Goal: Task Accomplishment & Management: Manage account settings

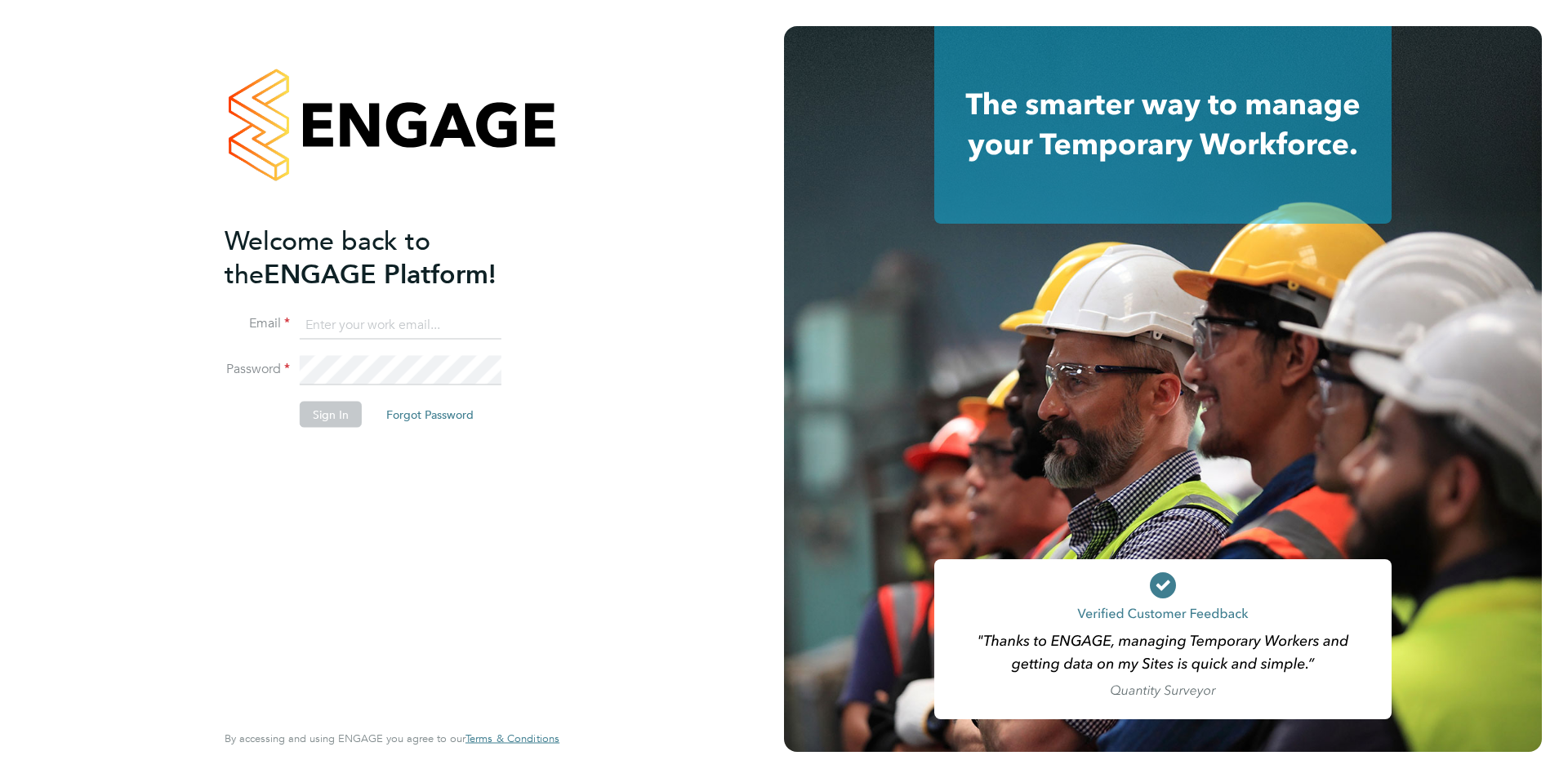
type input "jscholes@fr-group.co.uk"
click at [321, 417] on button "Sign In" at bounding box center [330, 415] width 62 height 26
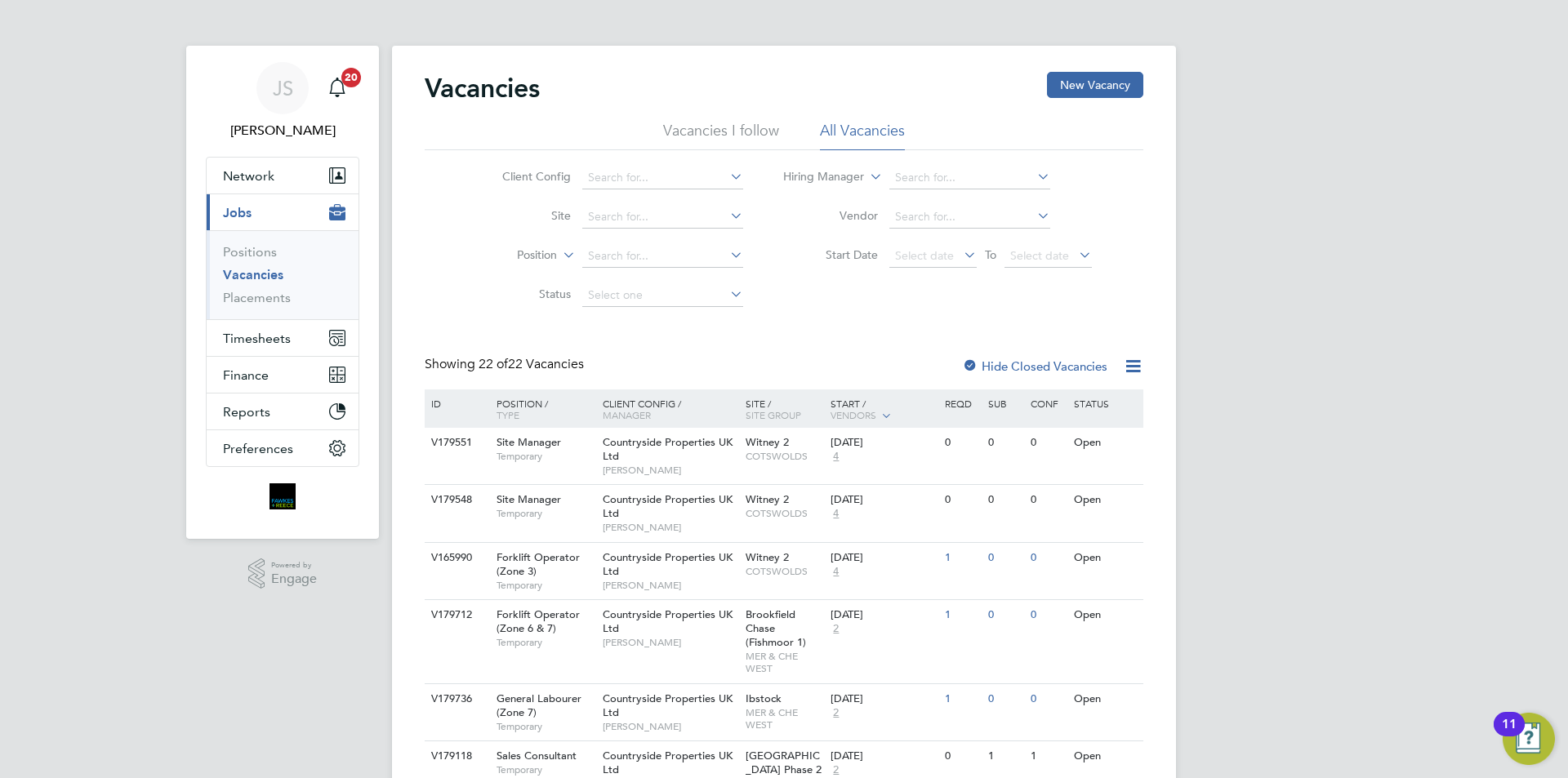
scroll to position [82, 0]
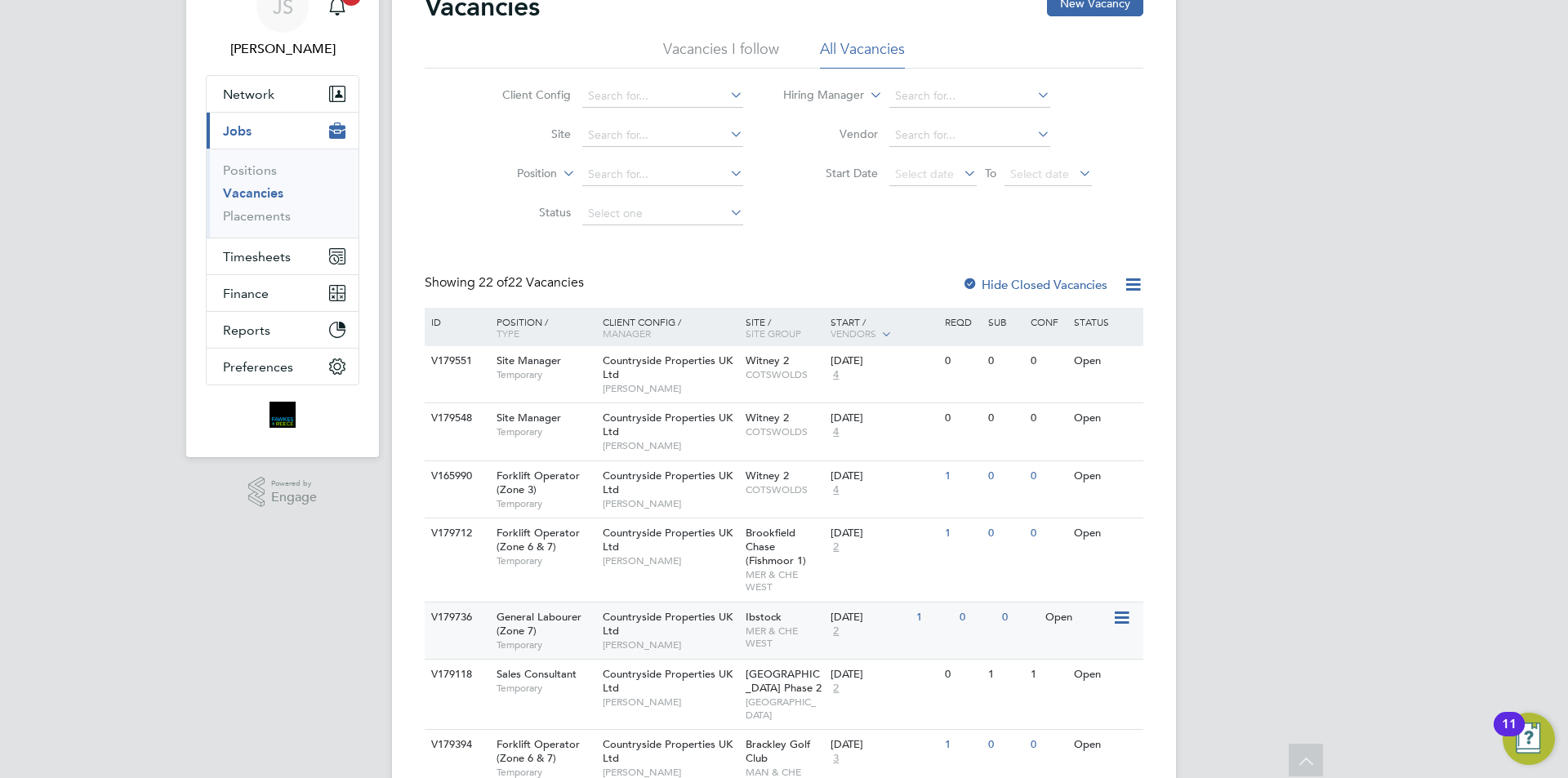
click at [609, 629] on span "Countryside Properties UK Ltd" at bounding box center [667, 624] width 130 height 28
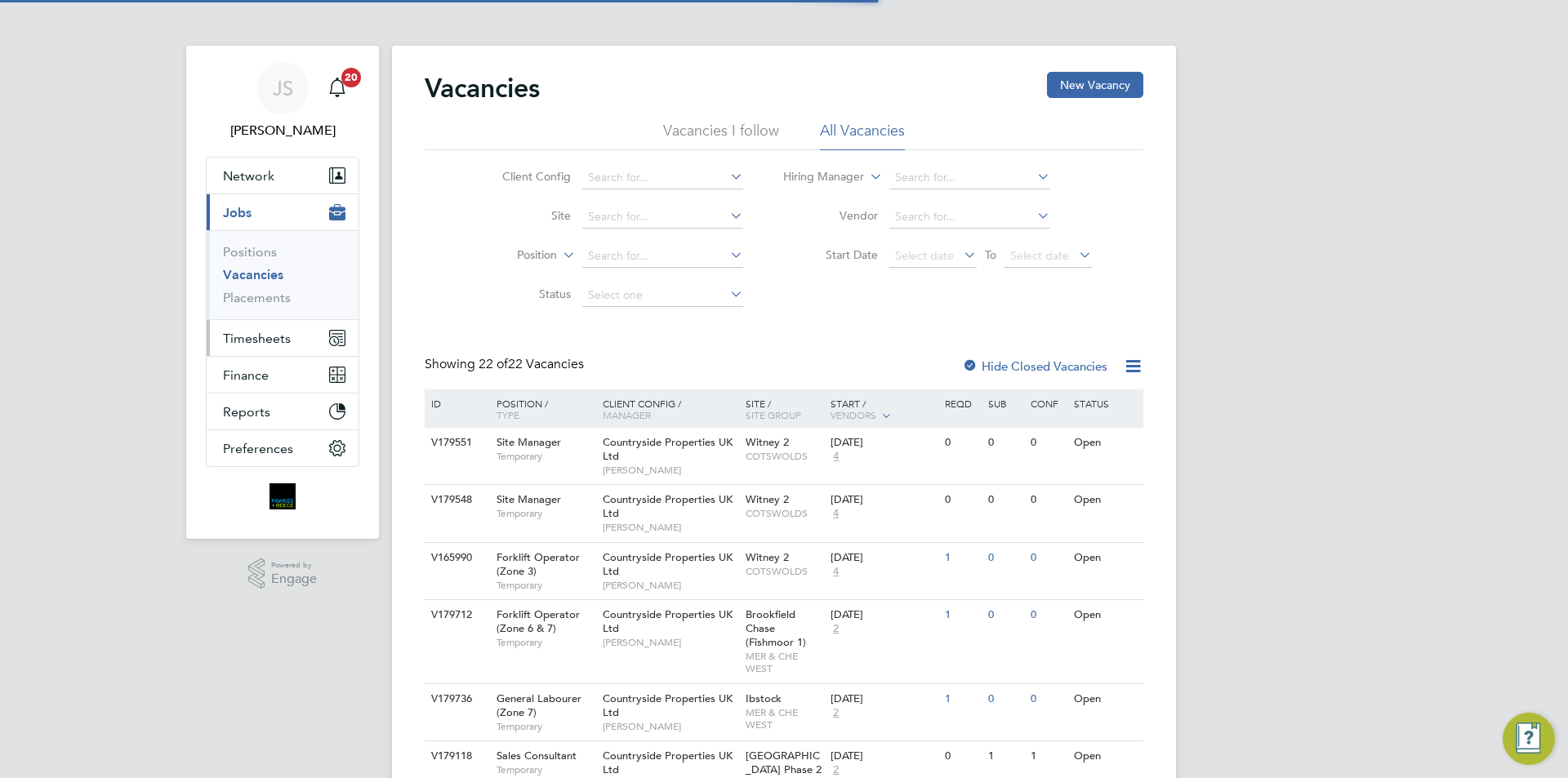
click at [293, 334] on button "Timesheets" at bounding box center [282, 339] width 152 height 36
click at [249, 334] on span "Timesheets" at bounding box center [257, 339] width 68 height 16
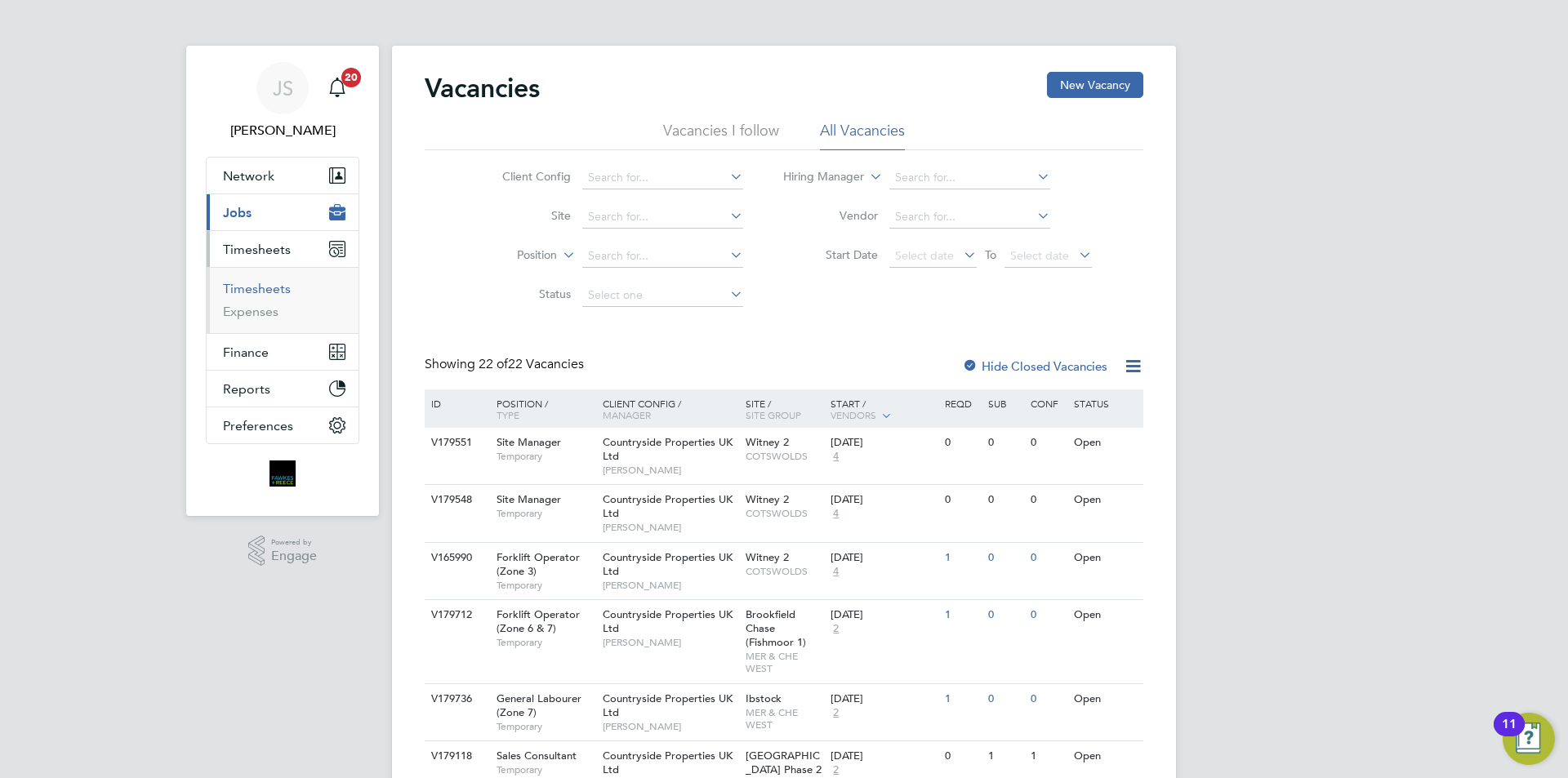
click at [280, 283] on link "Timesheets" at bounding box center [257, 288] width 68 height 16
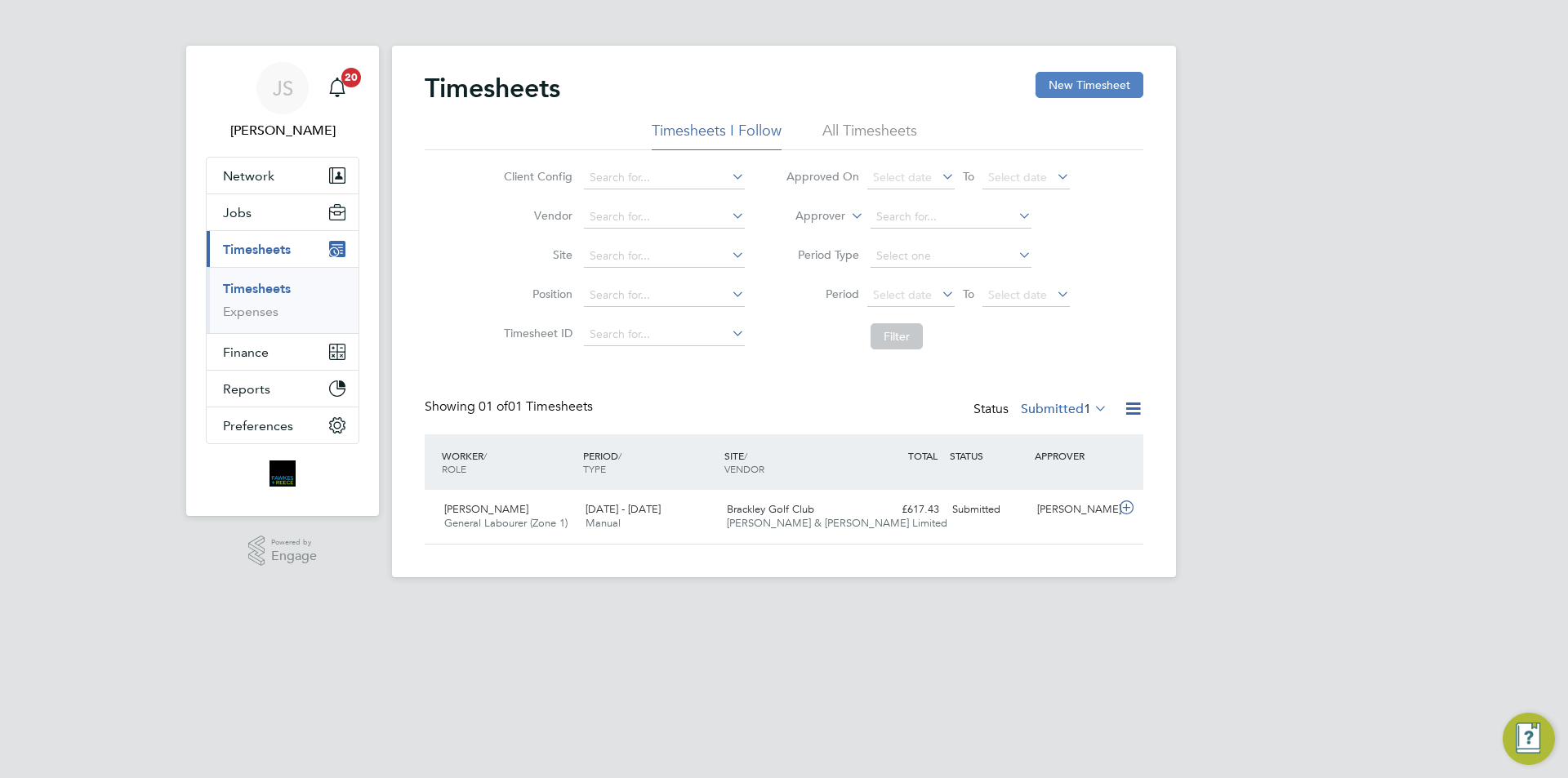
scroll to position [41, 142]
click at [1065, 89] on button "New Timesheet" at bounding box center [1089, 85] width 108 height 26
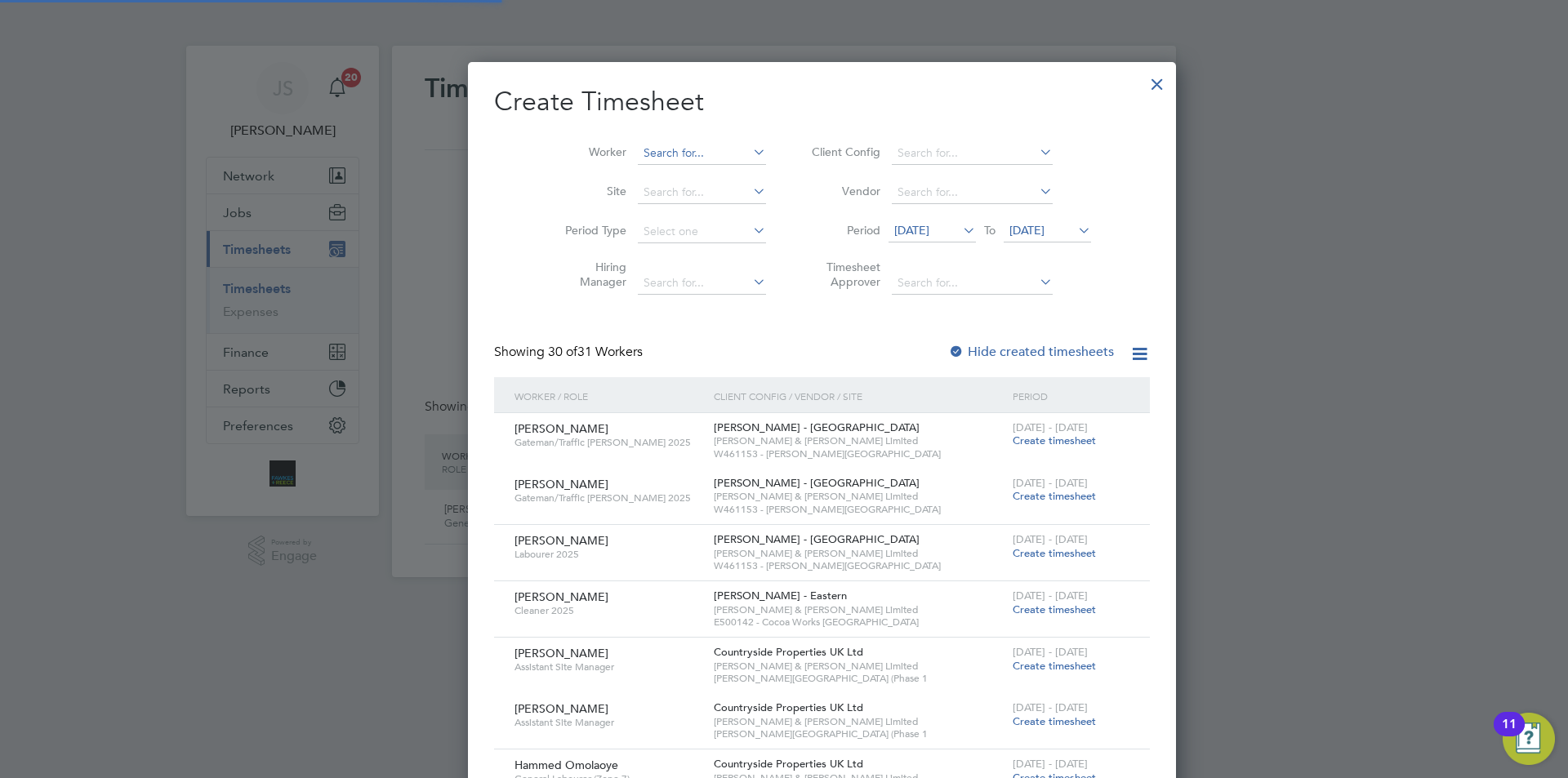
click at [637, 149] on input at bounding box center [701, 154] width 128 height 23
click at [633, 178] on li "Zied inos Mitrovskis" at bounding box center [664, 175] width 131 height 22
type input "[PERSON_NAME]"
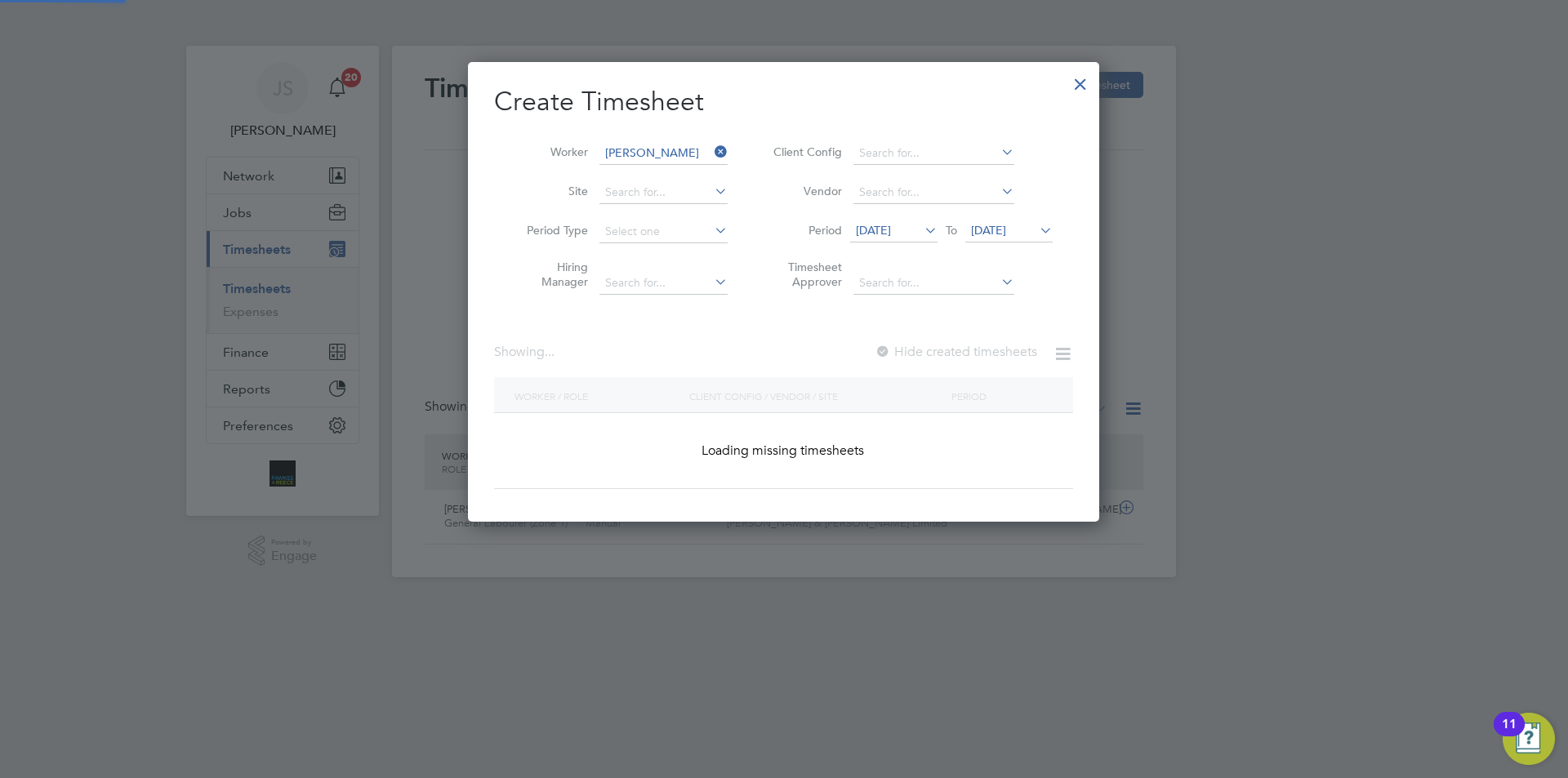
scroll to position [440, 632]
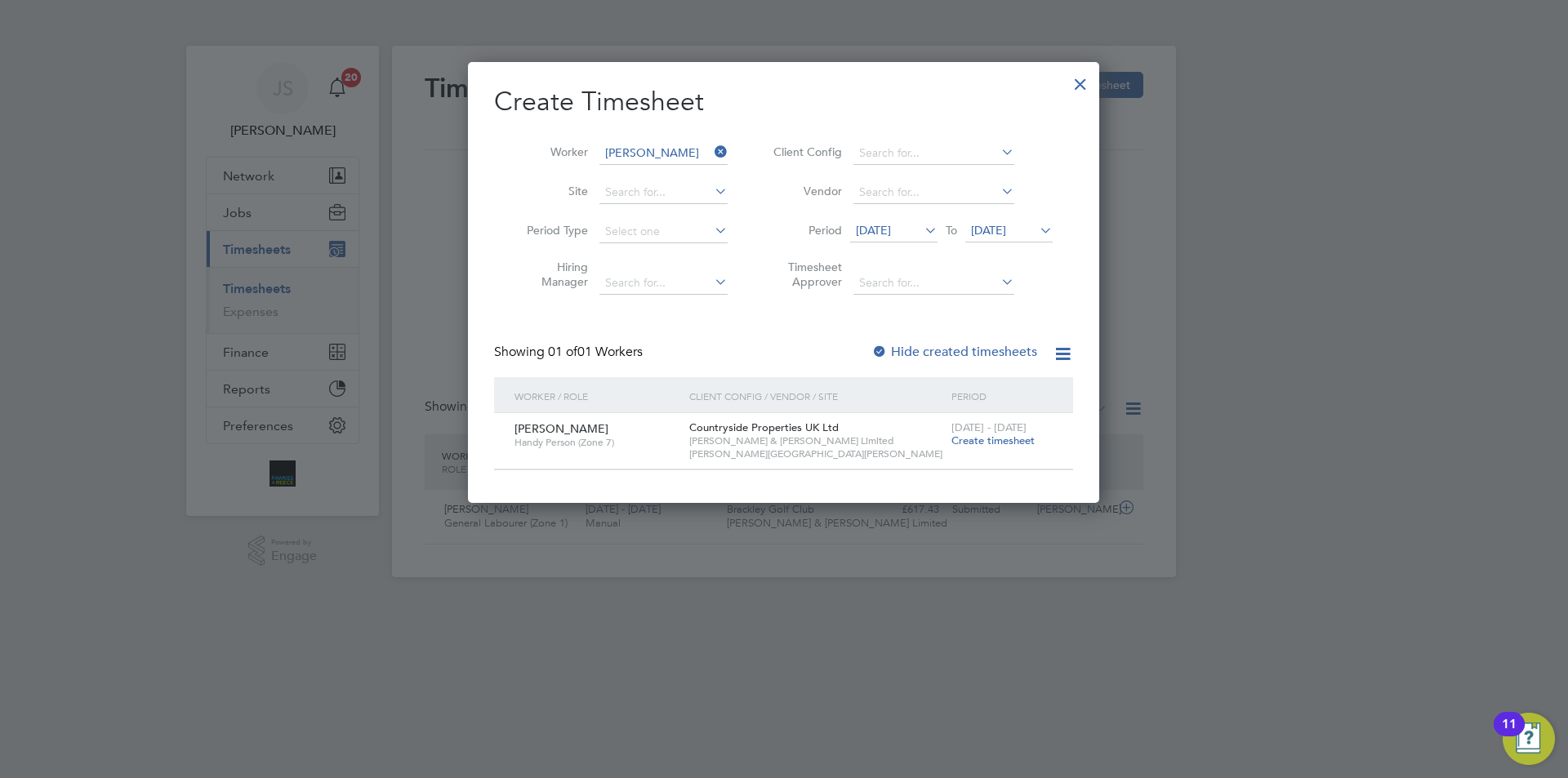
click at [998, 435] on span "Create timesheet" at bounding box center [992, 440] width 83 height 14
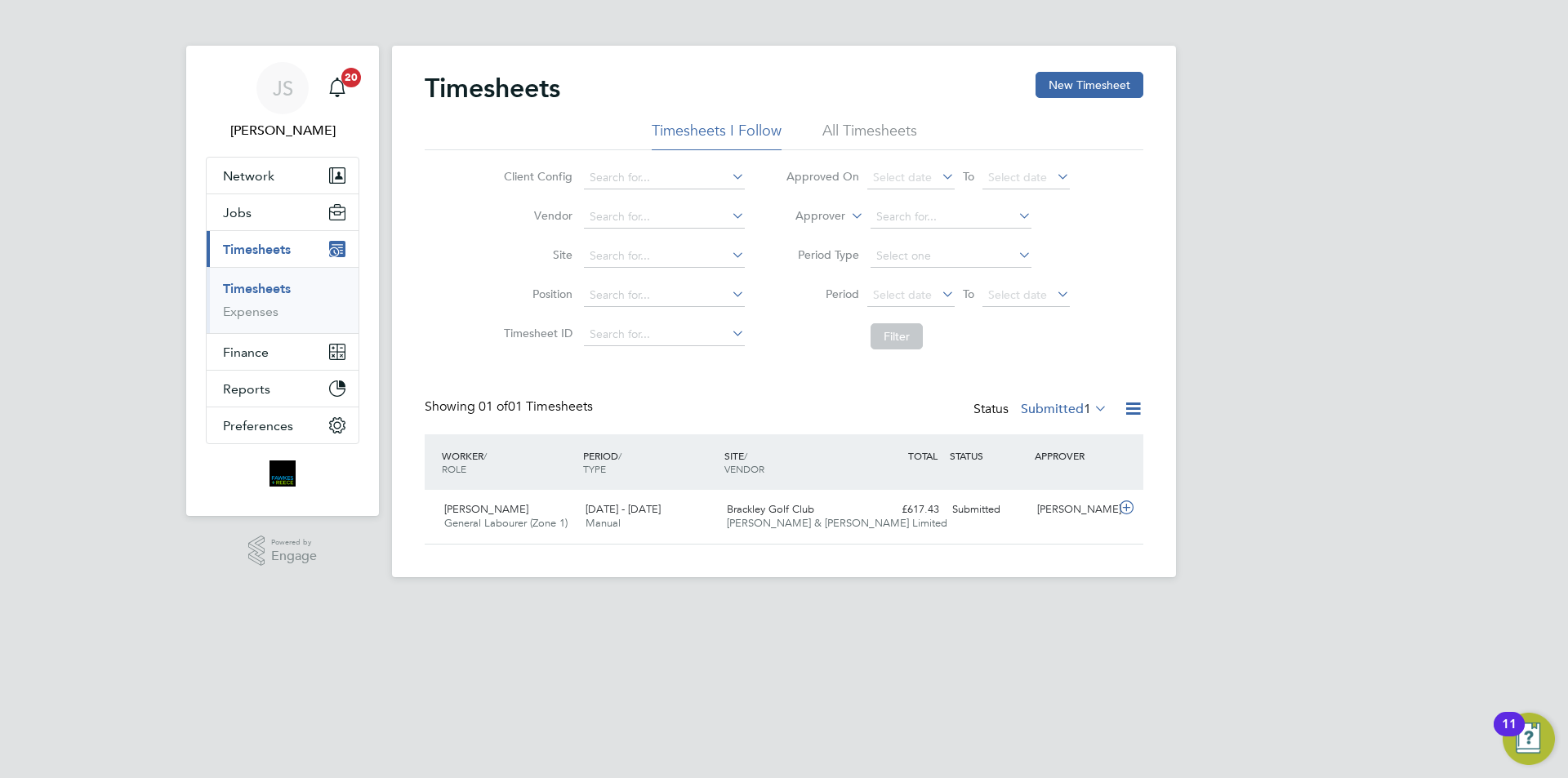
scroll to position [41, 142]
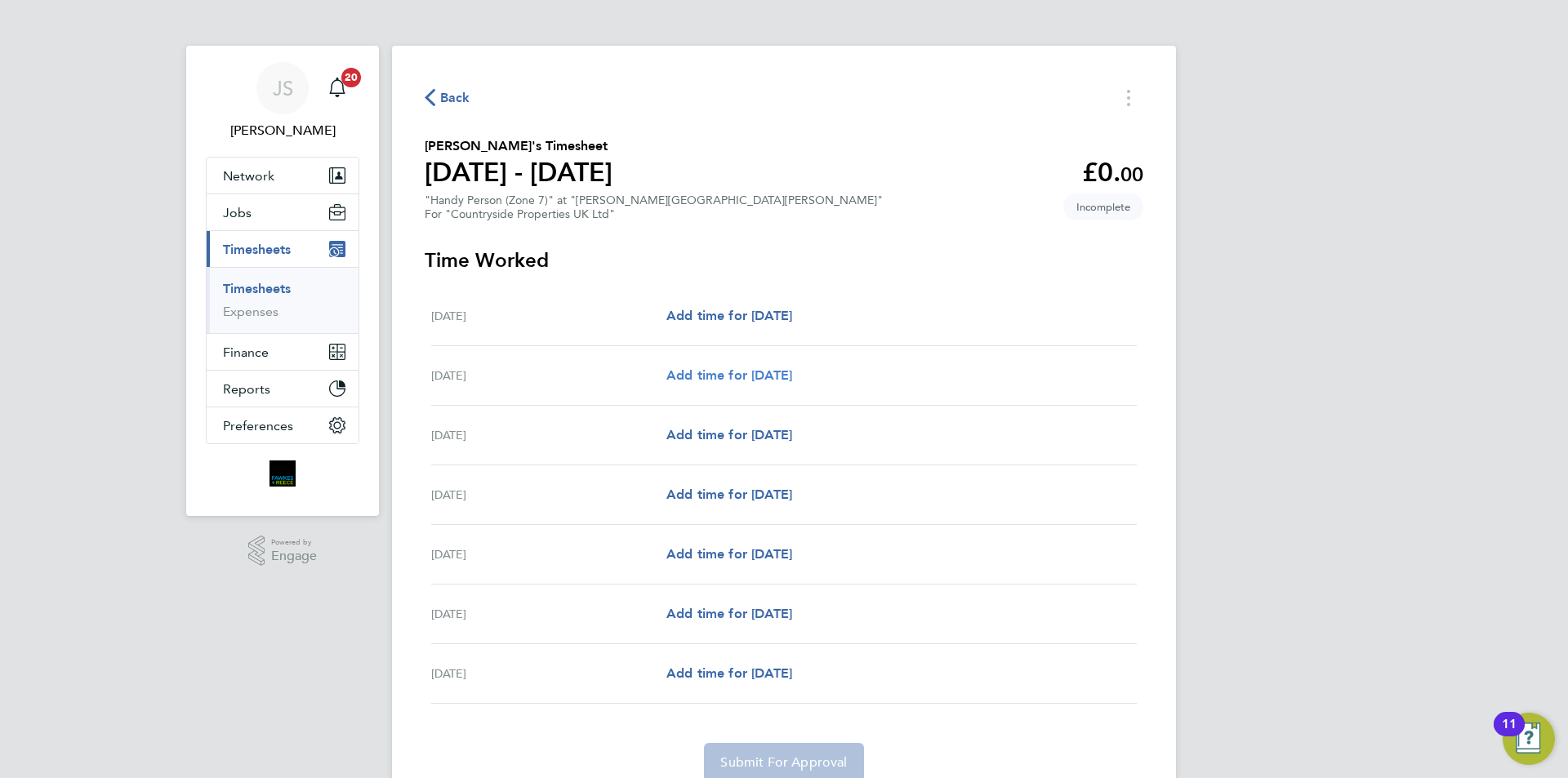
click at [743, 370] on span "Add time for [DATE]" at bounding box center [729, 375] width 126 height 16
select select "30"
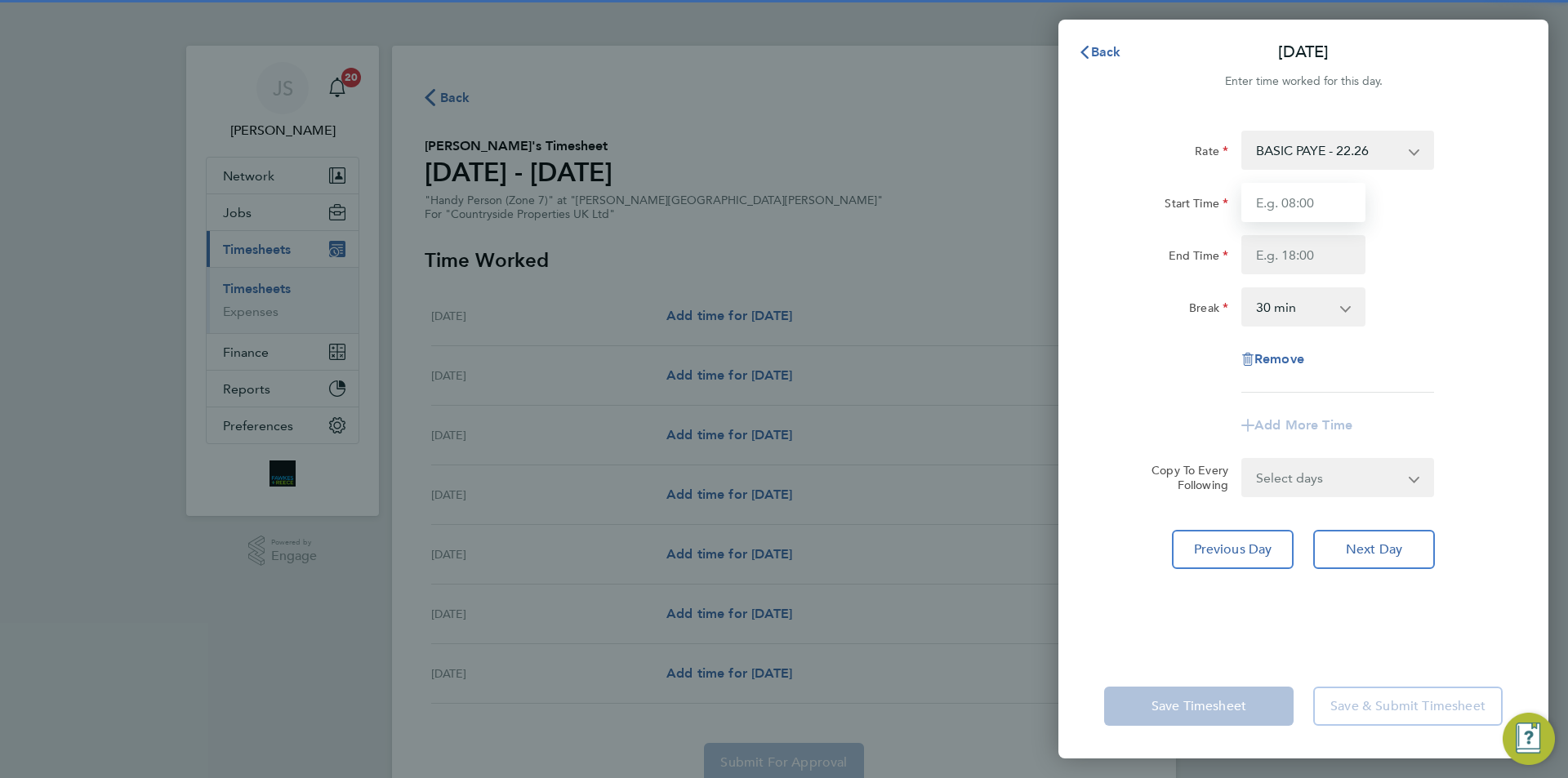
click at [1267, 197] on input "Start Time" at bounding box center [1303, 202] width 124 height 39
type input "07:30"
click at [1268, 254] on input "End Time" at bounding box center [1303, 254] width 124 height 39
type input "17:00"
click at [1315, 489] on select "Select days Day Weekday (Mon-Fri) Weekend (Sat-Sun) [DATE] [DATE] [DATE] [DATE]…" at bounding box center [1329, 478] width 172 height 36
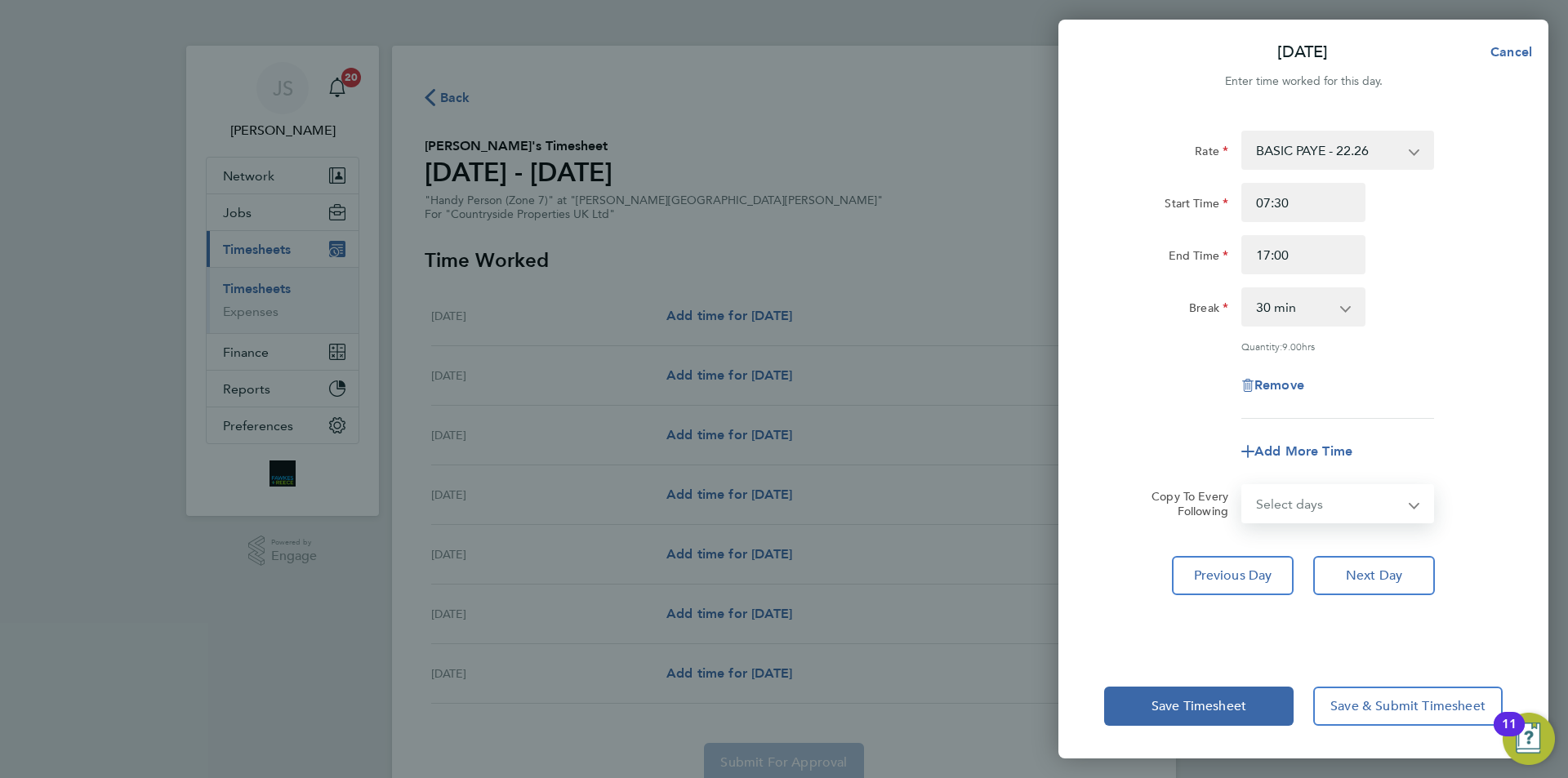
select select "WEEKDAY"
click at [1243, 486] on select "Select days Day Weekday (Mon-Fri) Weekend (Sat-Sun) [DATE] [DATE] [DATE] [DATE]…" at bounding box center [1329, 504] width 172 height 36
select select "[DATE]"
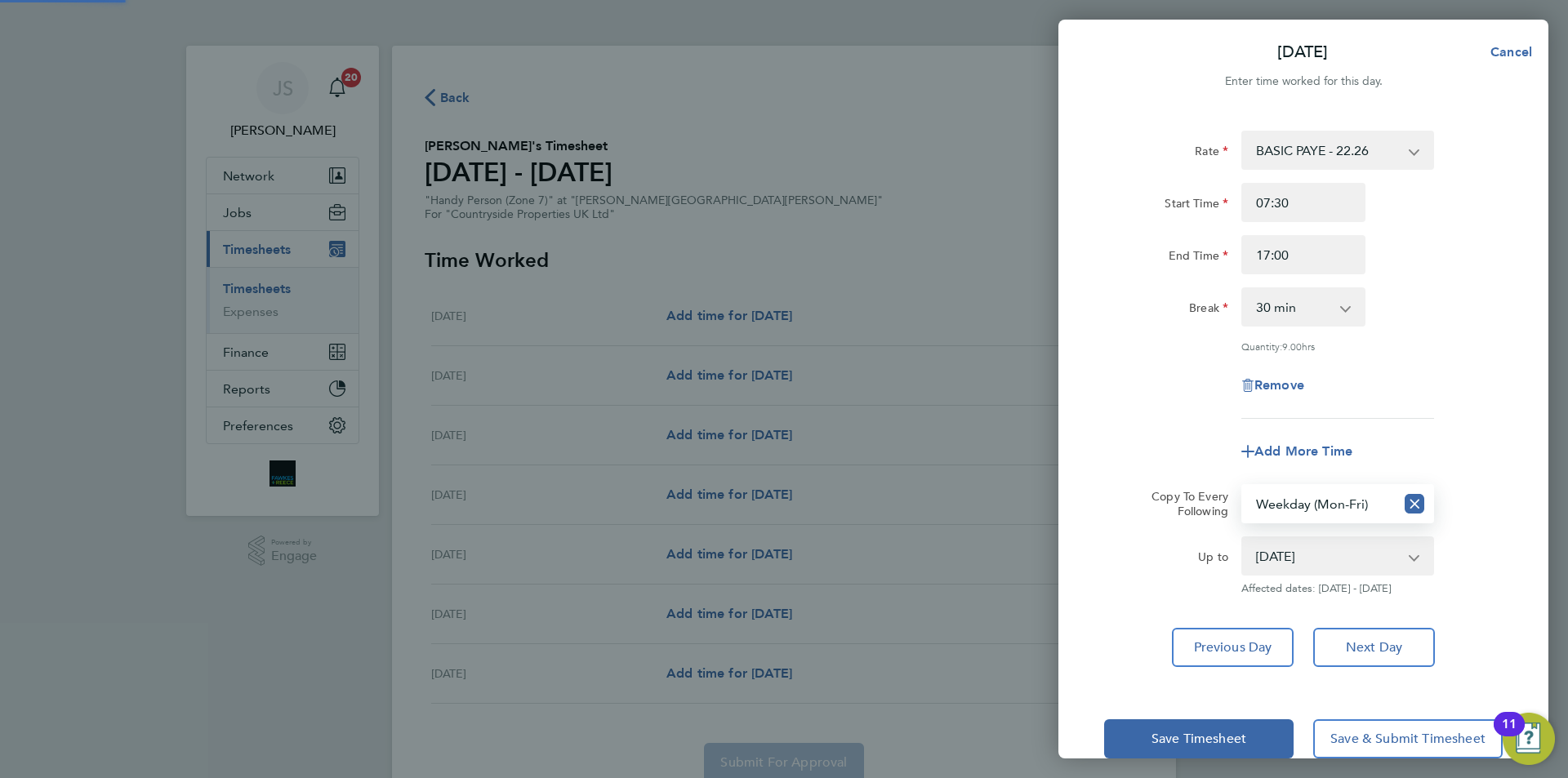
click at [1164, 480] on form "Rate BASIC PAYE - 22.26 Start Time 07:30 End Time 17:00 Break 0 min 15 min 30 m…" at bounding box center [1303, 363] width 399 height 465
click at [1185, 725] on button "Save Timesheet" at bounding box center [1198, 738] width 189 height 39
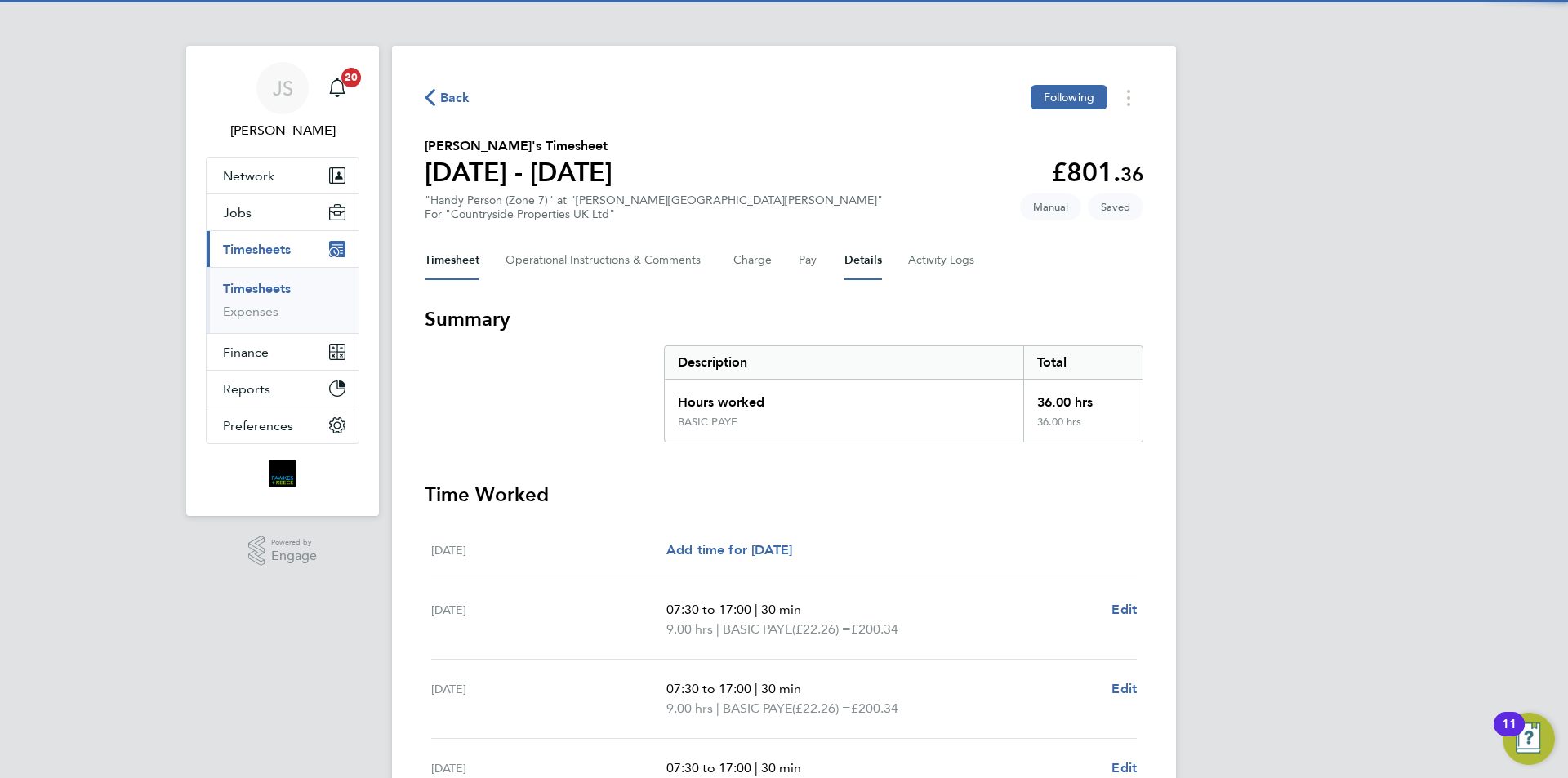
click at [864, 254] on button "Details" at bounding box center [863, 260] width 37 height 39
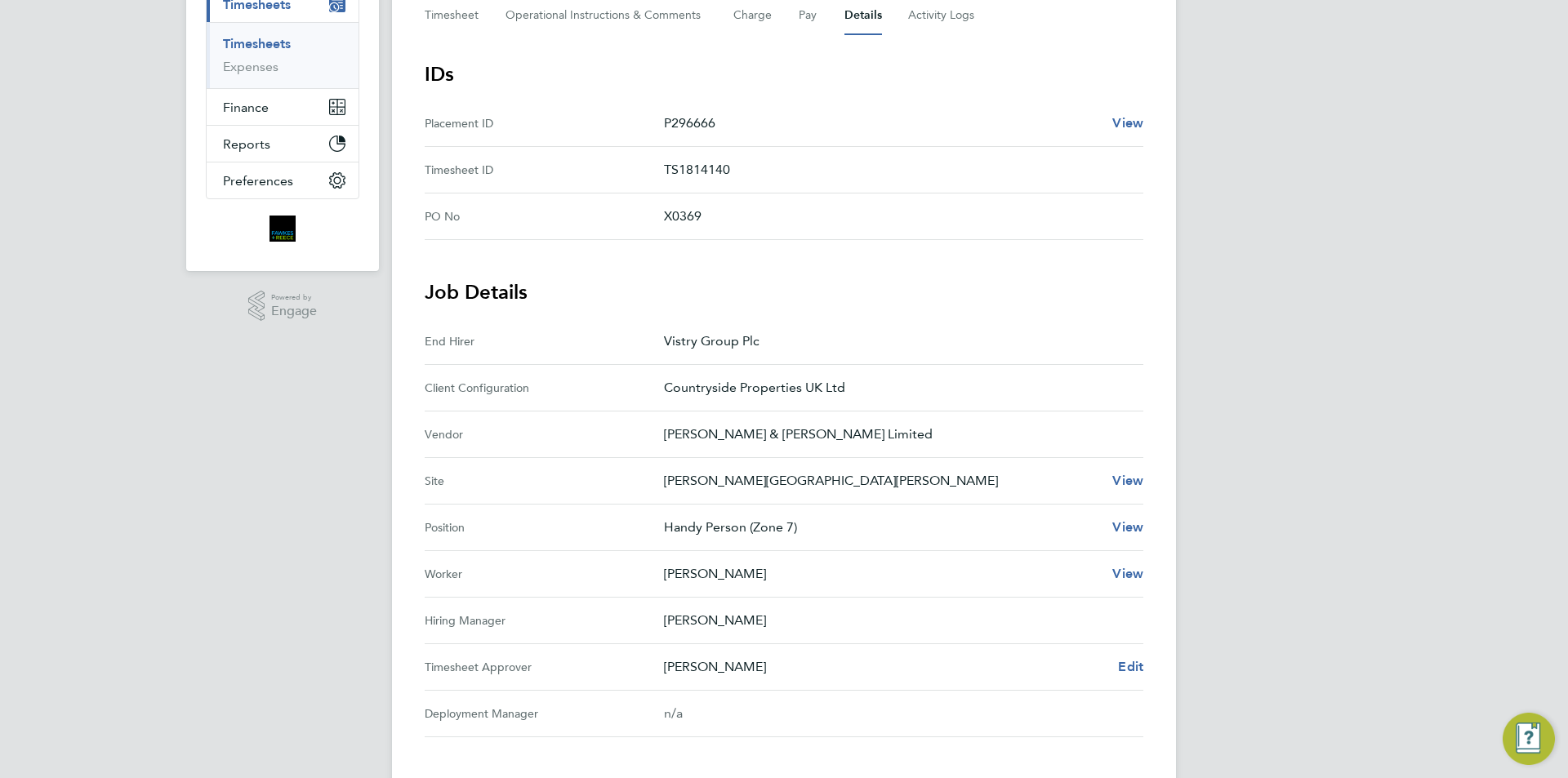
scroll to position [408, 0]
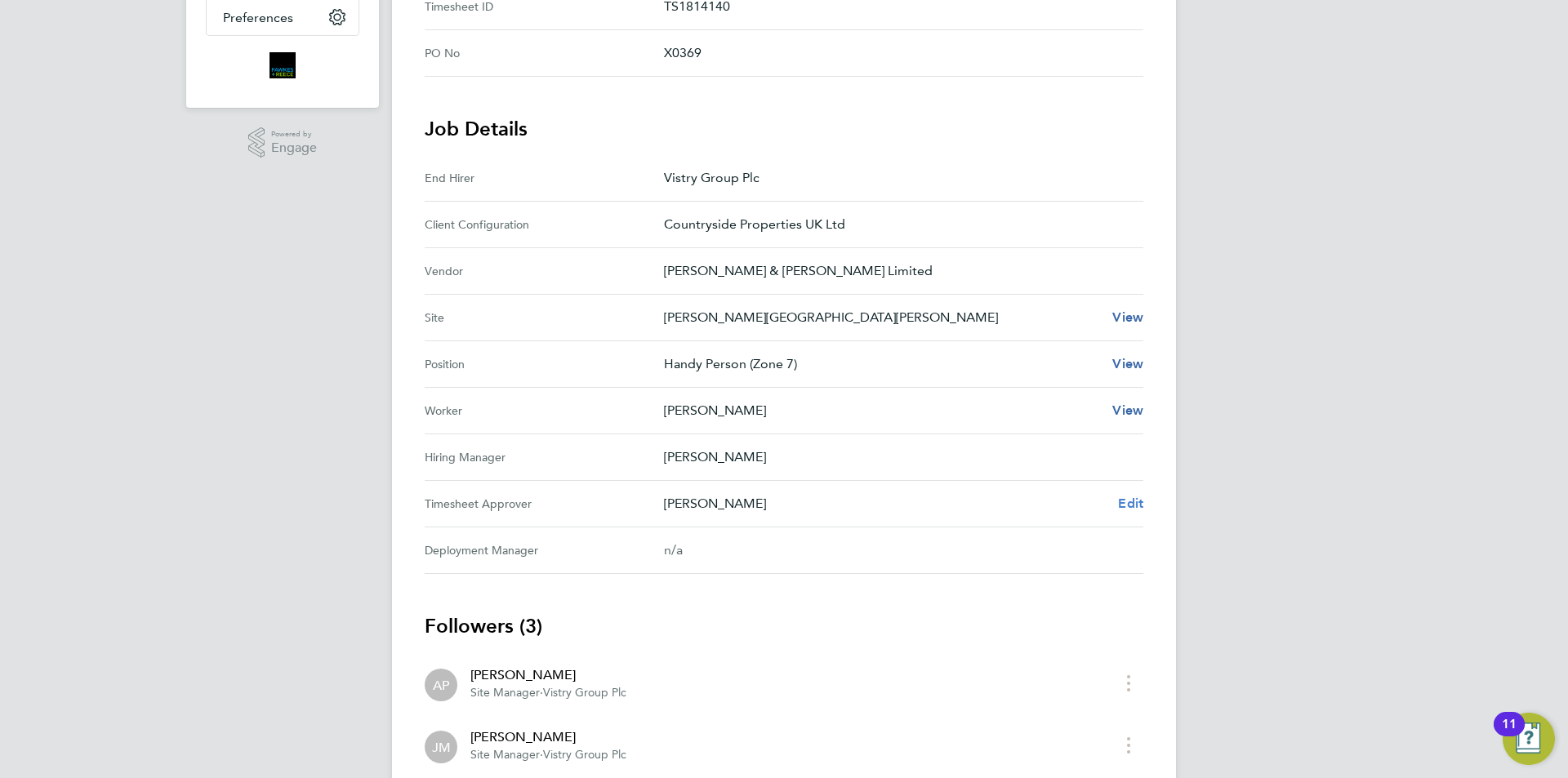
click at [1134, 497] on span "Edit" at bounding box center [1130, 503] width 26 height 16
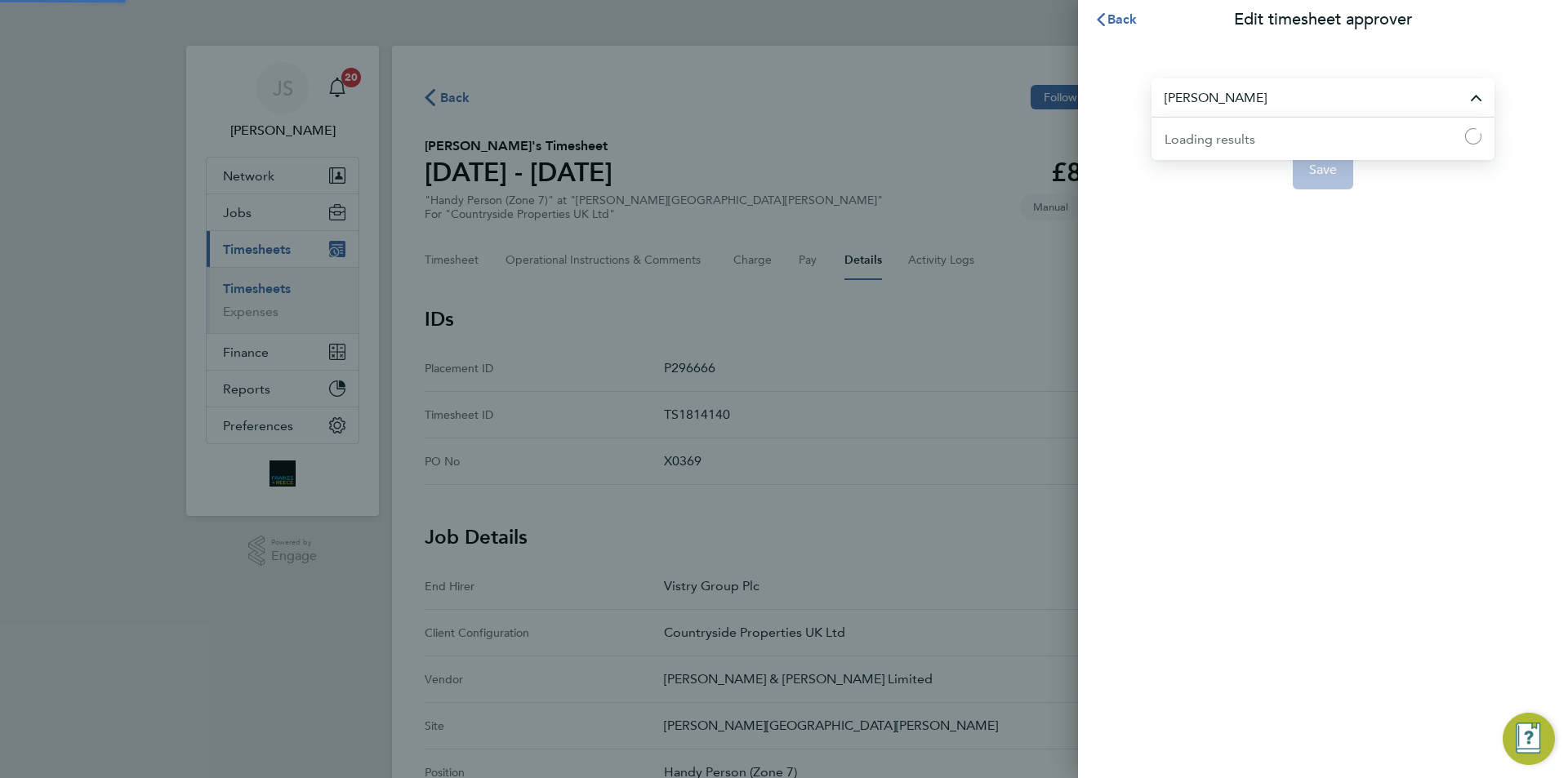
click at [1201, 88] on input "[PERSON_NAME]" at bounding box center [1322, 97] width 343 height 38
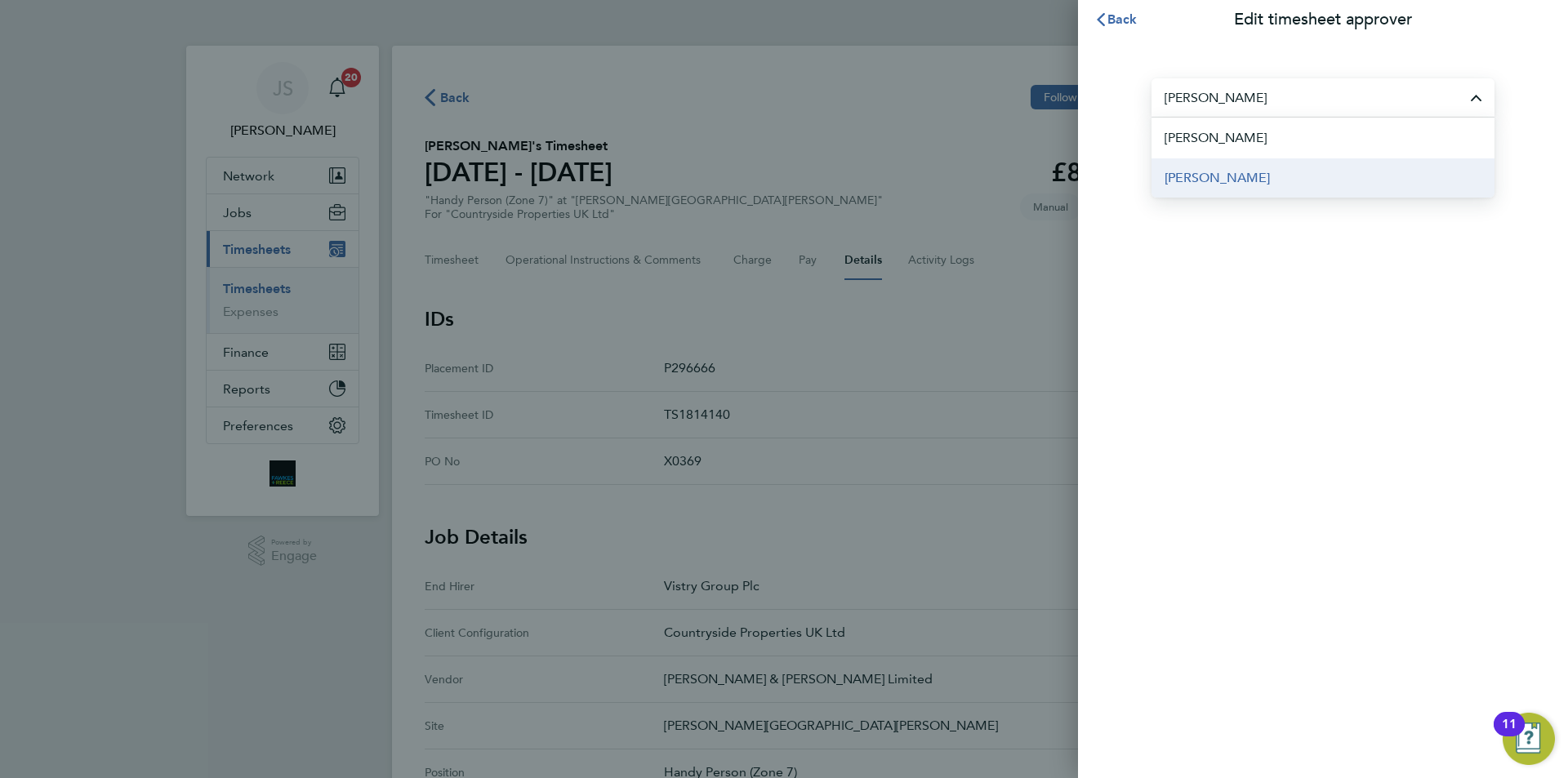
click at [1236, 178] on span "[PERSON_NAME]" at bounding box center [1217, 178] width 106 height 20
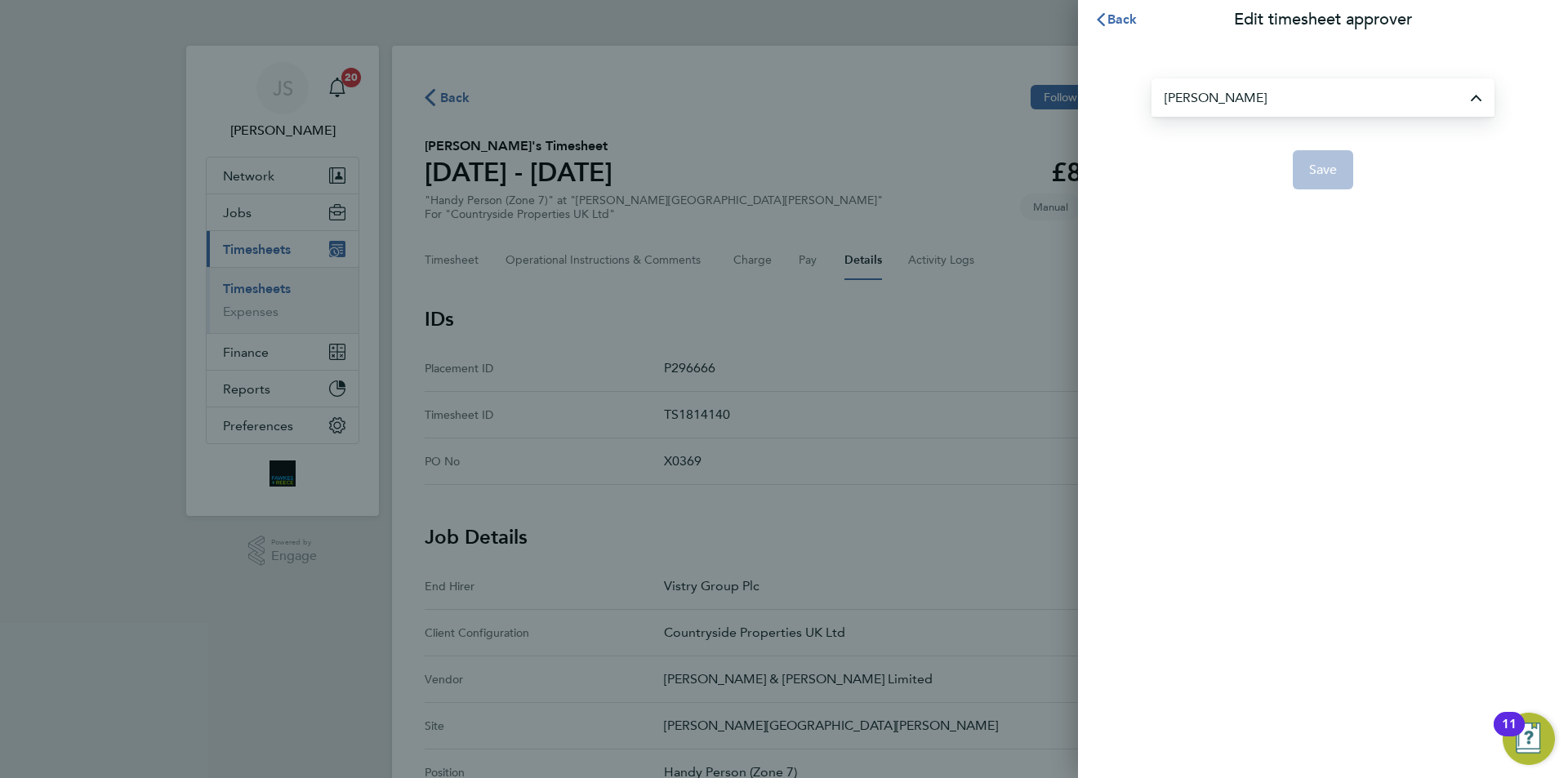
type input "[PERSON_NAME]"
click at [1312, 173] on span "Save" at bounding box center [1323, 170] width 29 height 17
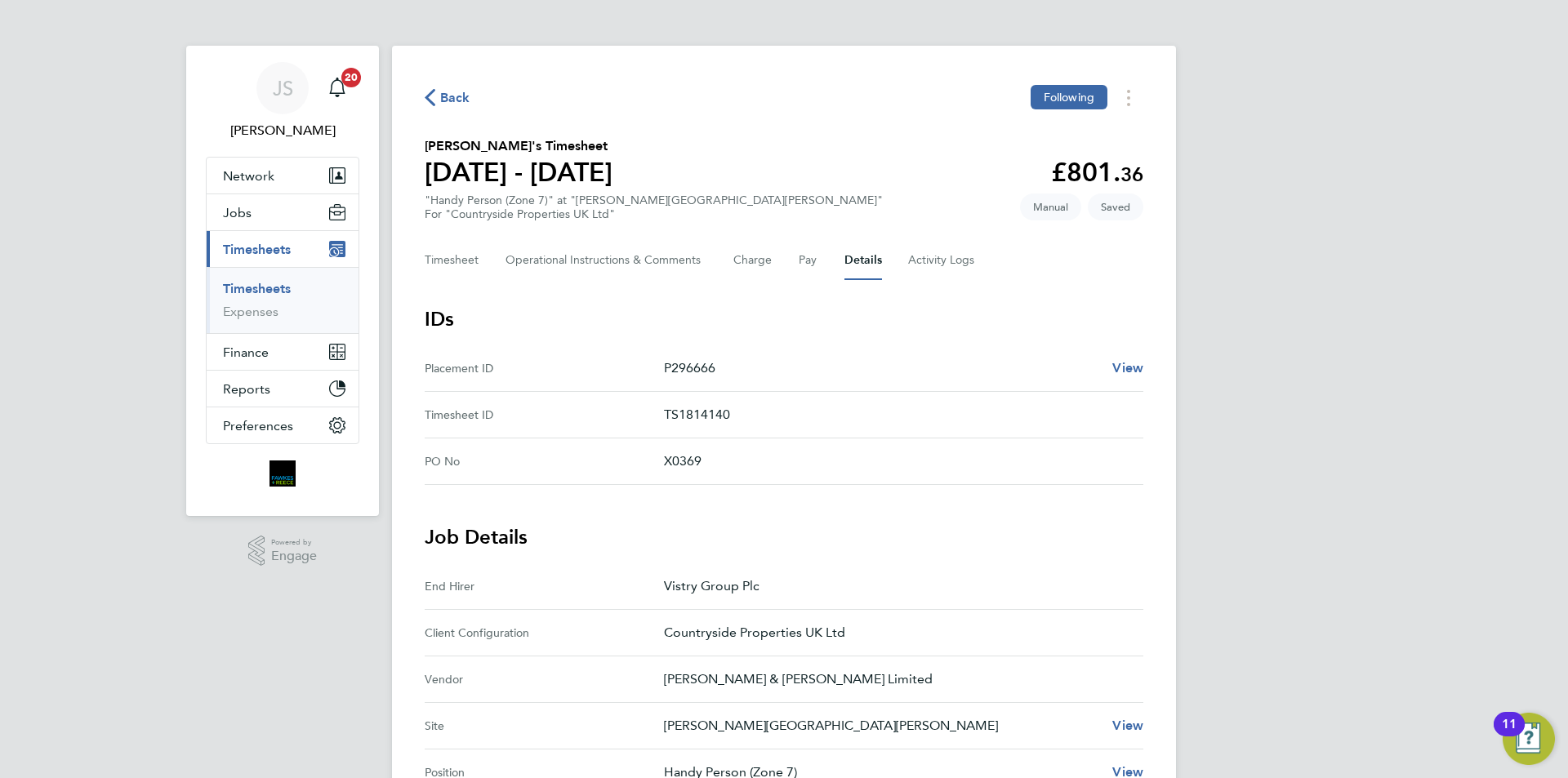
click at [455, 97] on span "Back" at bounding box center [455, 98] width 31 height 20
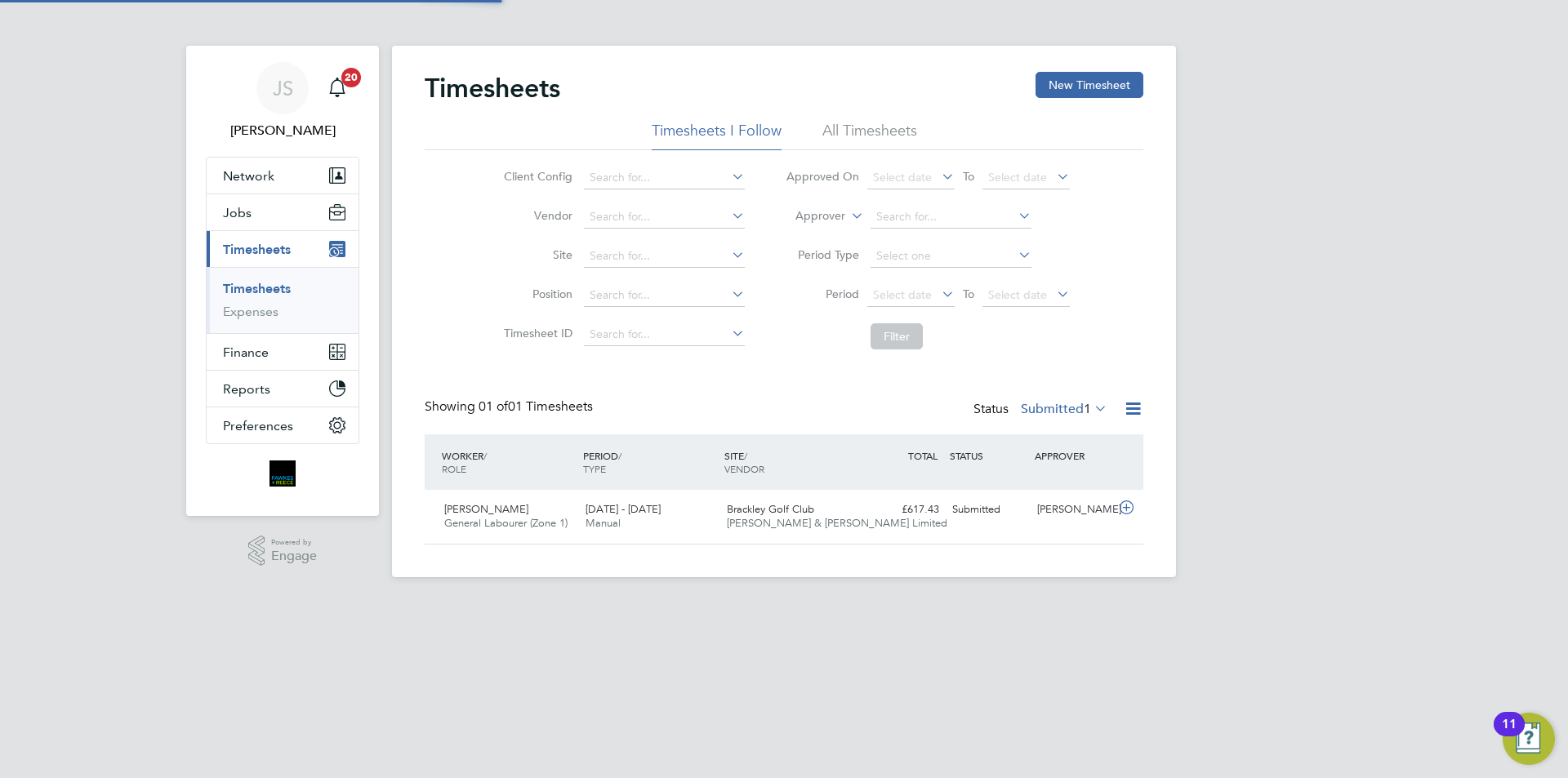
scroll to position [41, 142]
click at [1073, 92] on button "New Timesheet" at bounding box center [1089, 85] width 108 height 26
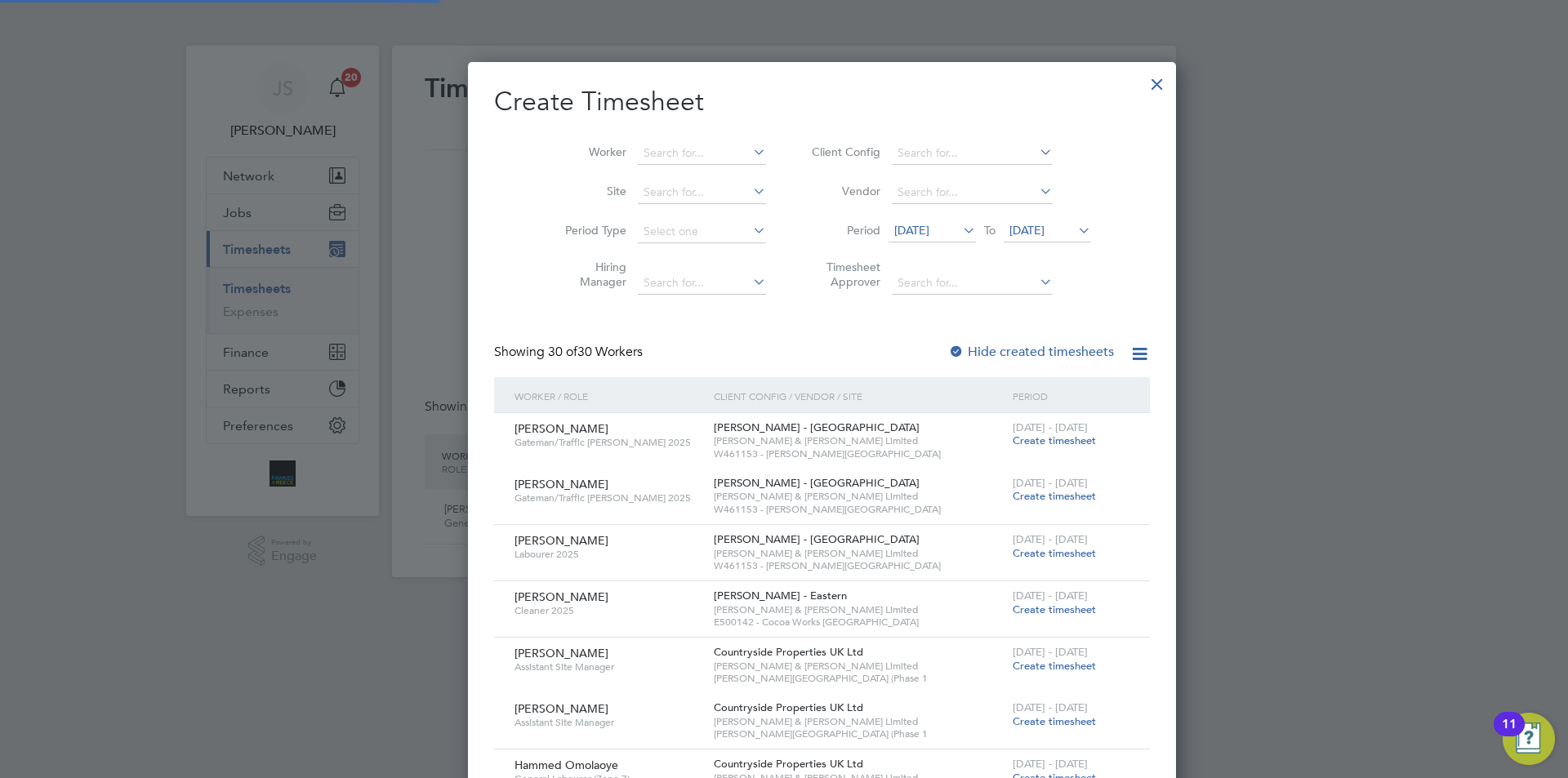
scroll to position [2800, 632]
click at [678, 154] on input at bounding box center [701, 154] width 128 height 23
click at [659, 175] on li "Paul Cai rns" at bounding box center [670, 175] width 144 height 22
type input "[PERSON_NAME]"
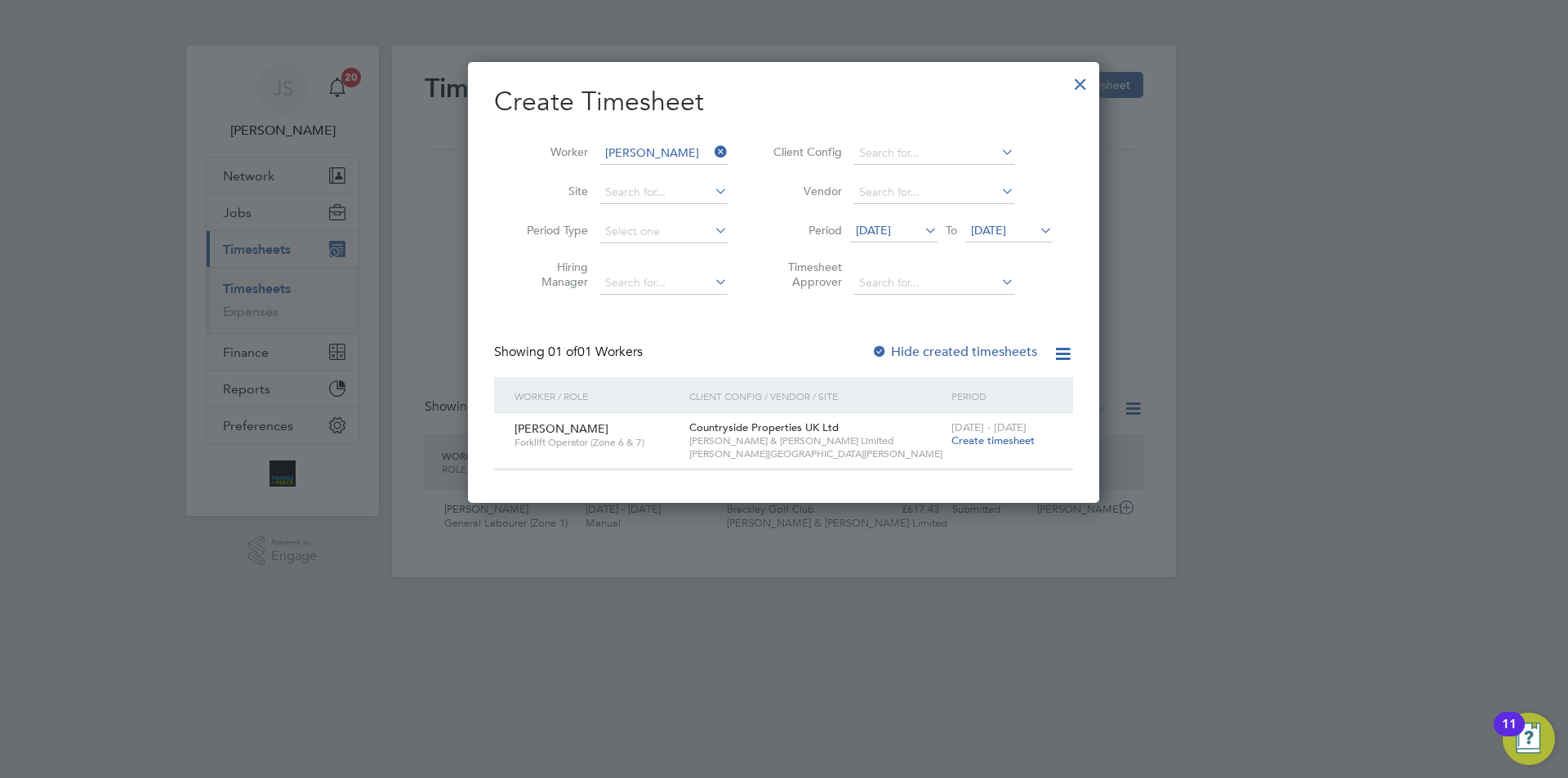
scroll to position [440, 632]
click at [1003, 434] on span "Create timesheet" at bounding box center [992, 440] width 83 height 14
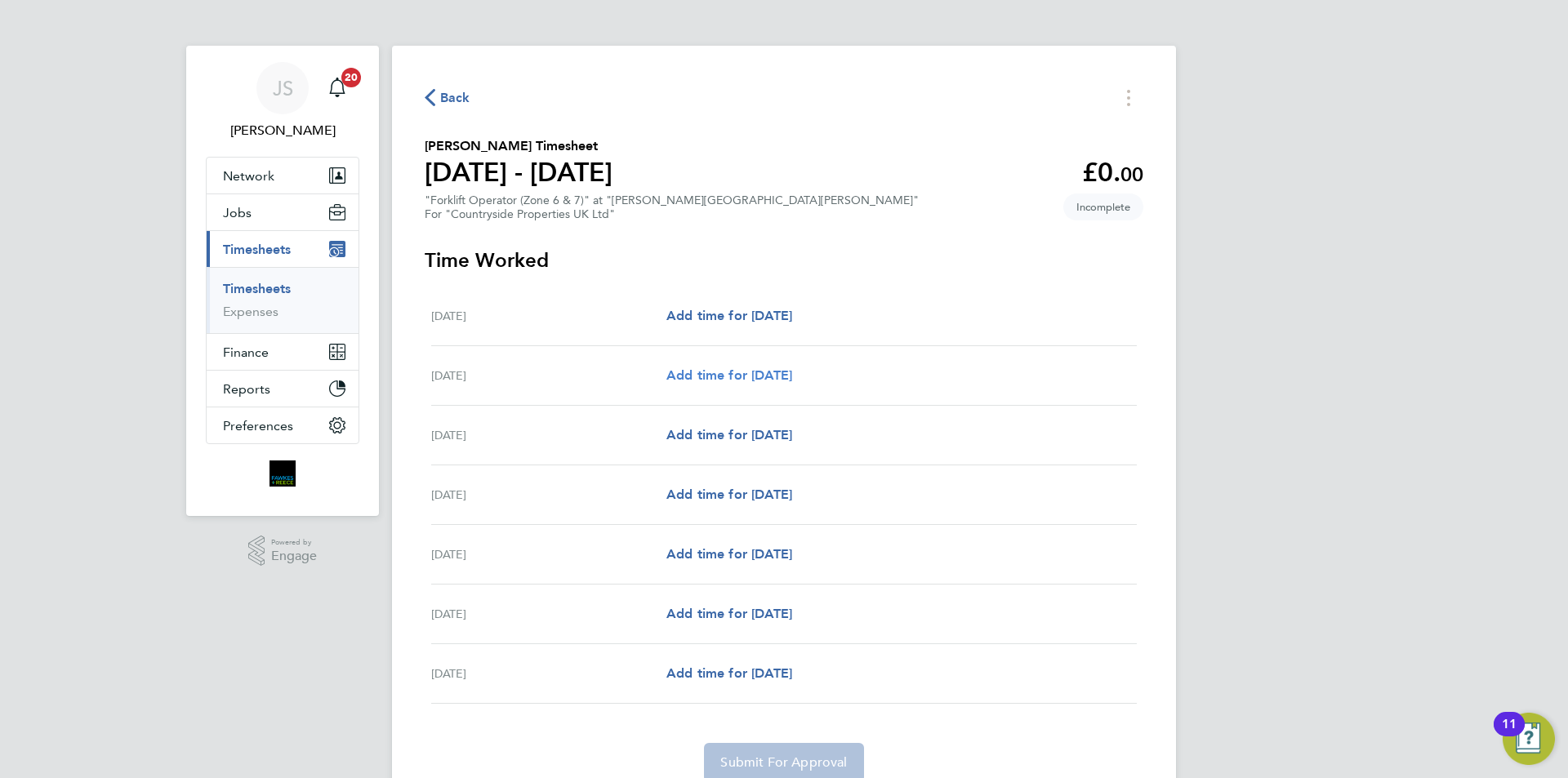
click at [762, 369] on span "Add time for [DATE]" at bounding box center [729, 375] width 126 height 16
select select "30"
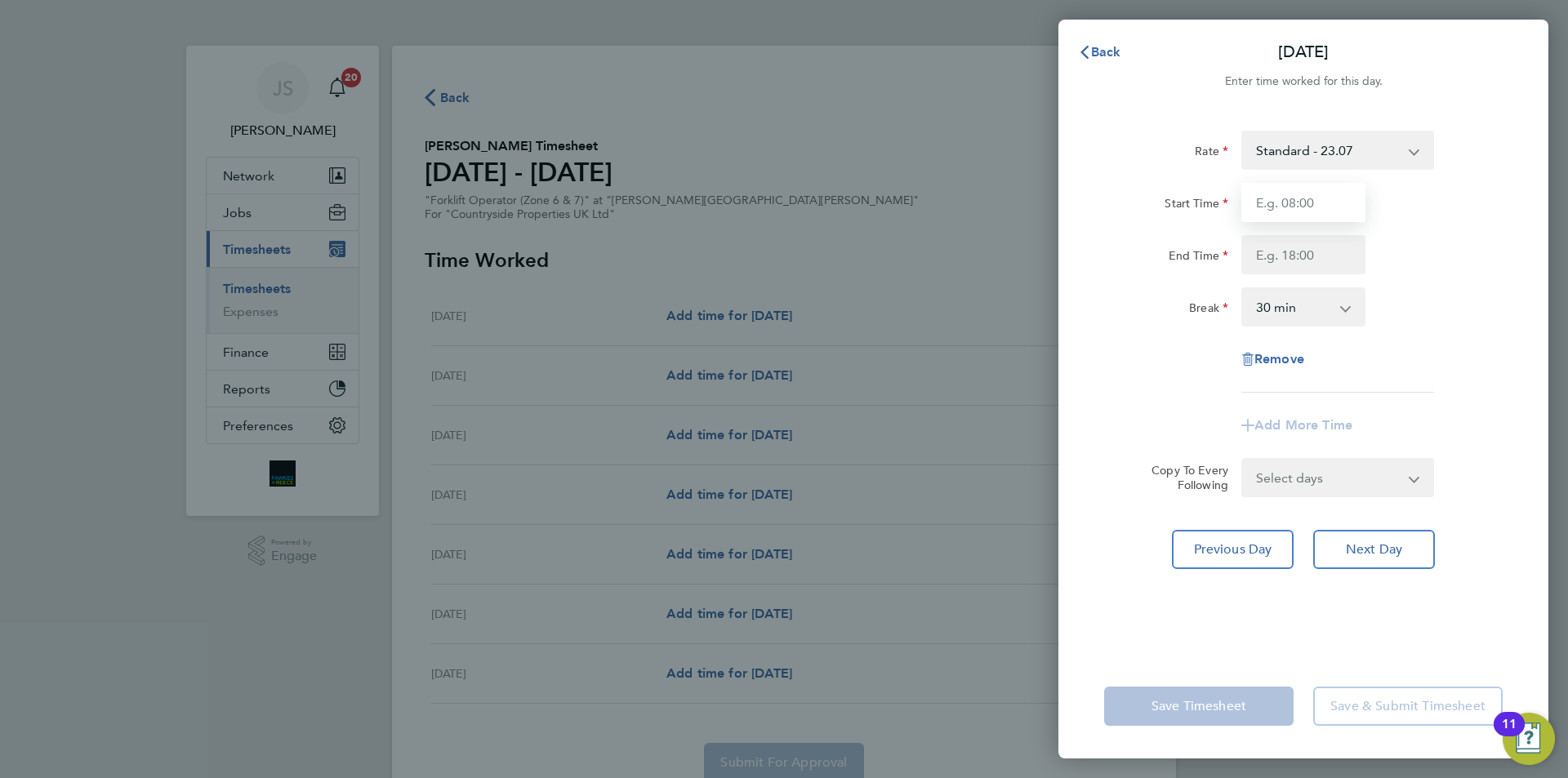
click at [1272, 202] on input "Start Time" at bounding box center [1303, 202] width 124 height 39
type input "07:30"
click at [1290, 250] on input "End Time" at bounding box center [1303, 254] width 124 height 39
type input "17:00"
drag, startPoint x: 1342, startPoint y: 483, endPoint x: 1316, endPoint y: 515, distance: 41.2
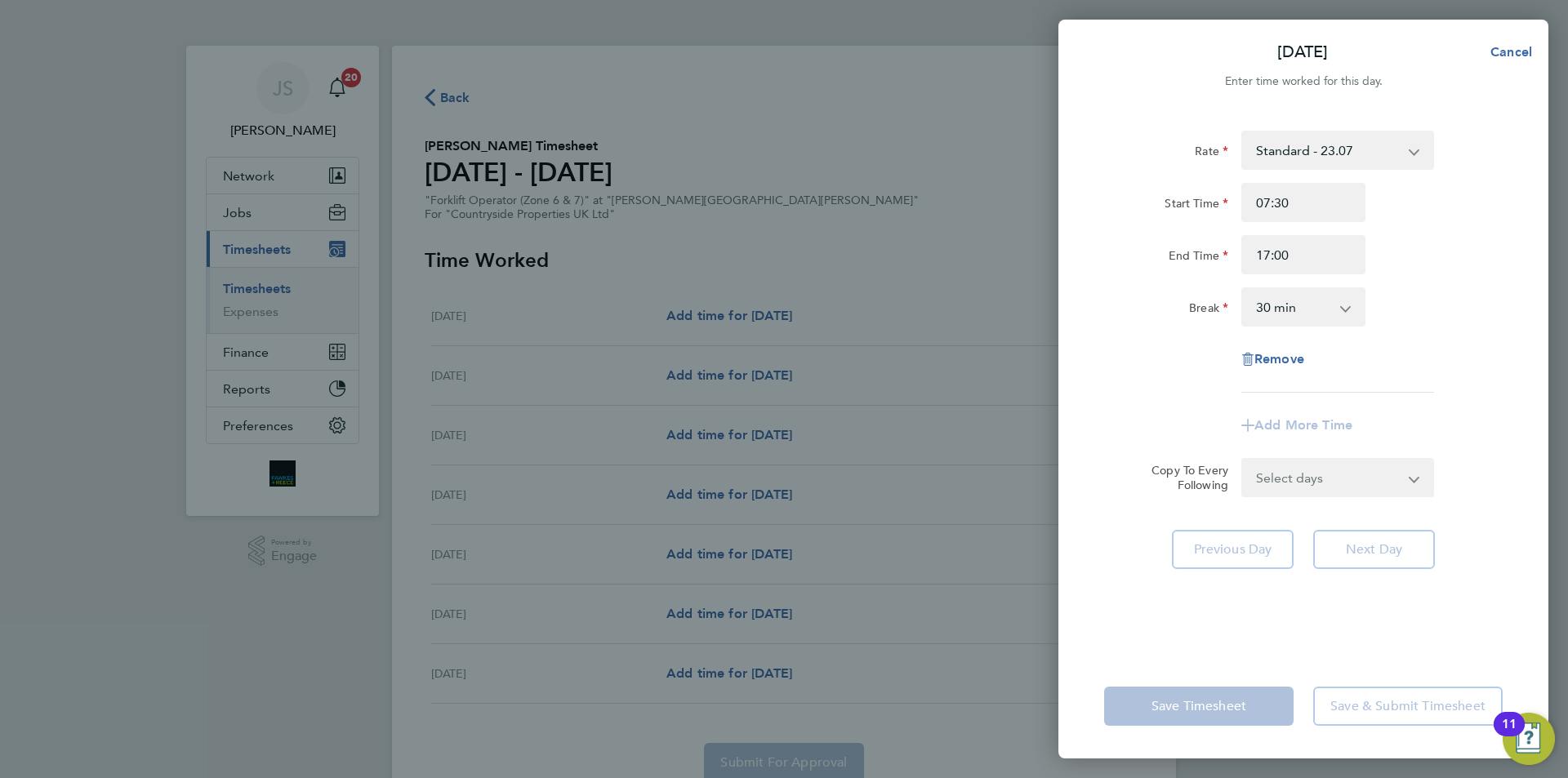
click at [1342, 483] on div "Select days Day Weekday (Mon-Fri) Weekend (Sat-Sun) [DATE] [DATE] [DATE] [DATE]…" at bounding box center [1337, 477] width 192 height 39
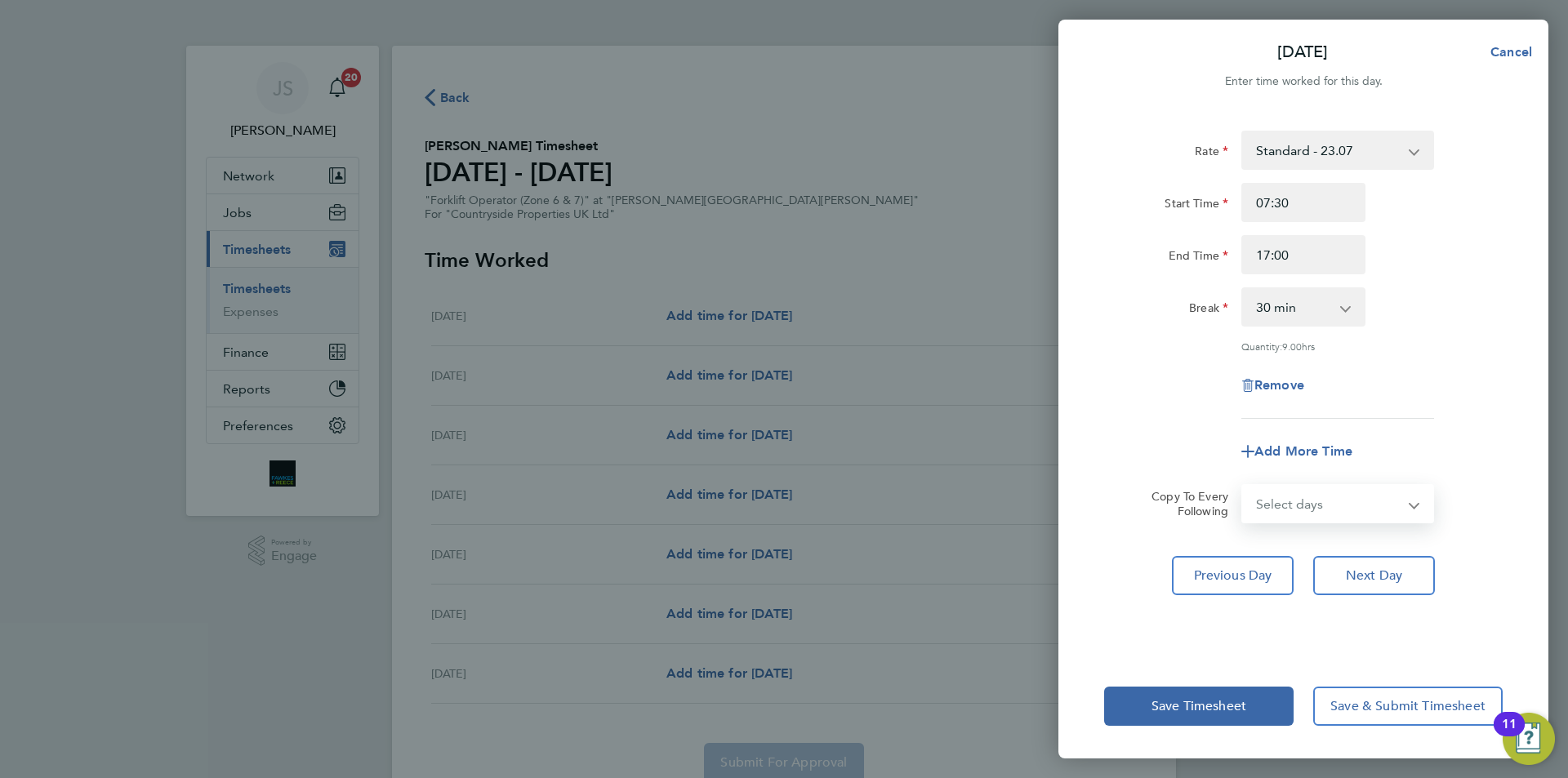
select select "WEEKDAY"
click at [1243, 486] on select "Select days Day Weekday (Mon-Fri) Weekend (Sat-Sun) [DATE] [DATE] [DATE] [DATE]…" at bounding box center [1329, 504] width 172 height 36
select select "[DATE]"
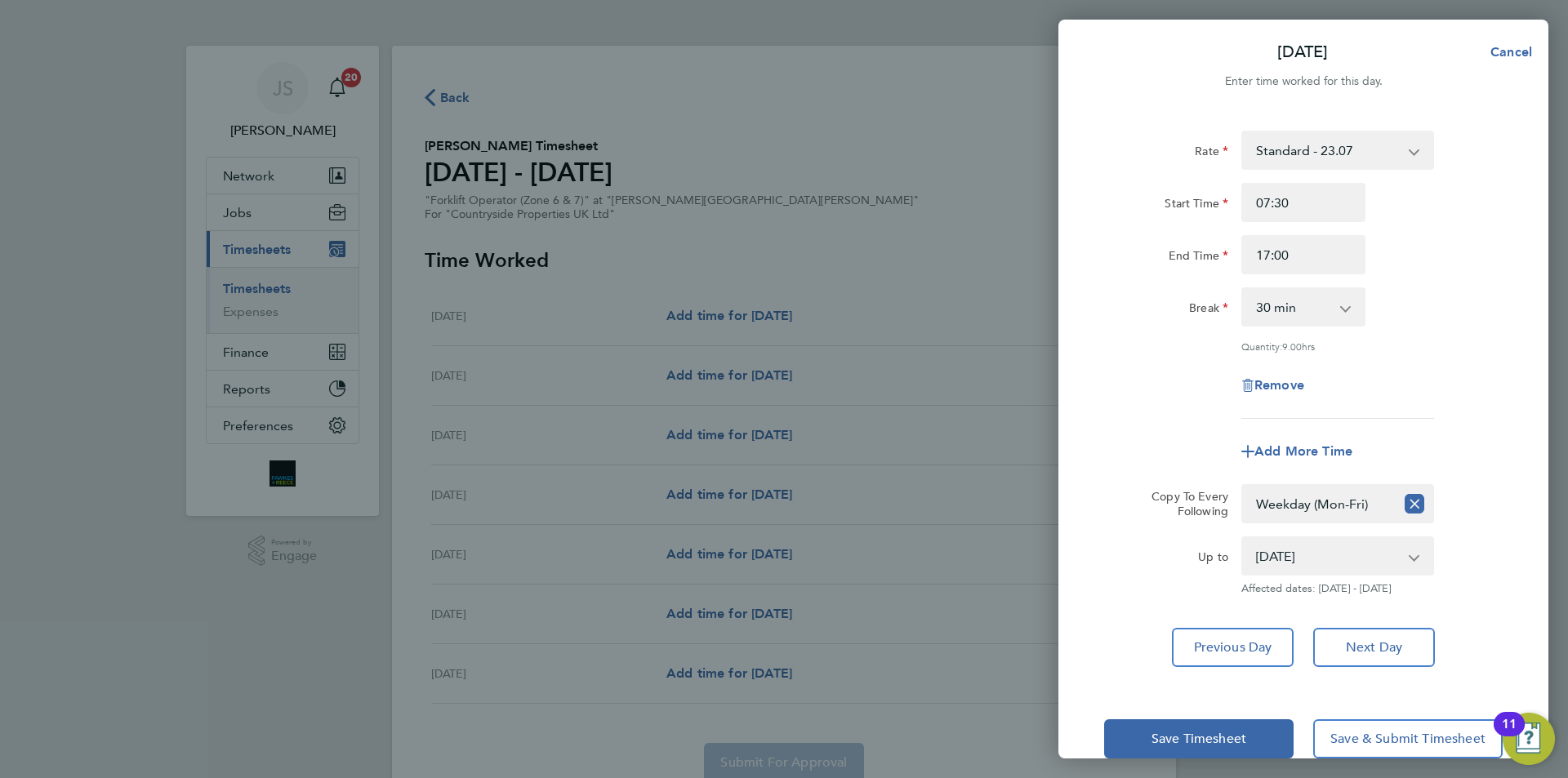
click at [1207, 433] on div "Add More Time" at bounding box center [1303, 451] width 411 height 39
click at [1221, 731] on span "Save Timesheet" at bounding box center [1198, 739] width 95 height 17
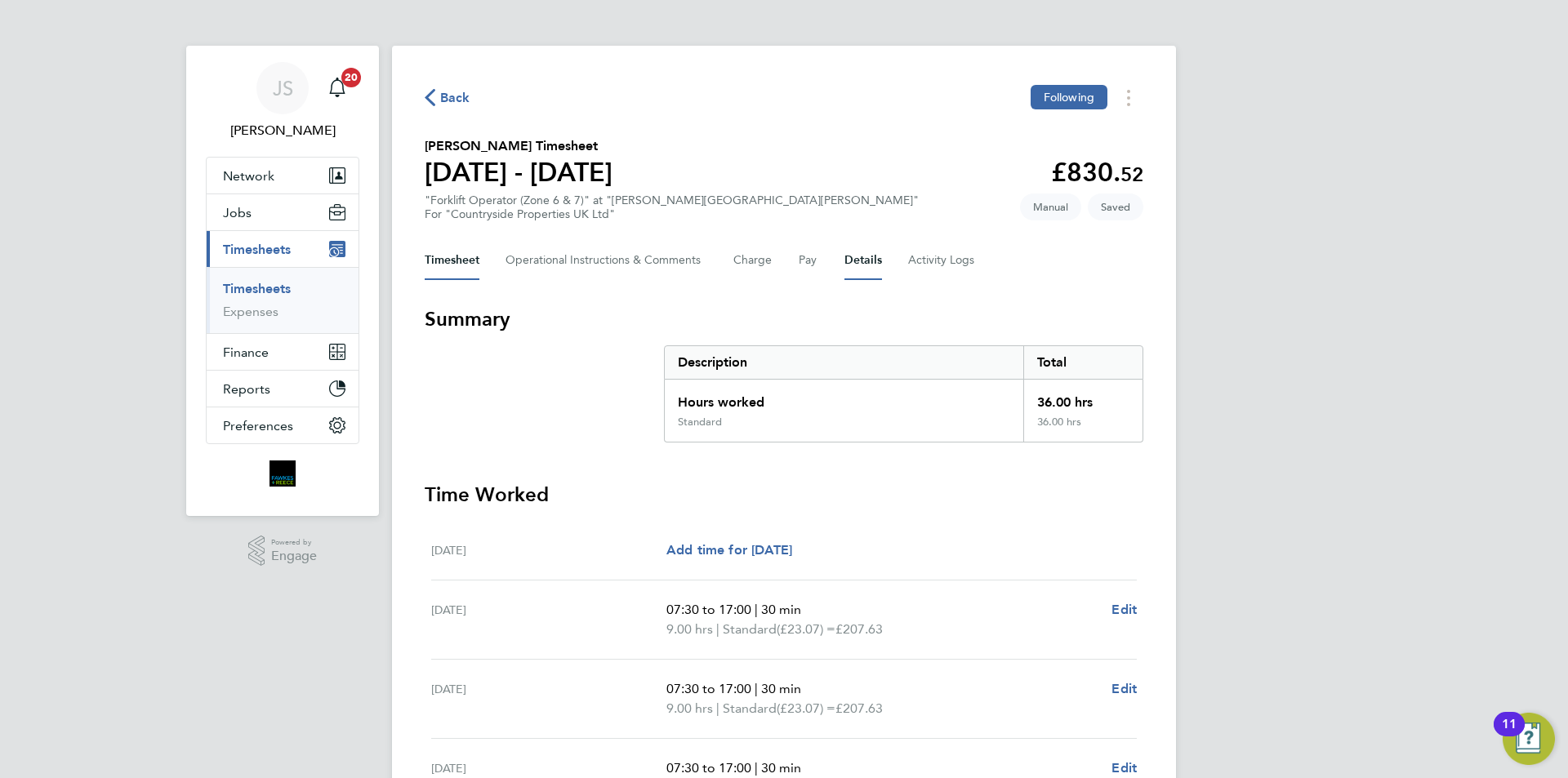
click at [870, 263] on button "Details" at bounding box center [863, 260] width 37 height 39
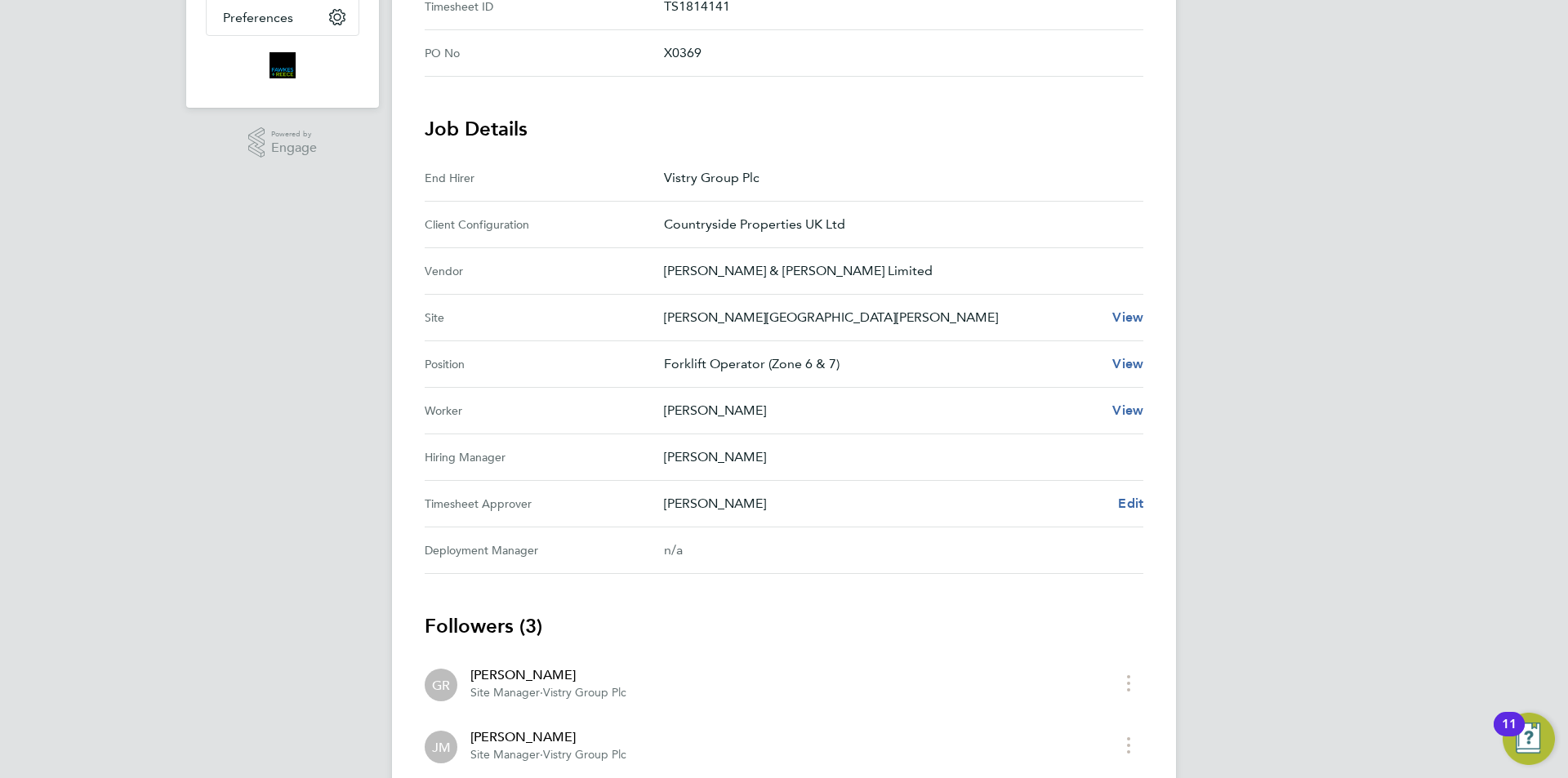
scroll to position [82, 0]
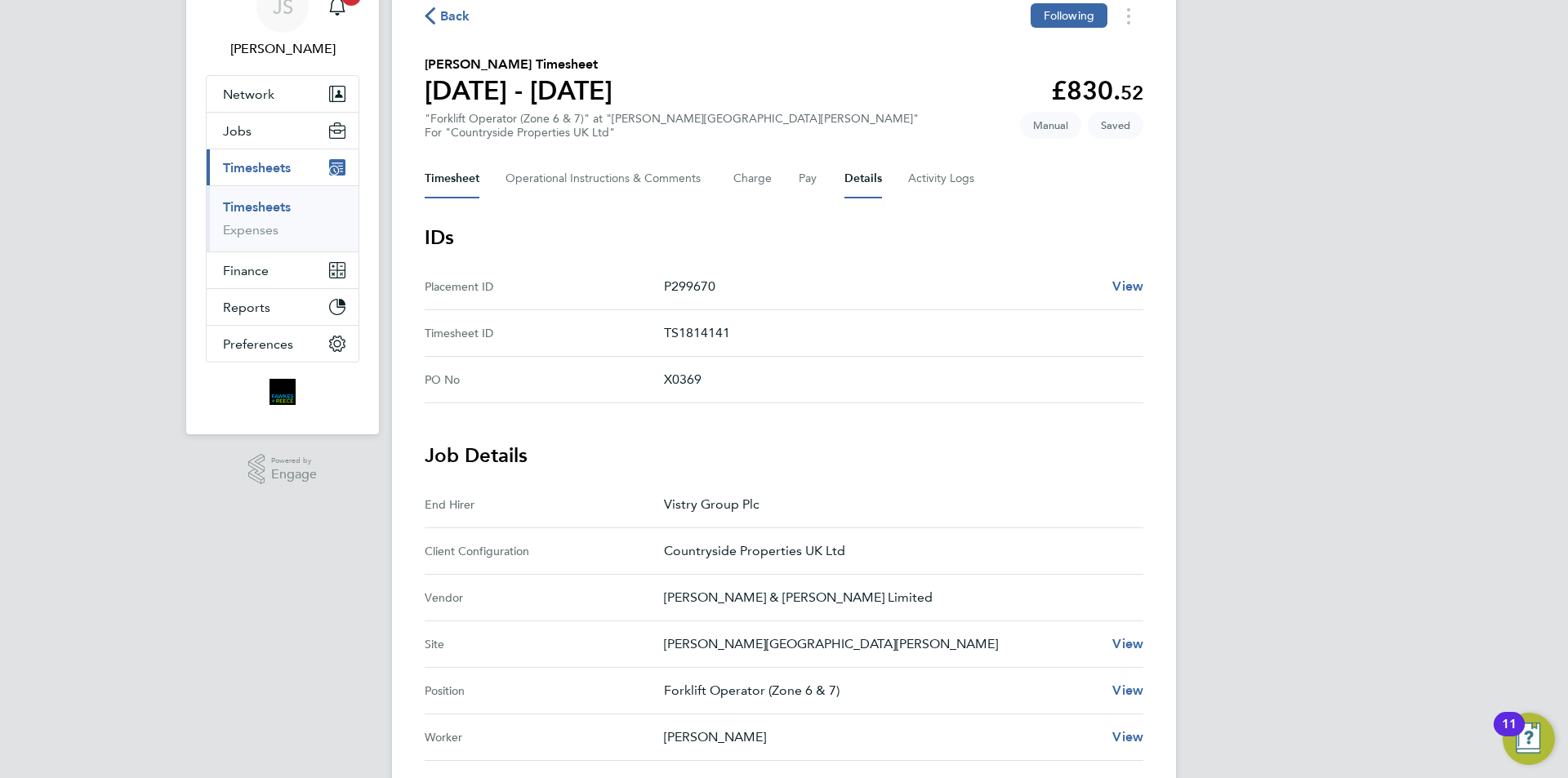
click at [451, 173] on button "Timesheet" at bounding box center [452, 178] width 54 height 39
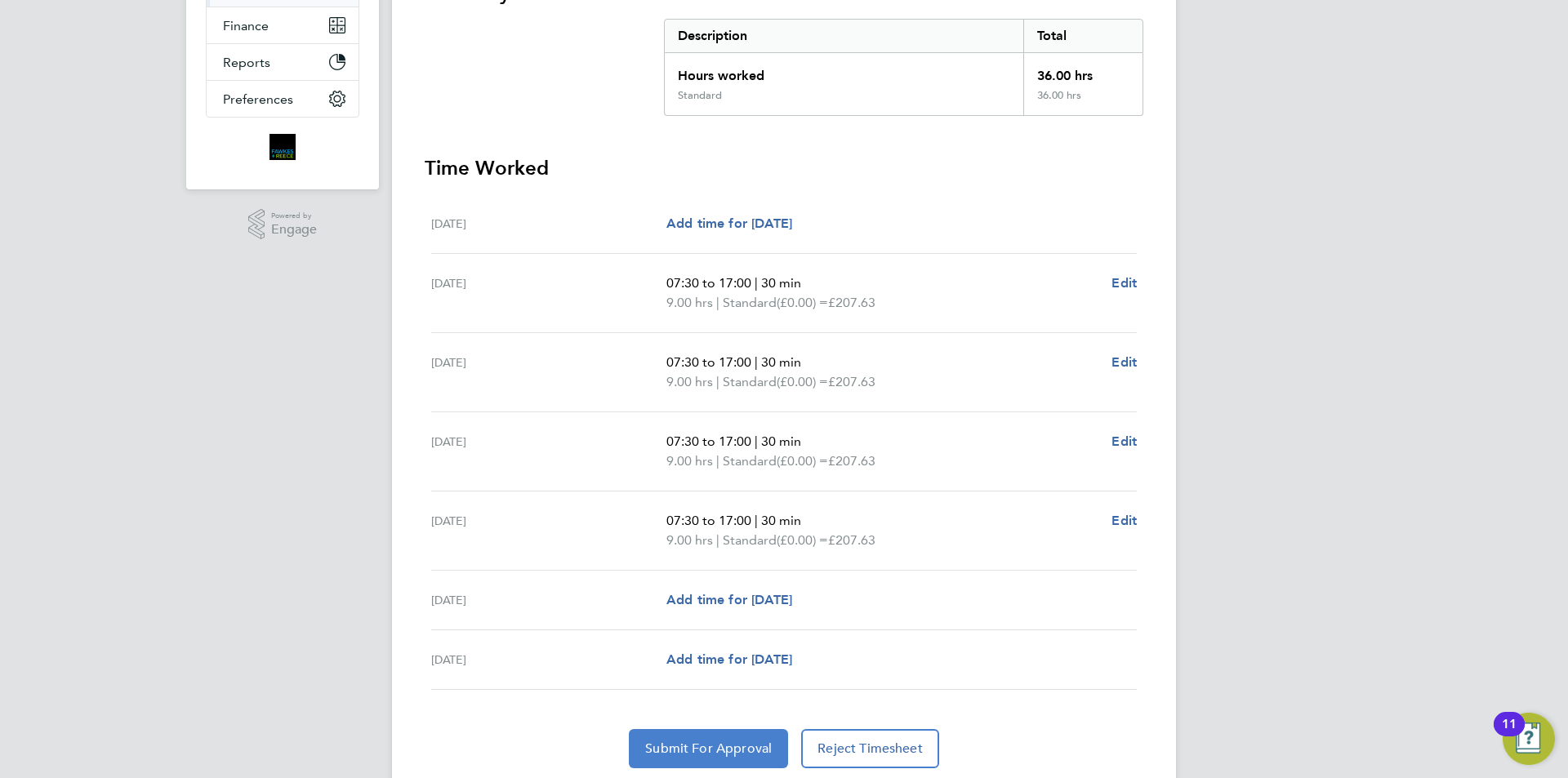
click at [733, 757] on span "Submit For Approval" at bounding box center [708, 749] width 126 height 17
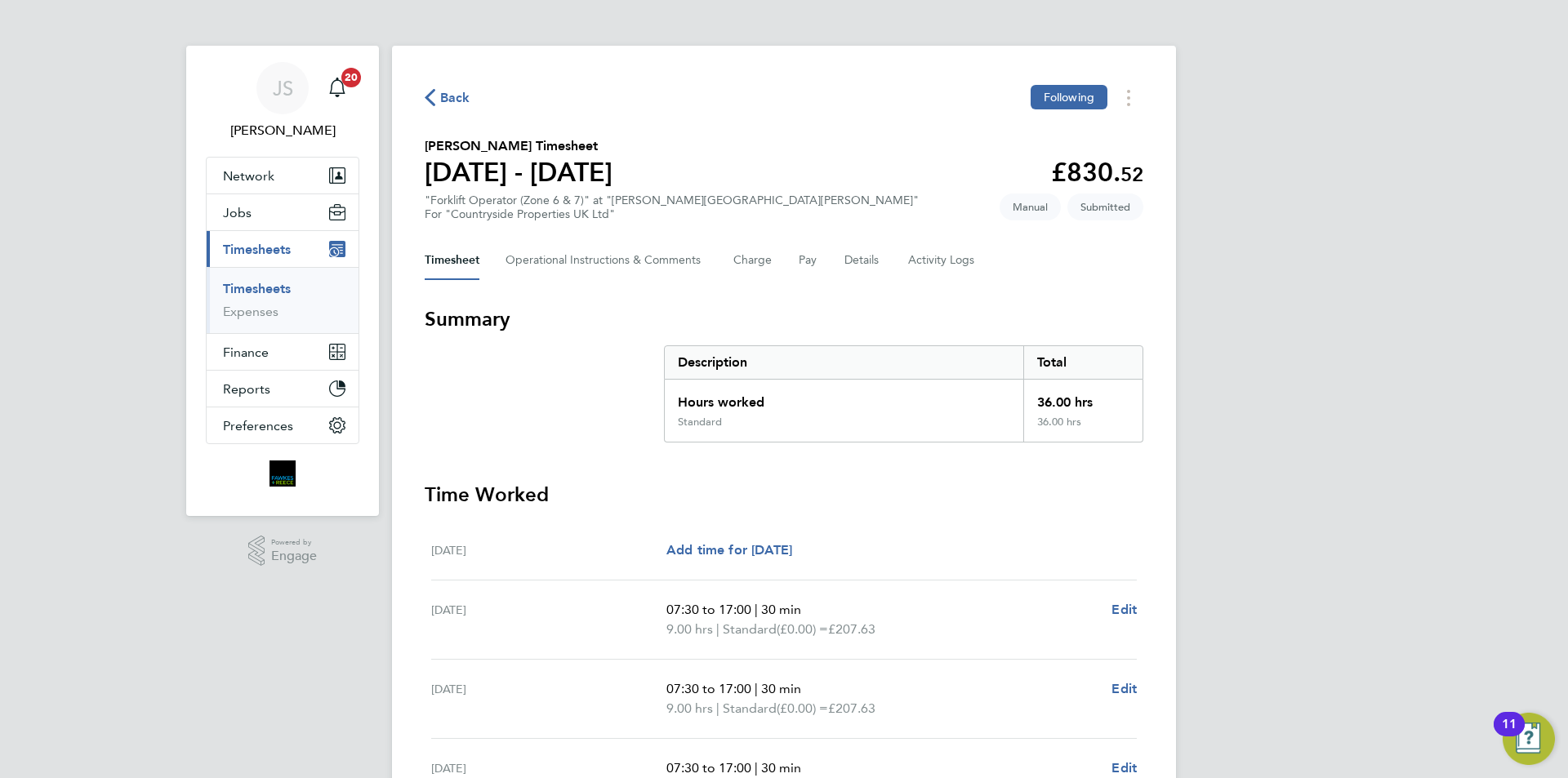
click at [460, 88] on span "Back" at bounding box center [455, 98] width 31 height 20
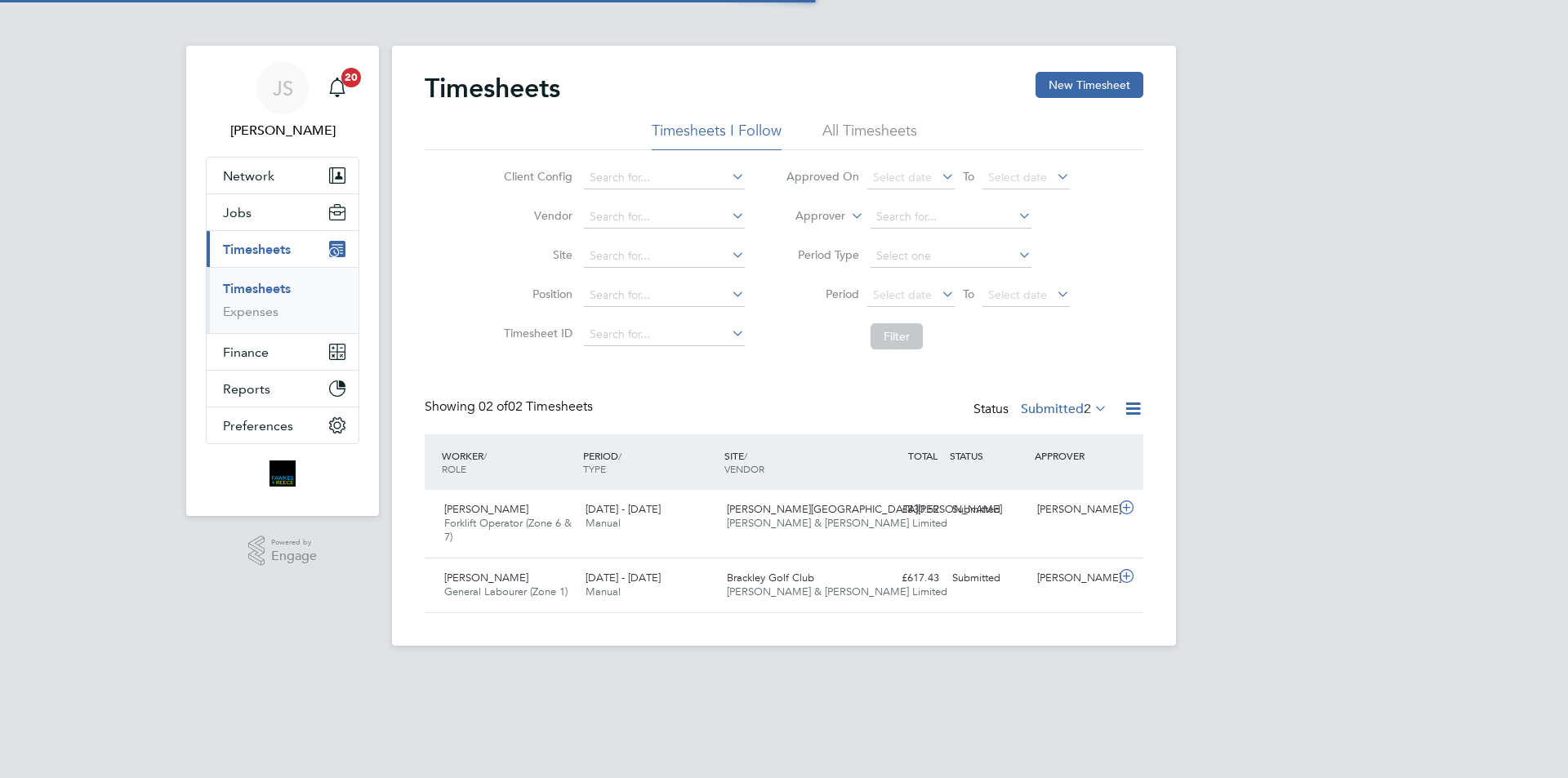
scroll to position [41, 142]
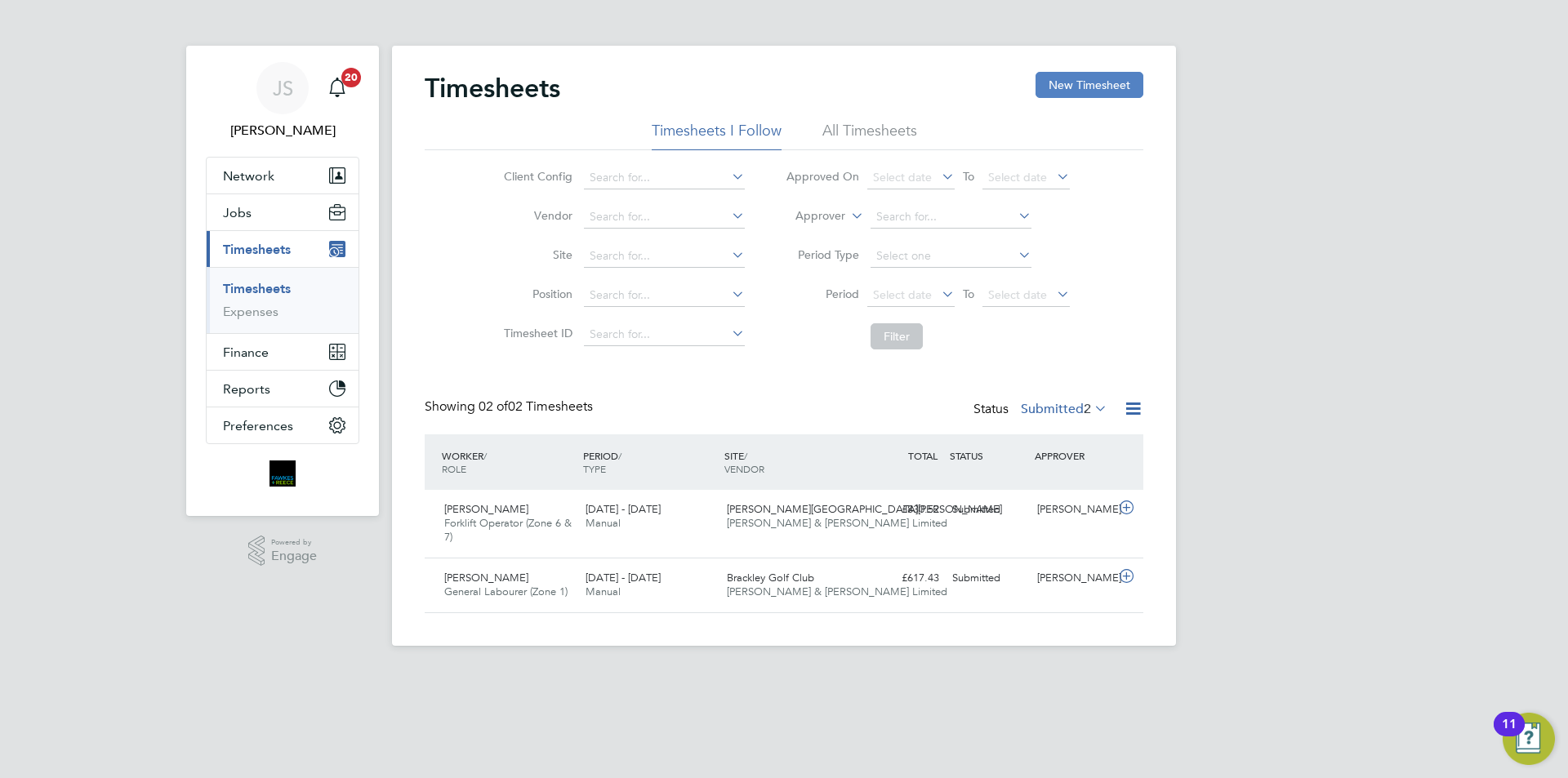
click at [1065, 94] on button "New Timesheet" at bounding box center [1089, 85] width 108 height 26
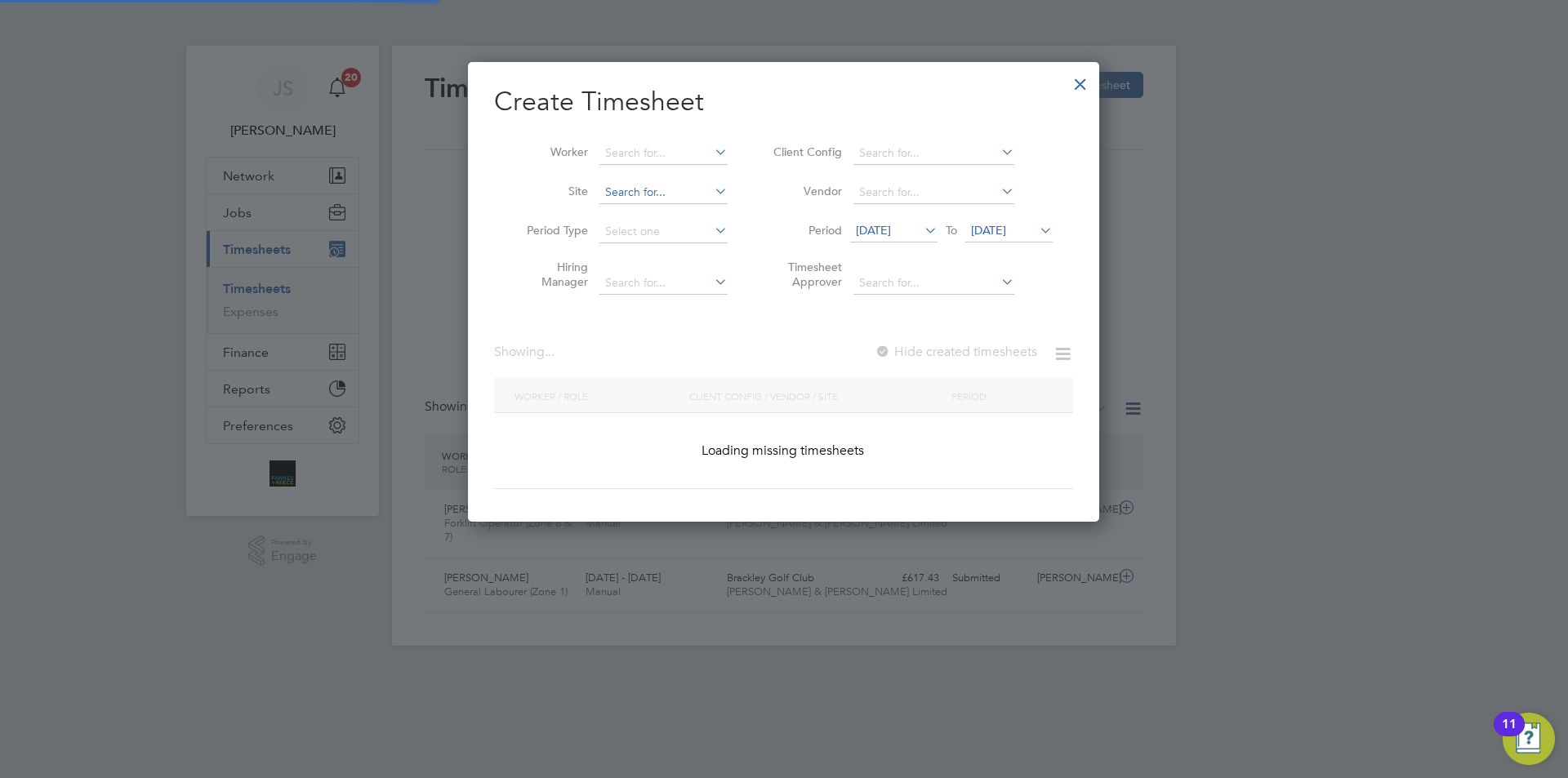
scroll to position [2744, 632]
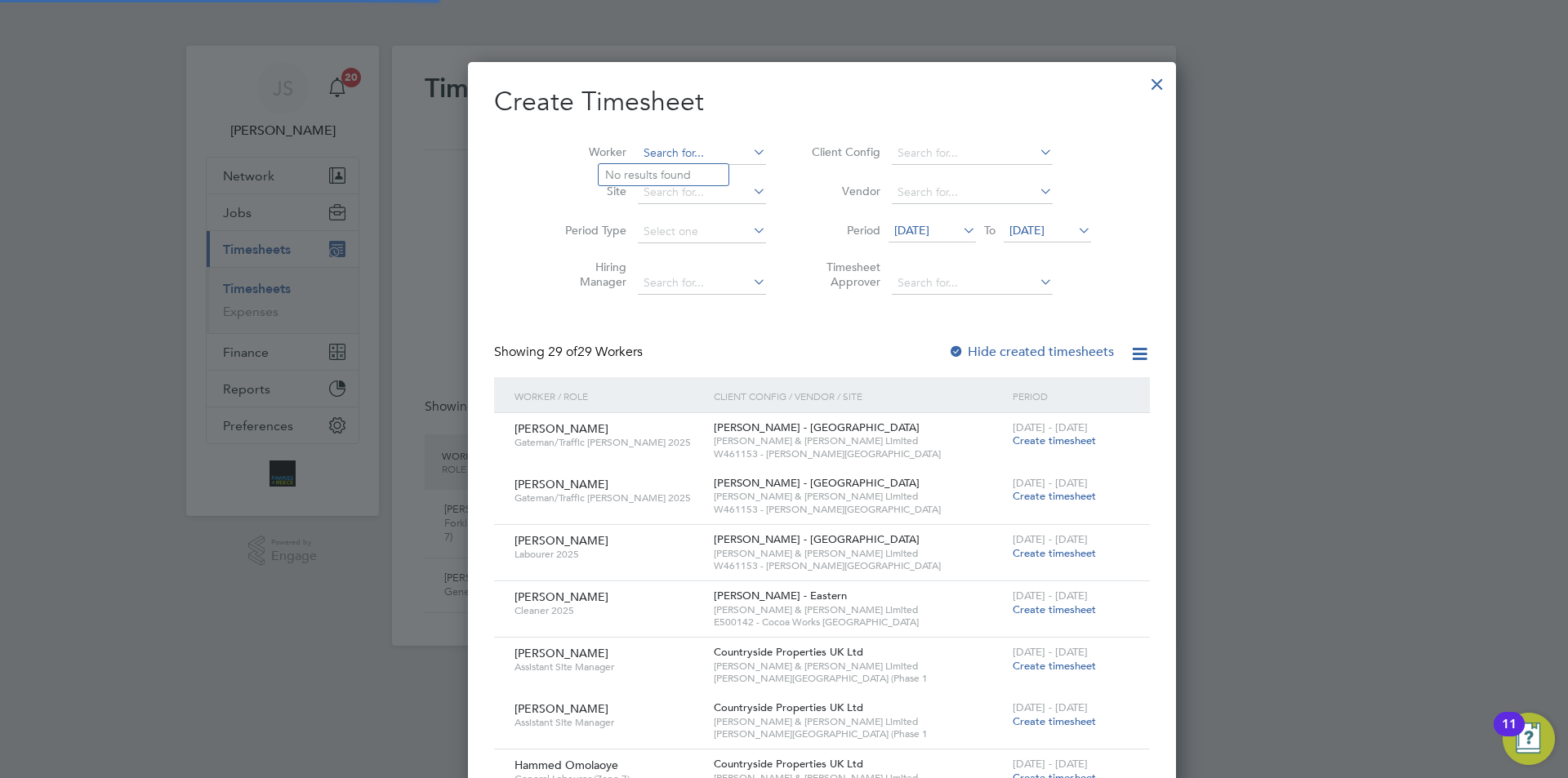
click at [638, 152] on input at bounding box center [701, 154] width 128 height 23
click at [656, 177] on li "Zie [PERSON_NAME]" at bounding box center [667, 175] width 137 height 22
type input "[PERSON_NAME]"
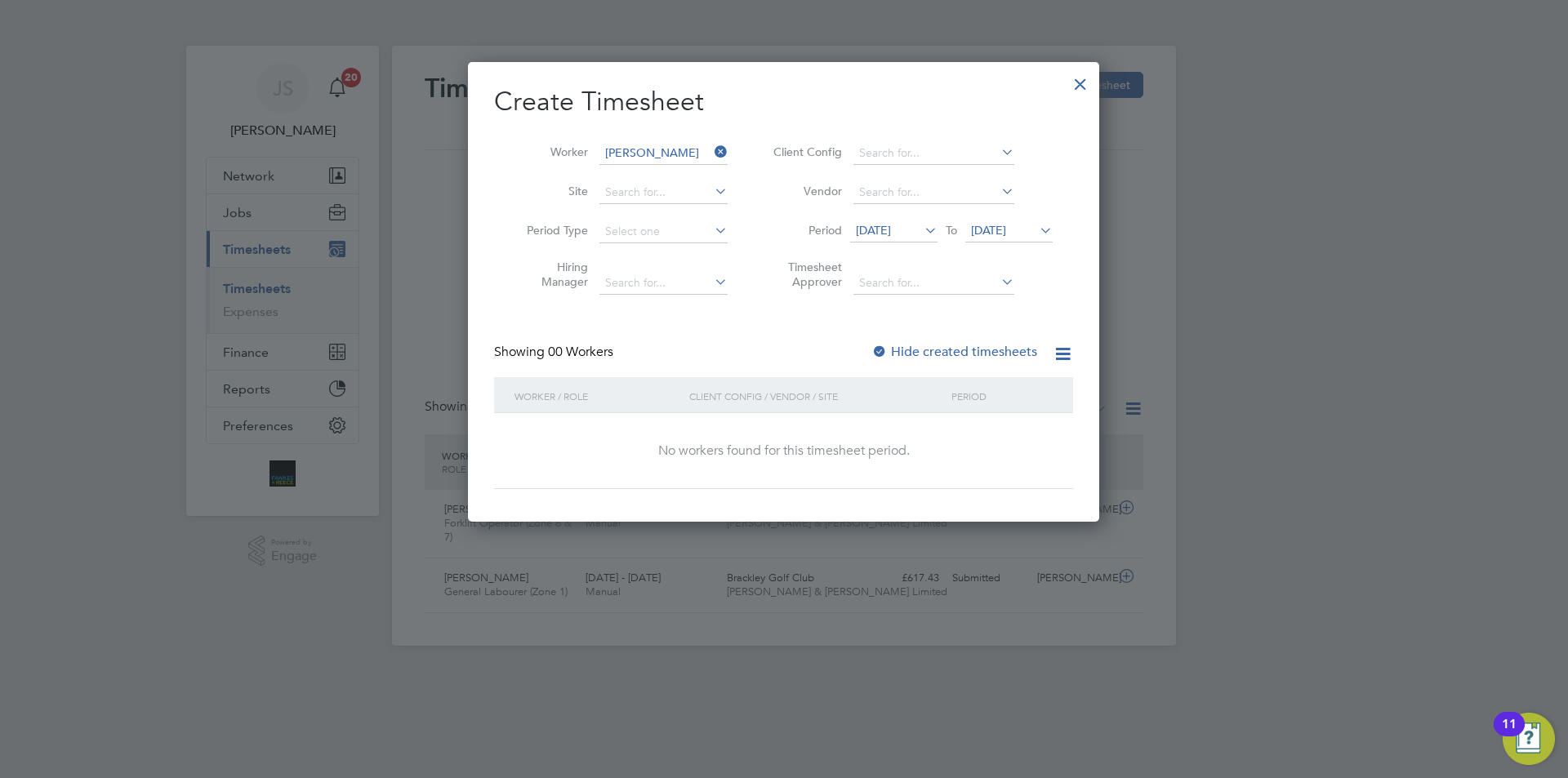
scroll to position [461, 632]
click at [875, 350] on div at bounding box center [879, 353] width 17 height 17
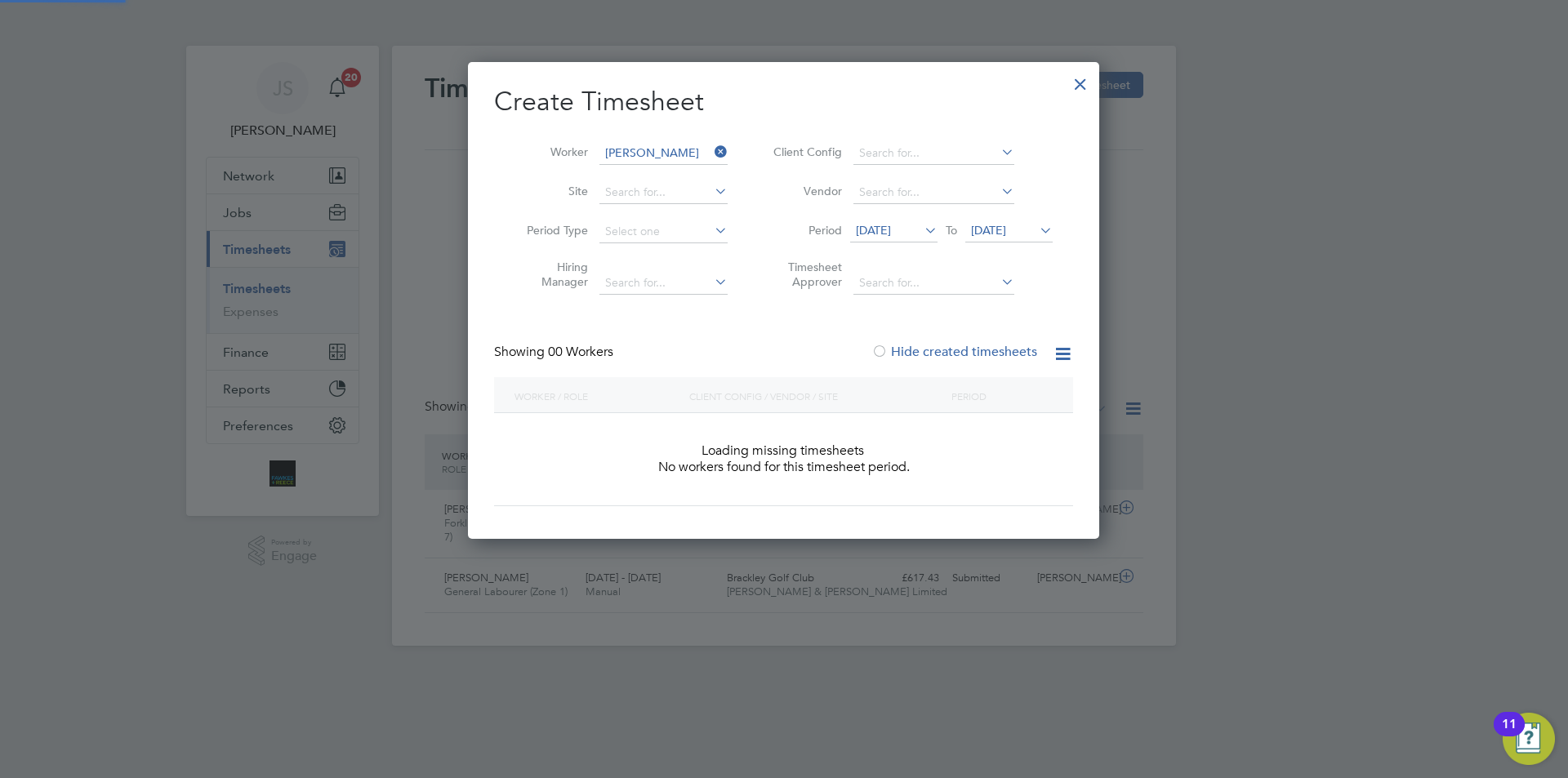
scroll to position [8, 8]
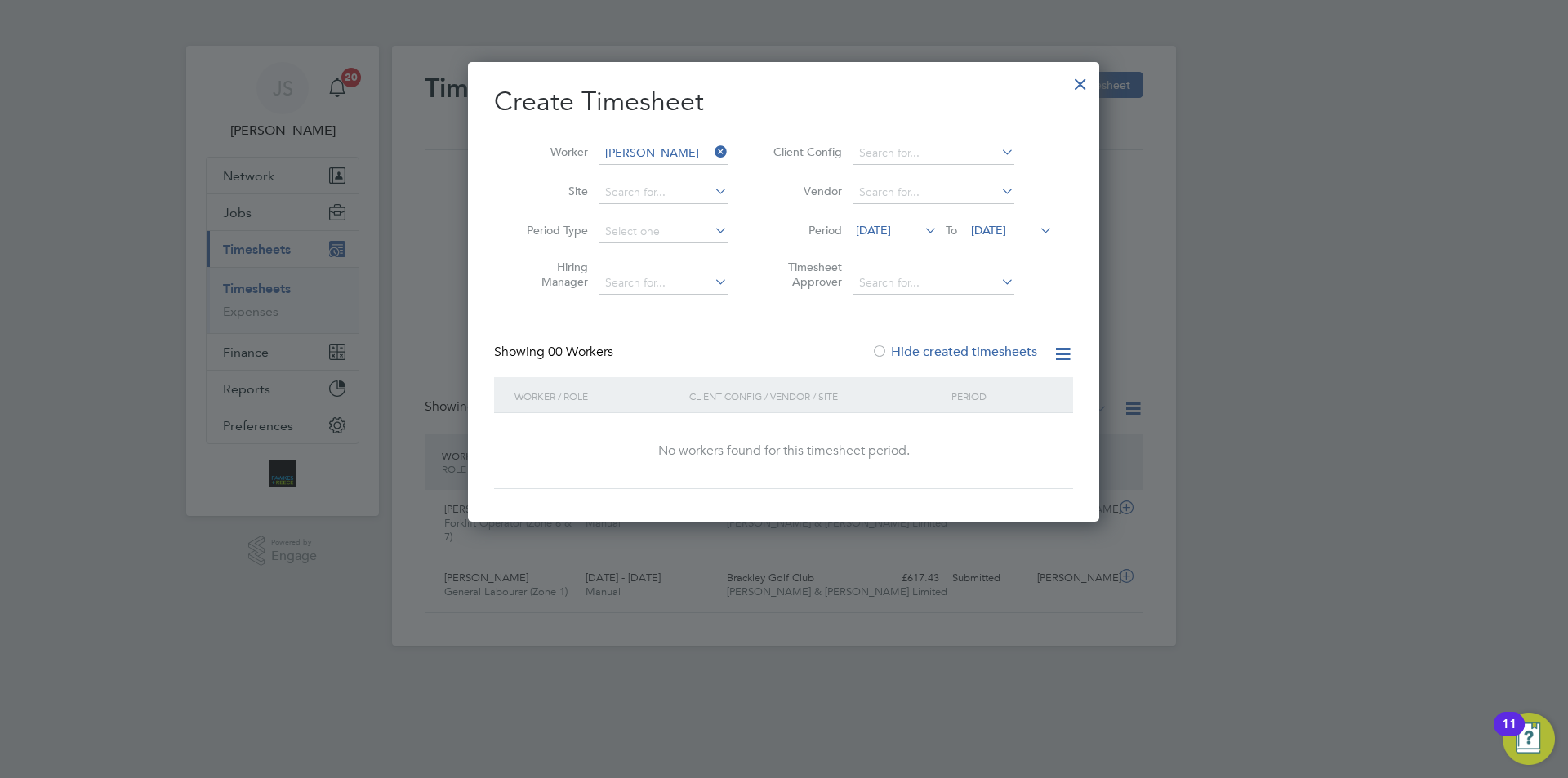
click at [891, 235] on span "[DATE]" at bounding box center [873, 230] width 36 height 15
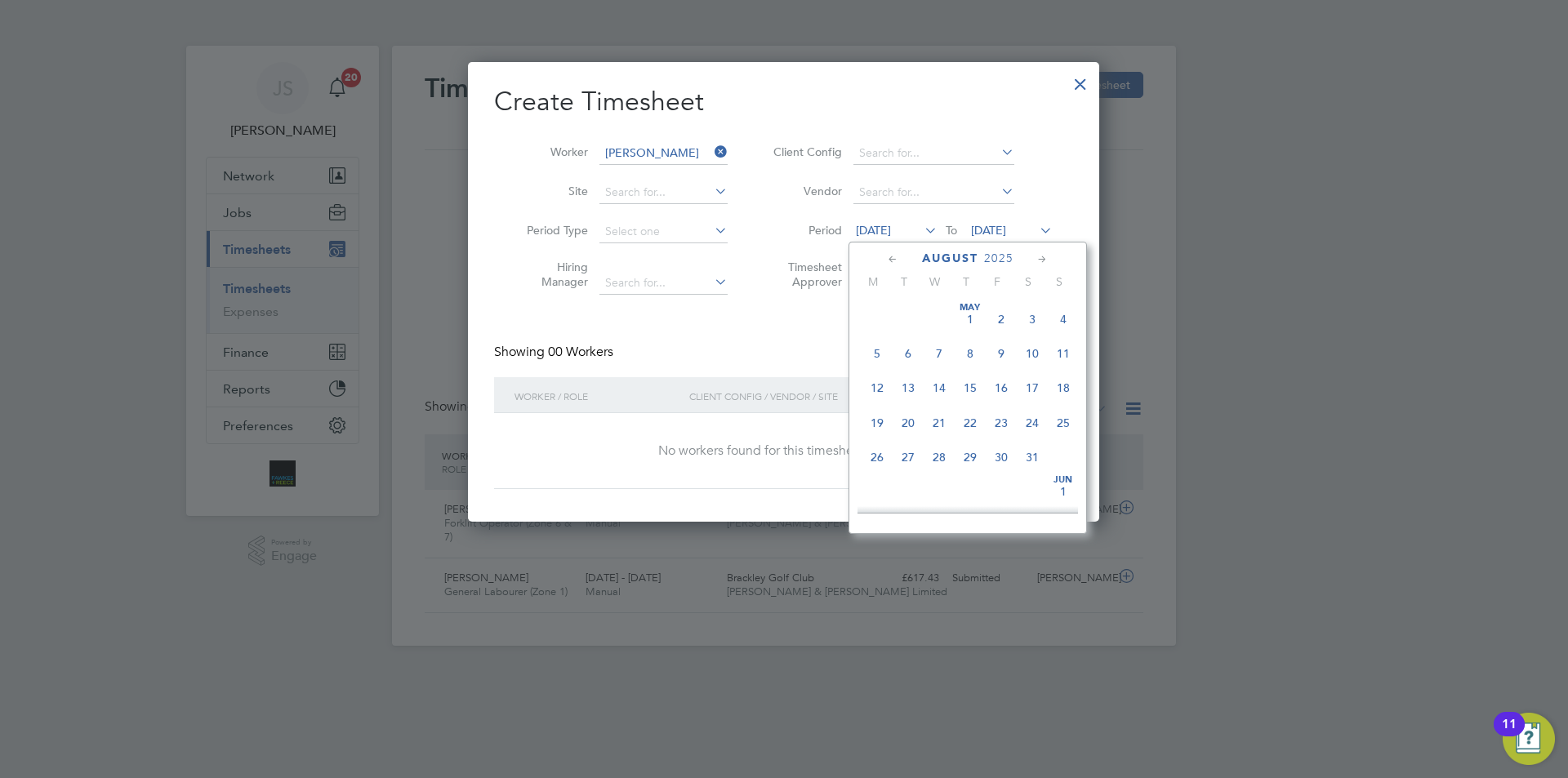
scroll to position [601, 0]
click at [910, 418] on span "26" at bounding box center [908, 408] width 31 height 31
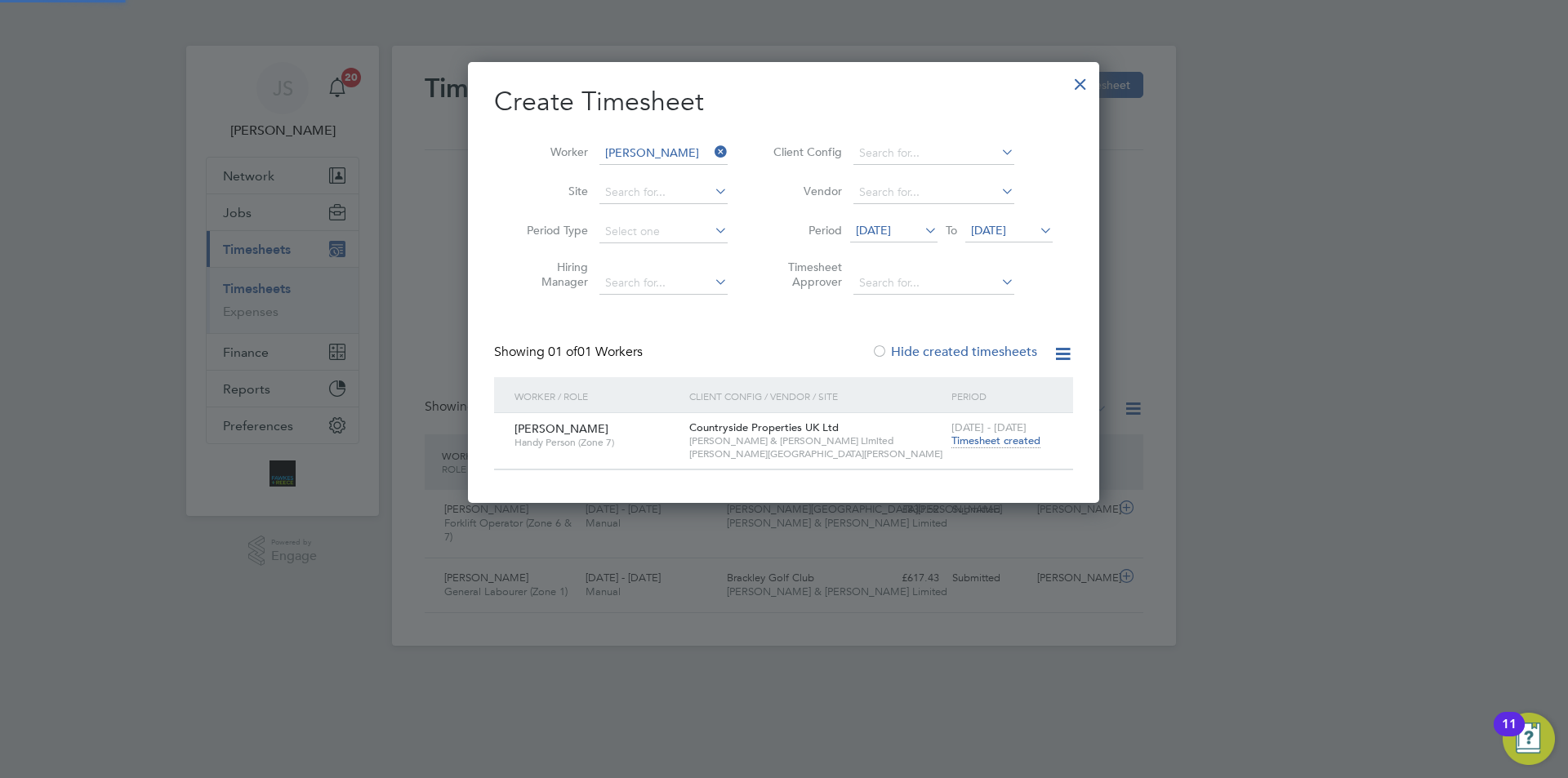
scroll to position [440, 632]
click at [1008, 434] on span "Timesheet created" at bounding box center [996, 441] width 89 height 15
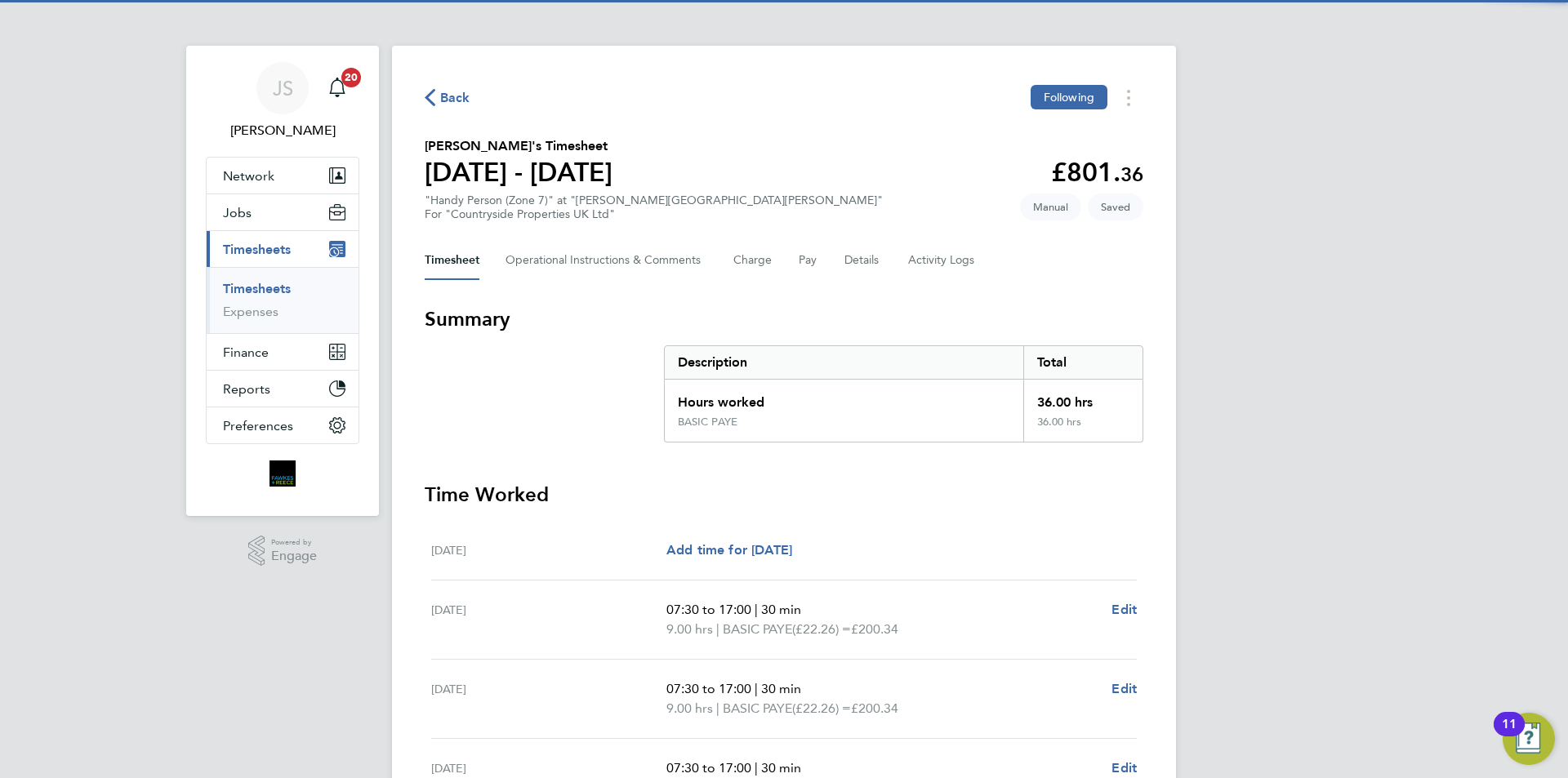
scroll to position [327, 0]
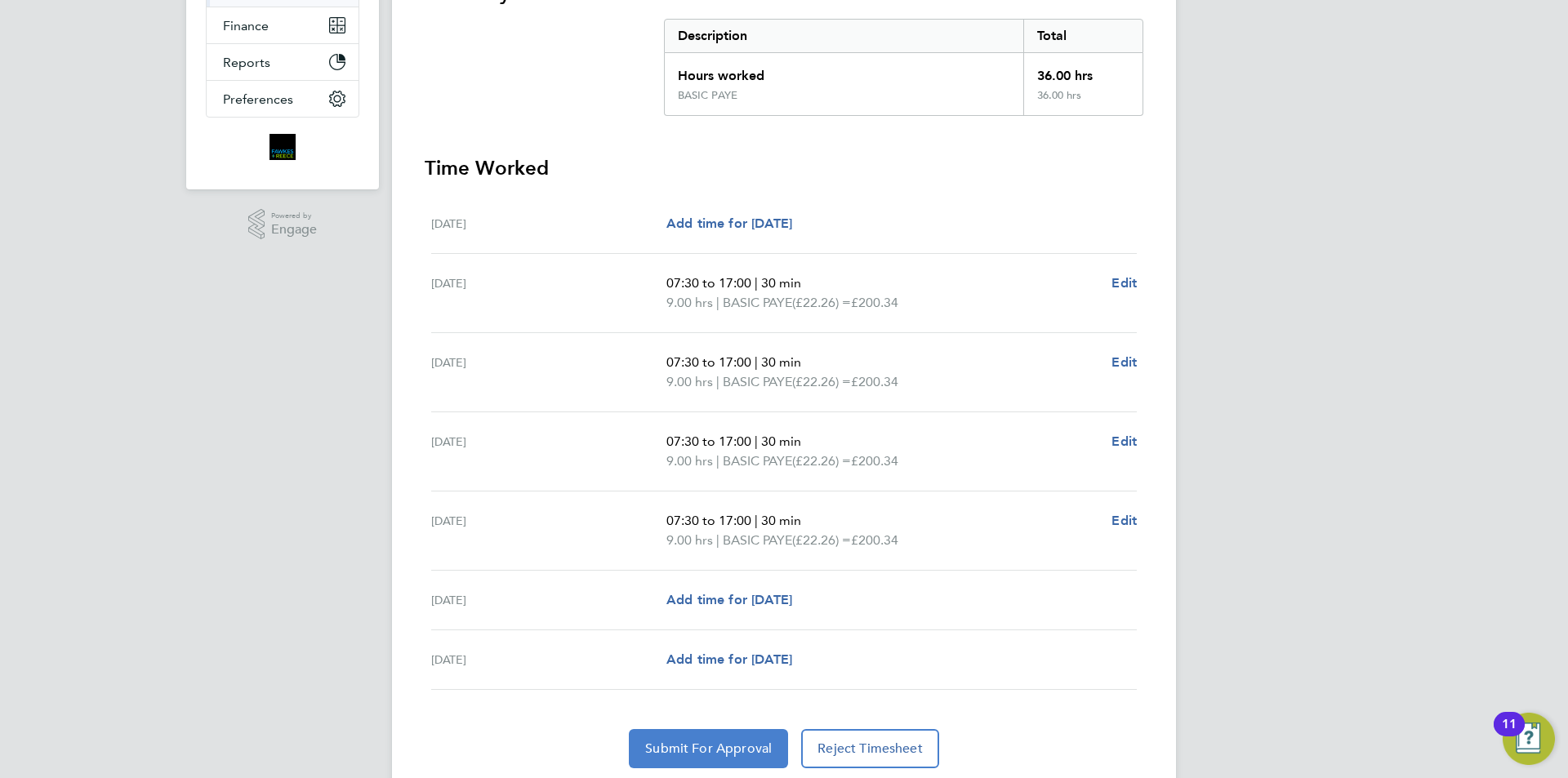
click at [689, 739] on button "Submit For Approval" at bounding box center [708, 748] width 159 height 39
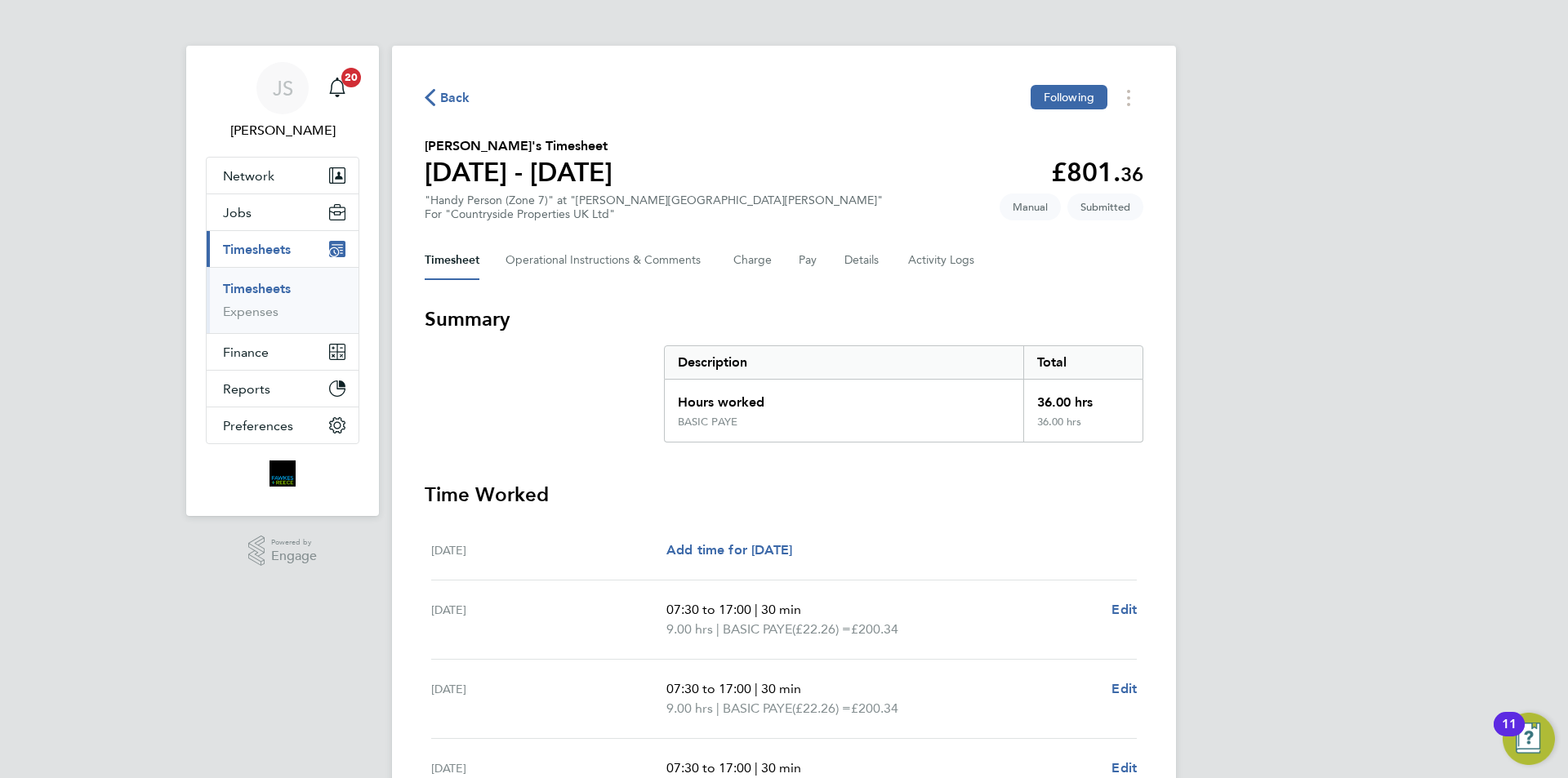
click at [433, 97] on icon "button" at bounding box center [429, 97] width 11 height 17
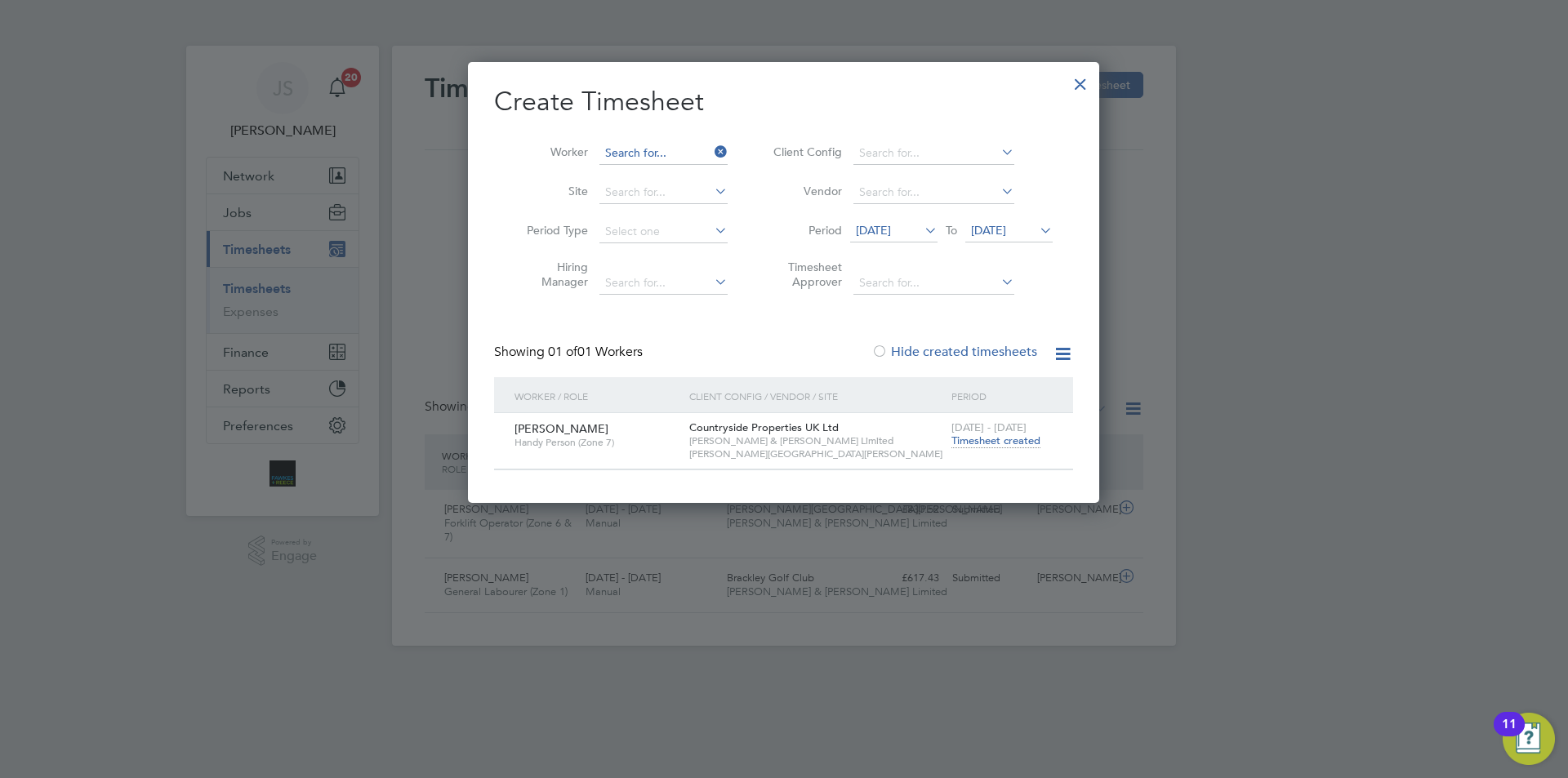
click at [670, 149] on input at bounding box center [663, 154] width 128 height 23
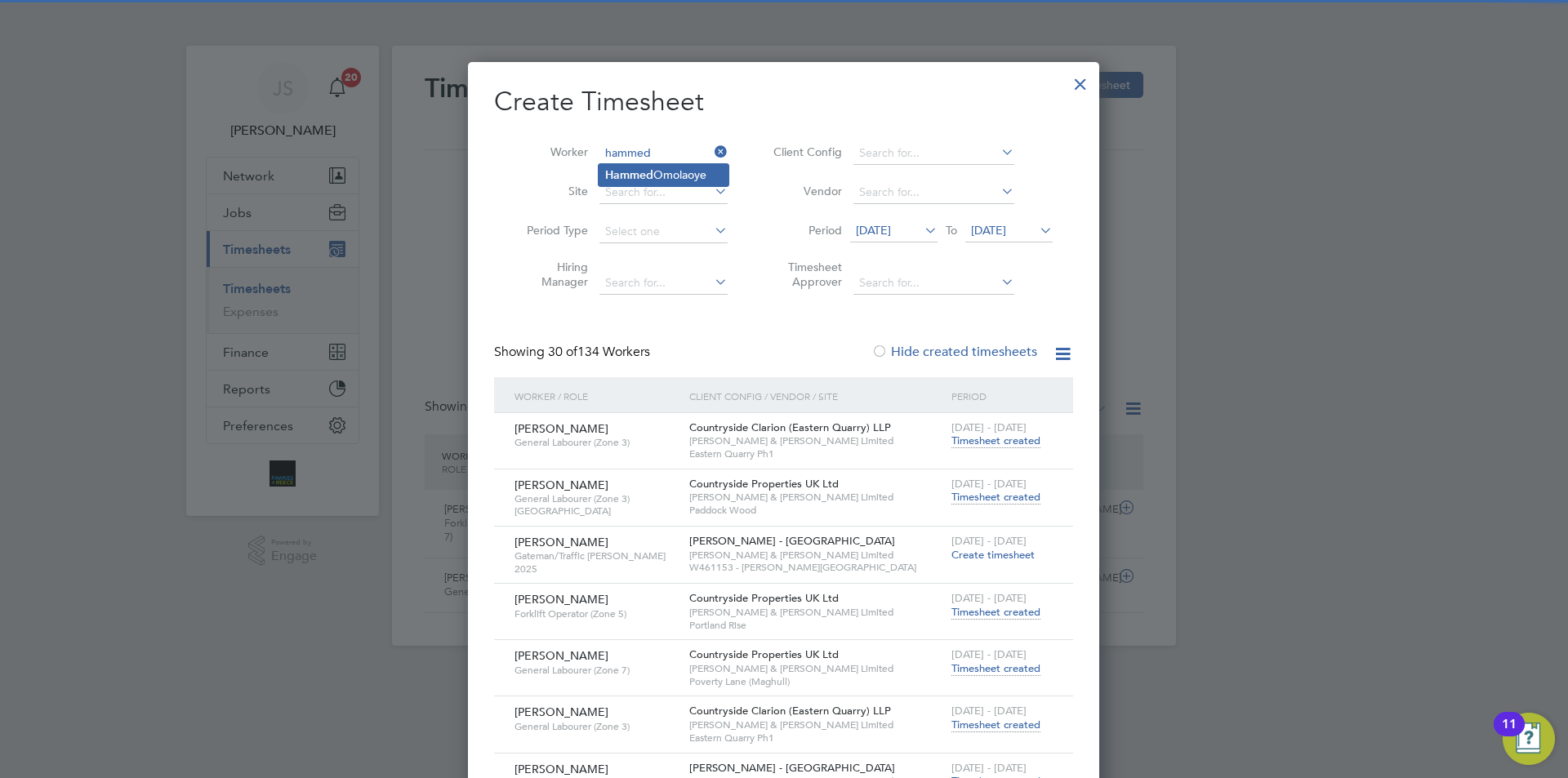
click at [665, 164] on li "Hammed Omolaoye" at bounding box center [663, 175] width 130 height 22
type input "Hammed Omolaoye"
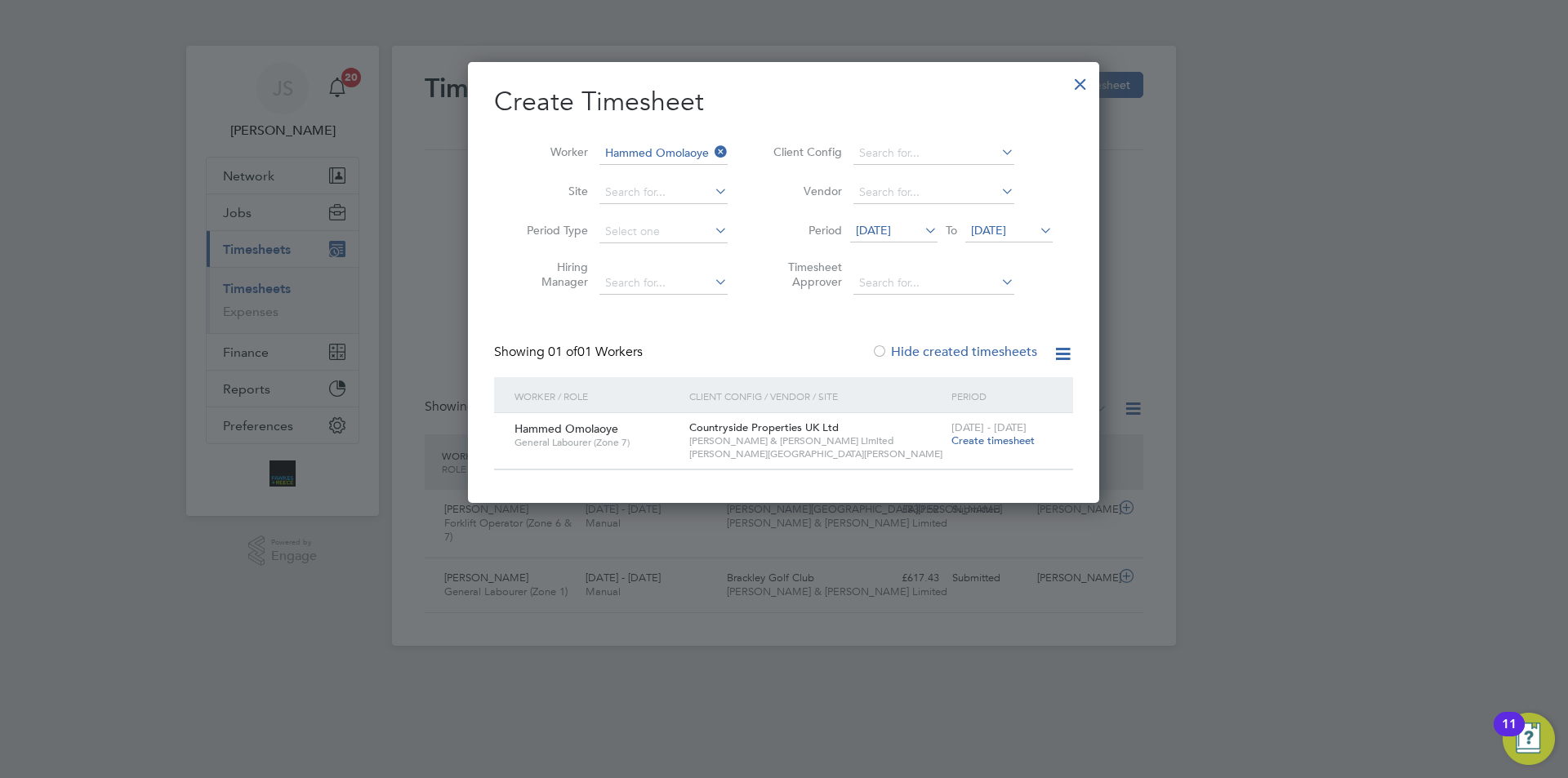
click at [963, 431] on span "[DATE] - [DATE]" at bounding box center [988, 427] width 75 height 14
click at [966, 434] on span "Create timesheet" at bounding box center [992, 440] width 83 height 14
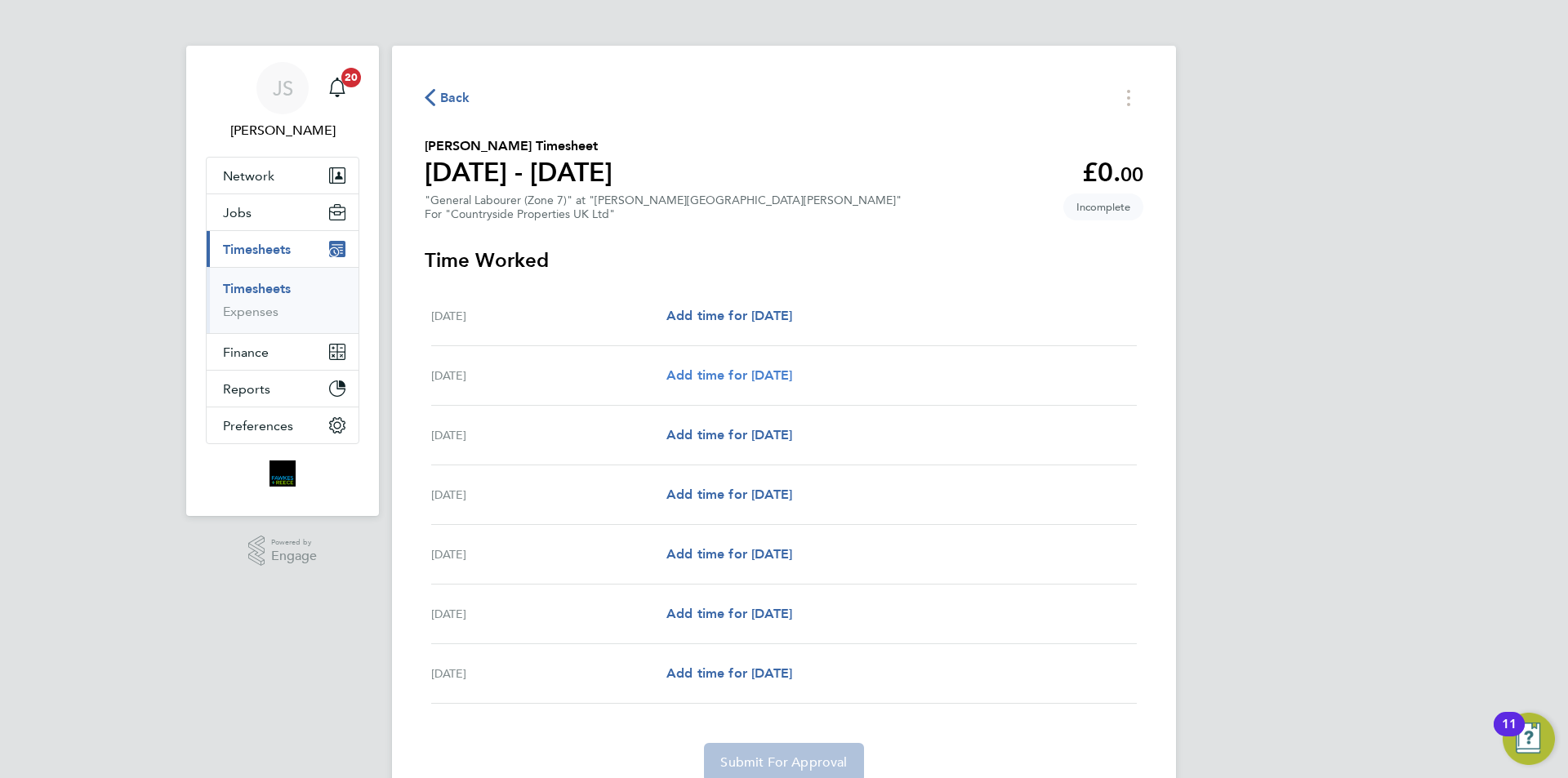
click at [702, 372] on span "Add time for [DATE]" at bounding box center [729, 375] width 126 height 16
select select "30"
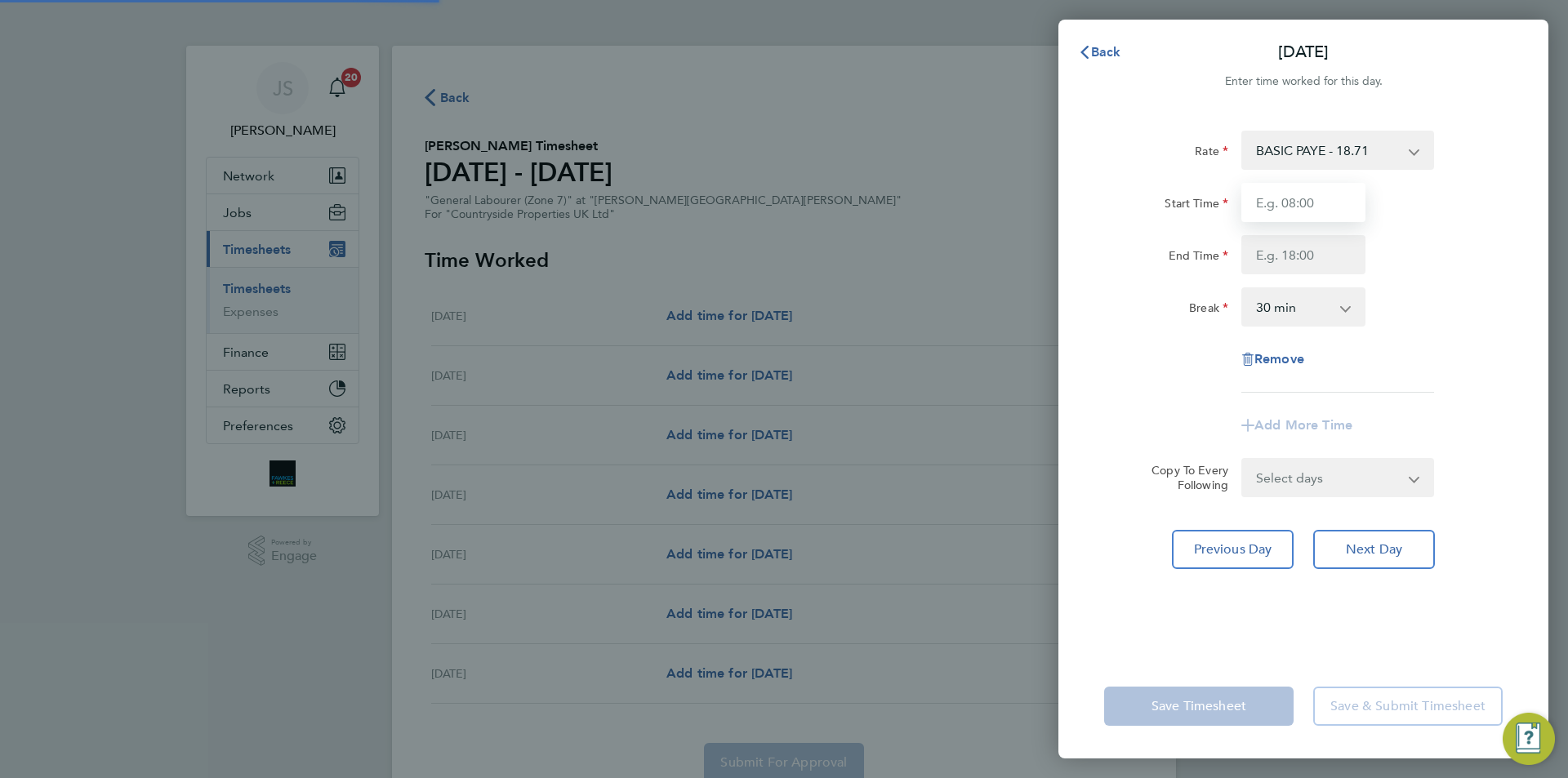
click at [1291, 209] on input "Start Time" at bounding box center [1303, 202] width 124 height 39
type input "07:30"
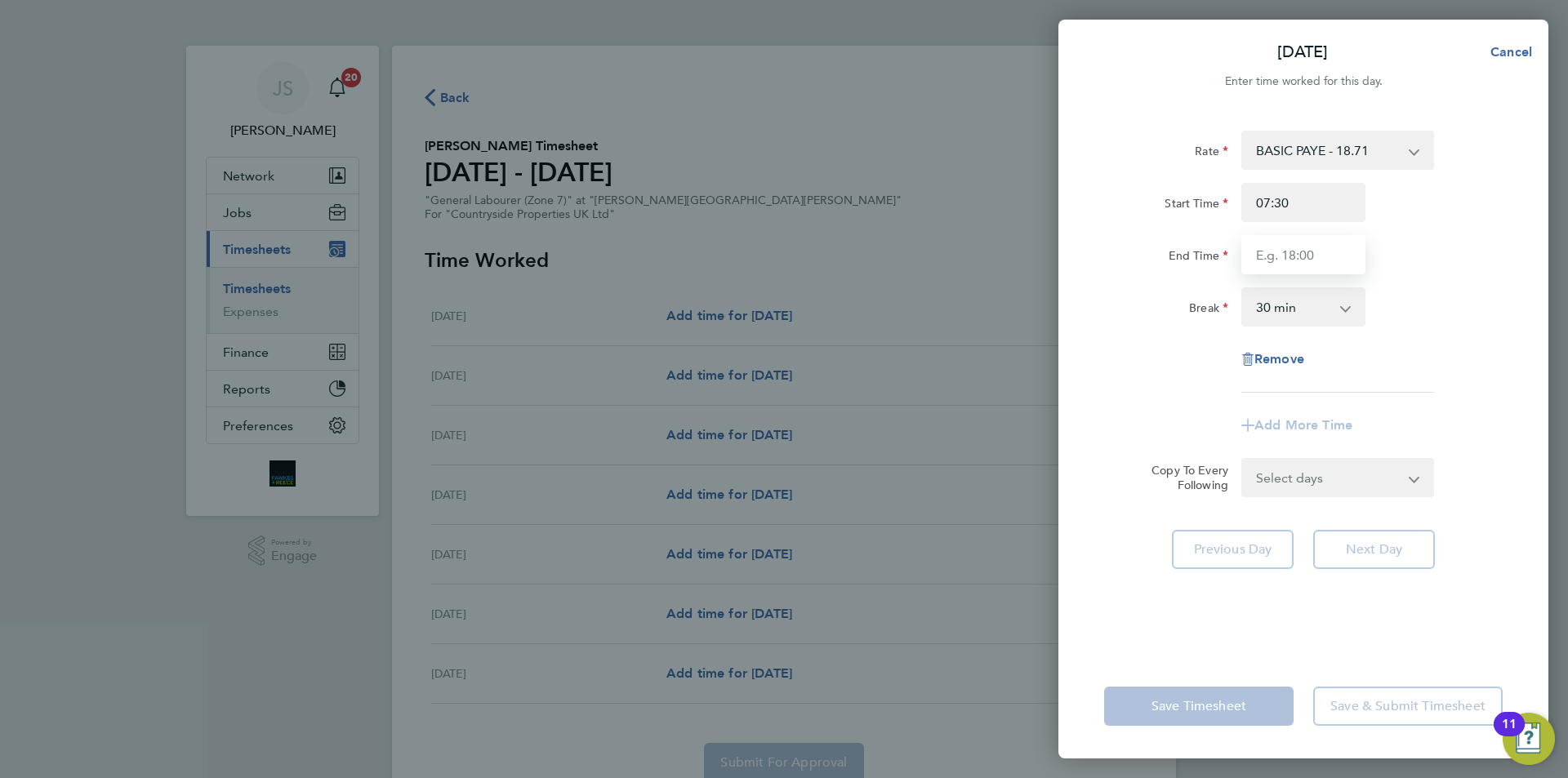
click at [1260, 249] on input "End Time" at bounding box center [1303, 254] width 124 height 39
type input "17:00"
click at [1307, 482] on form "Rate BASIC PAYE - 18.71 Start Time 07:30 End Time 17:00 Break 0 min 15 min 30 m…" at bounding box center [1303, 314] width 399 height 367
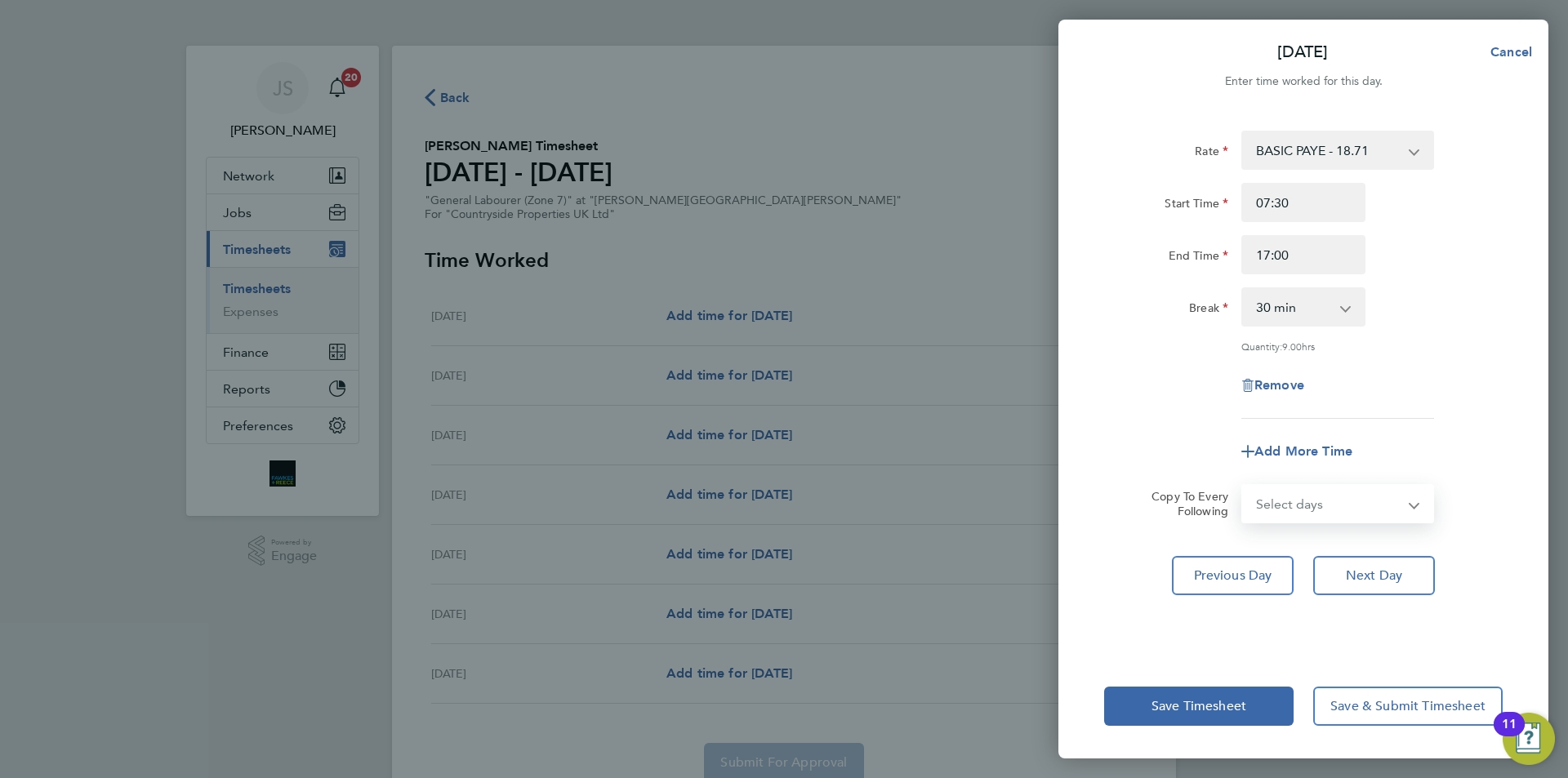
select select "WEEKDAY"
click at [1243, 486] on select "Select days Day Weekday (Mon-Fri) Weekend (Sat-Sun) [DATE] [DATE] [DATE] [DATE]…" at bounding box center [1329, 504] width 172 height 36
select select "[DATE]"
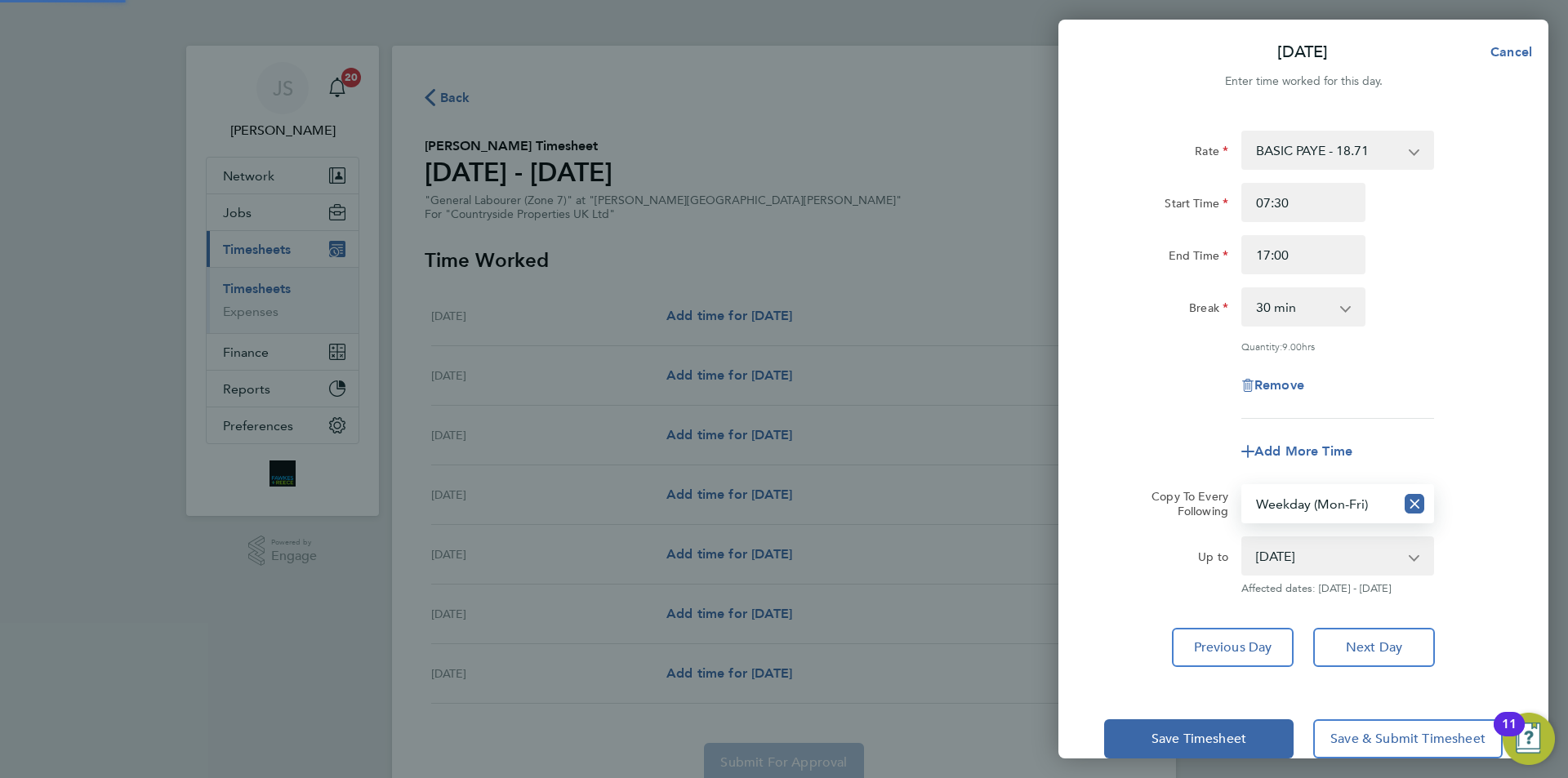
click at [1145, 384] on div "Remove" at bounding box center [1303, 385] width 411 height 39
click at [1196, 732] on span "Save Timesheet" at bounding box center [1198, 739] width 95 height 17
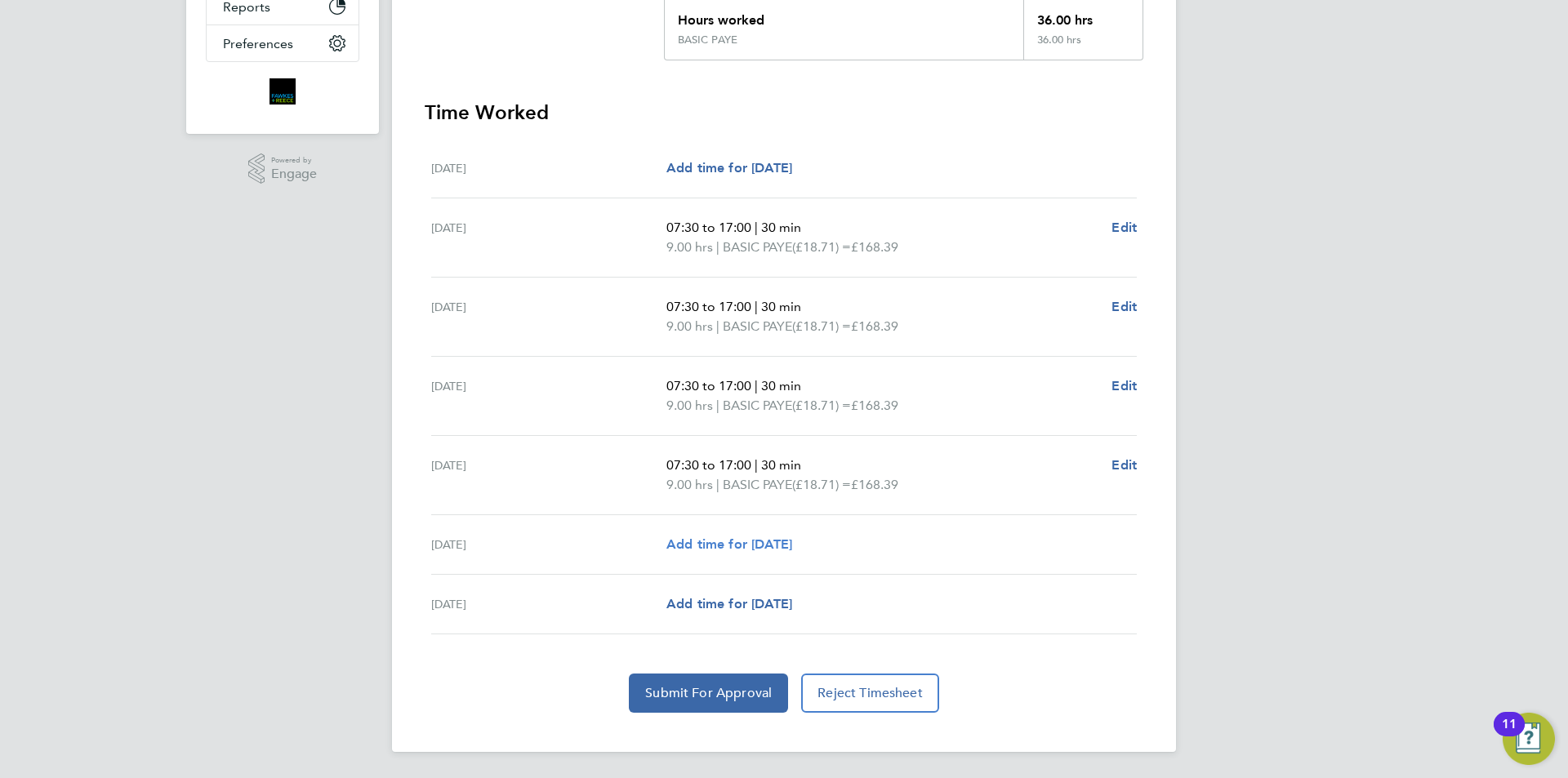
click at [784, 546] on span "Add time for [DATE]" at bounding box center [729, 544] width 126 height 16
select select "30"
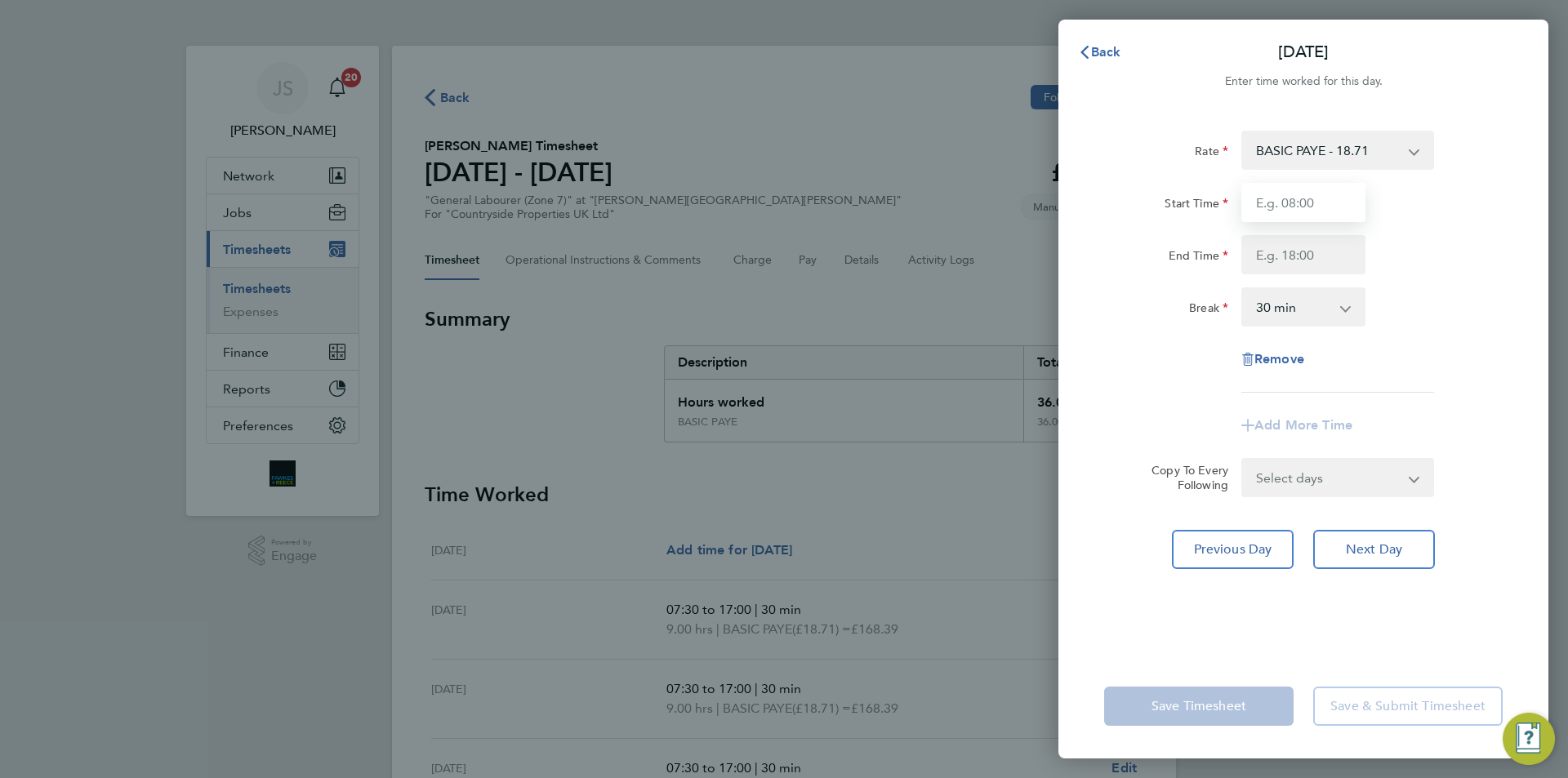
click at [1298, 206] on input "Start Time" at bounding box center [1303, 202] width 124 height 39
type input "07:30"
click at [1311, 248] on input "End Time" at bounding box center [1303, 254] width 124 height 39
type input "15:00"
click at [1198, 353] on div "Rate BASIC PAYE - 18.71 Start Time 07:30 End Time 15:00 Break 0 min 15 min 30 m…" at bounding box center [1303, 261] width 399 height 262
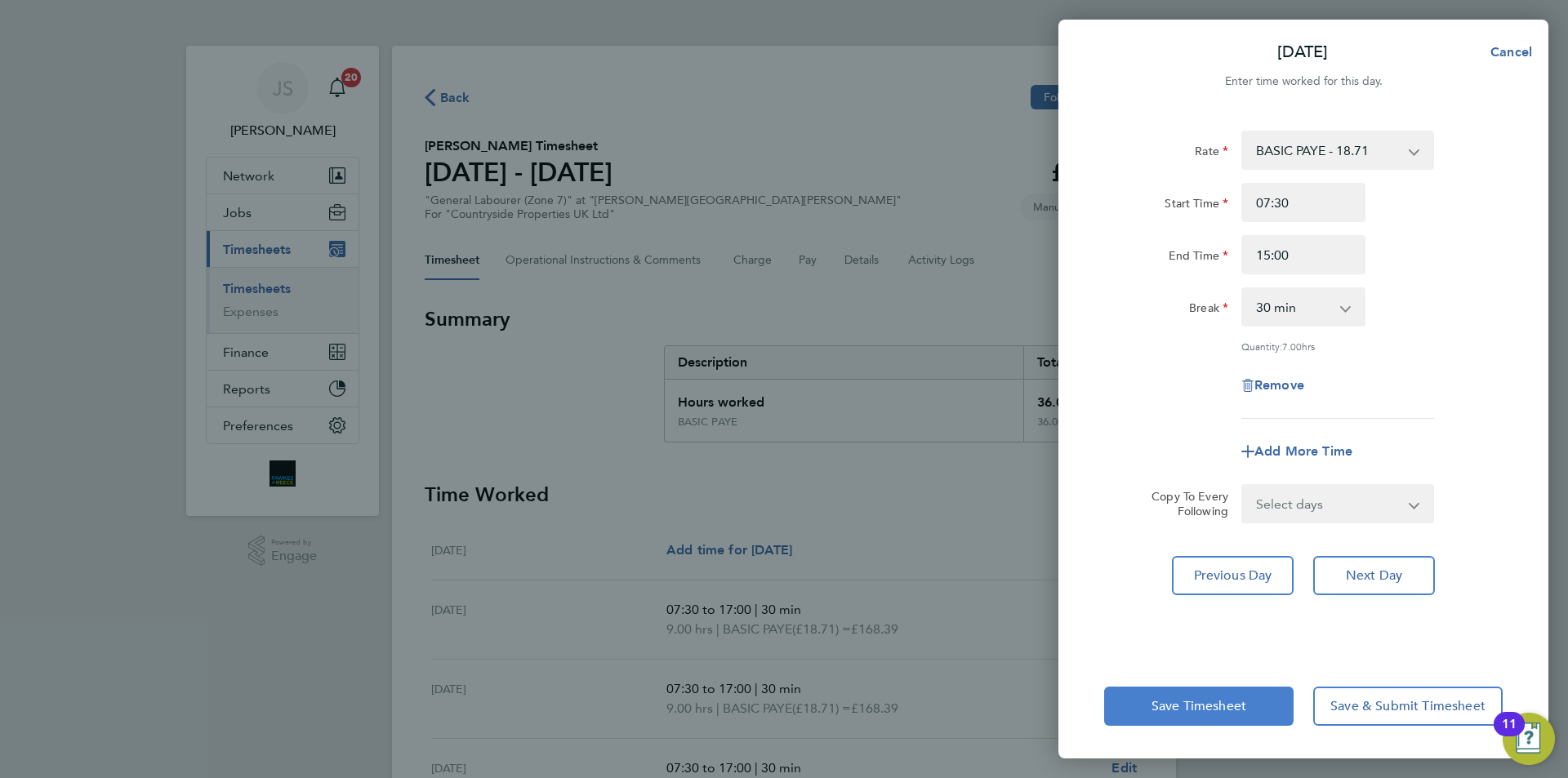
click at [1178, 704] on span "Save Timesheet" at bounding box center [1198, 707] width 95 height 17
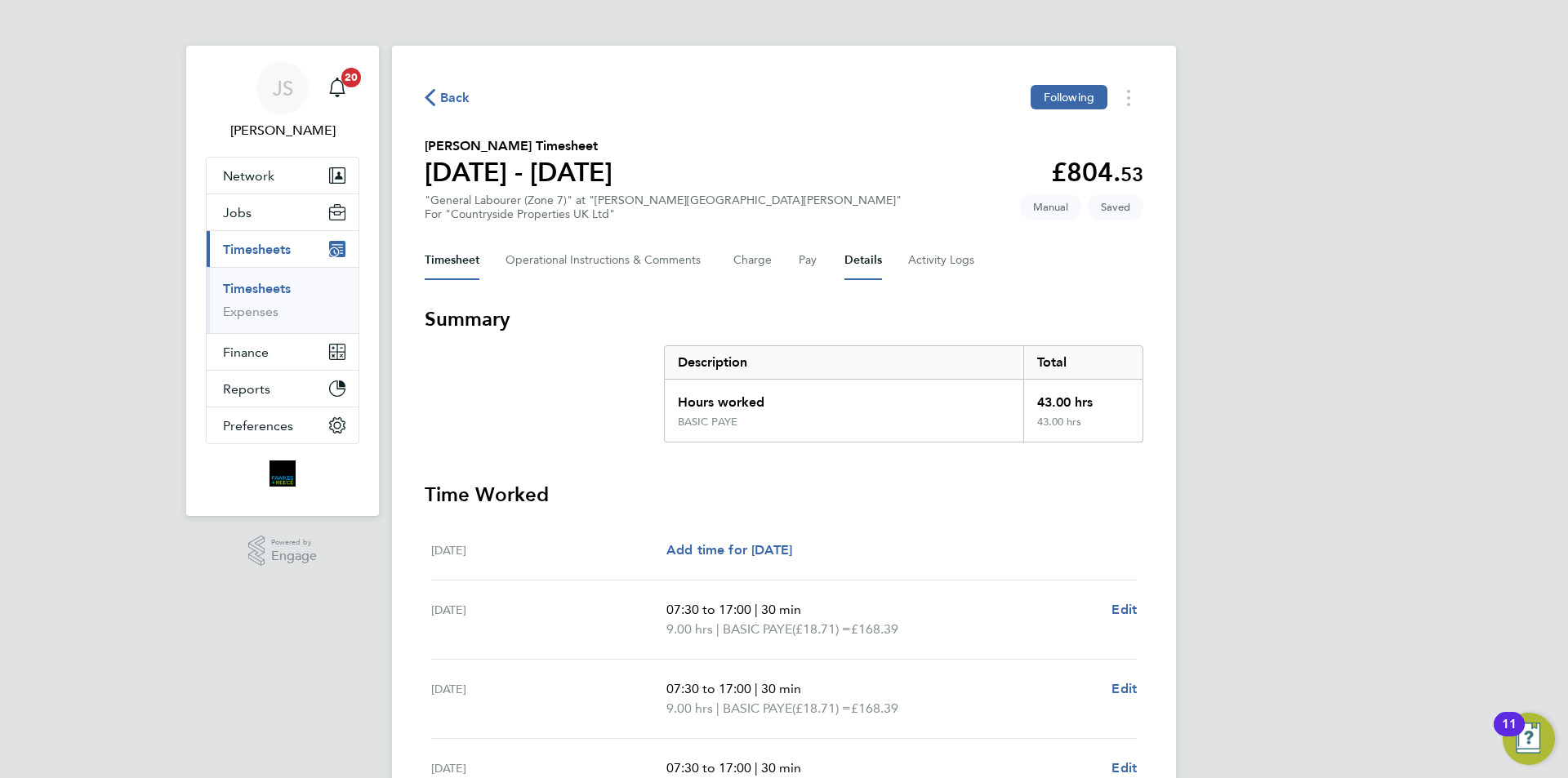
click at [853, 257] on button "Details" at bounding box center [863, 260] width 37 height 39
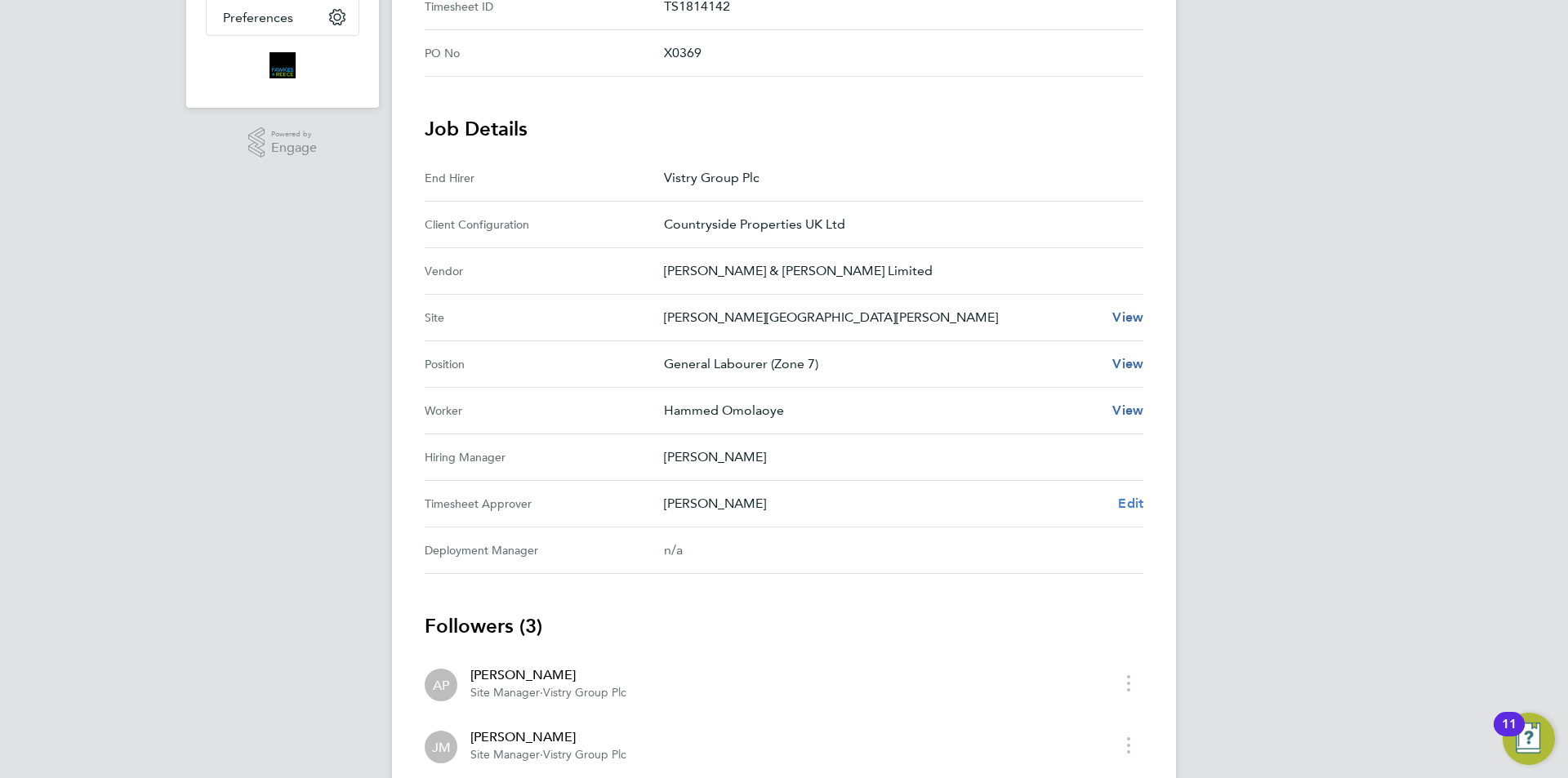
click at [1136, 500] on span "Edit" at bounding box center [1130, 503] width 26 height 16
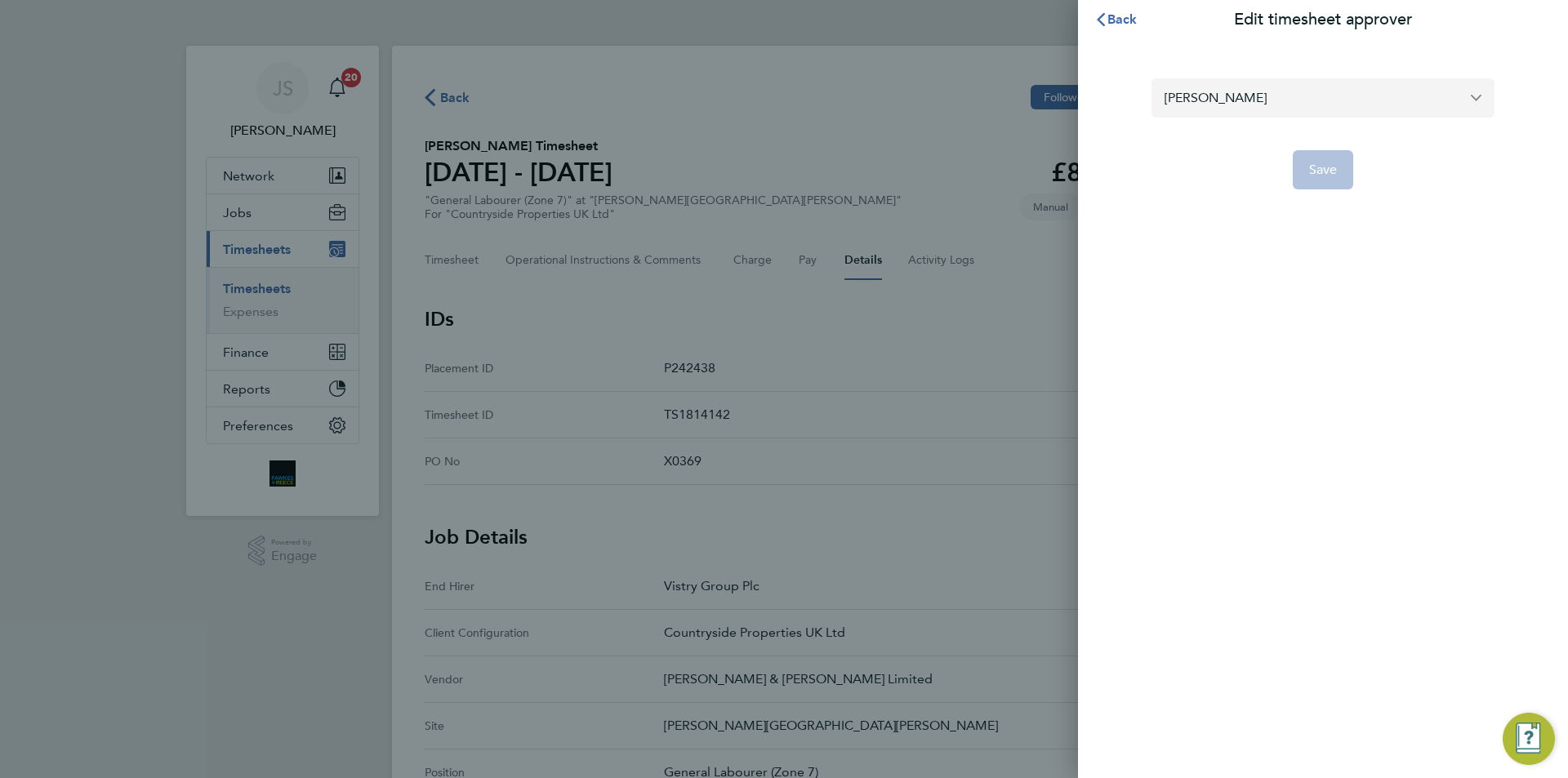
click at [1219, 97] on input "[PERSON_NAME]" at bounding box center [1322, 97] width 343 height 38
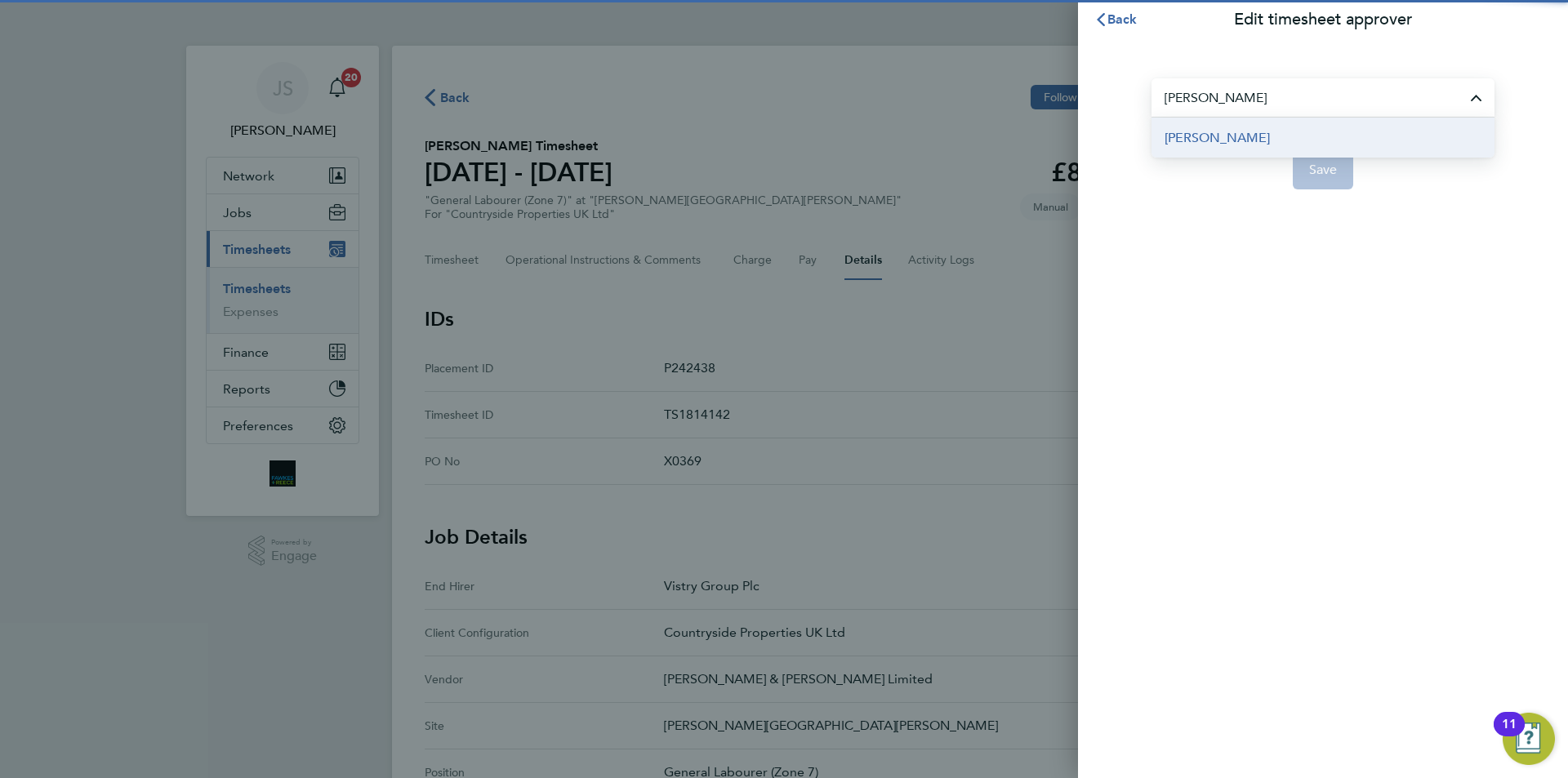
click at [1219, 140] on span "[PERSON_NAME]" at bounding box center [1217, 138] width 106 height 20
type input "[PERSON_NAME]"
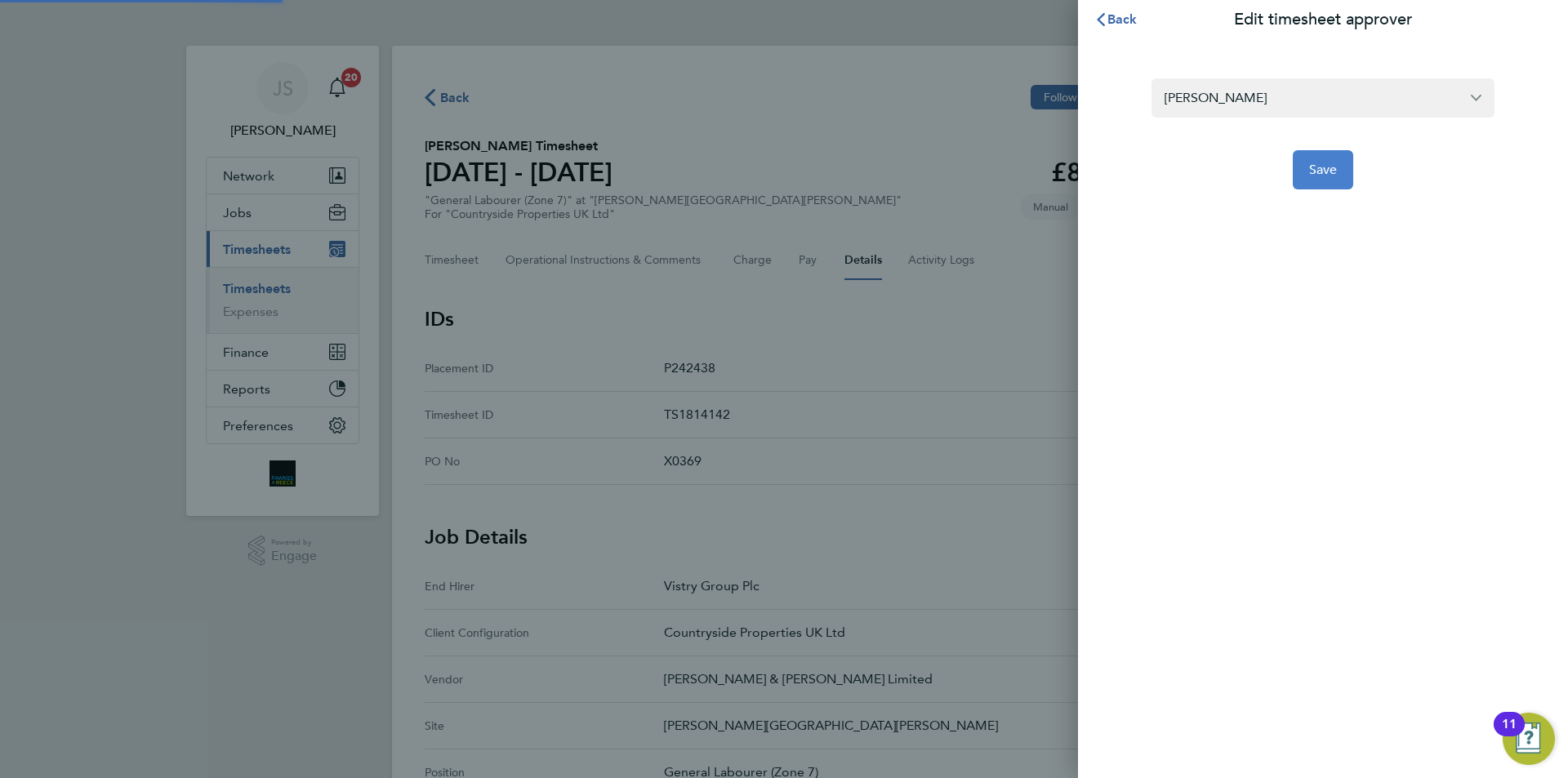
click at [1318, 180] on button "Save" at bounding box center [1324, 169] width 61 height 39
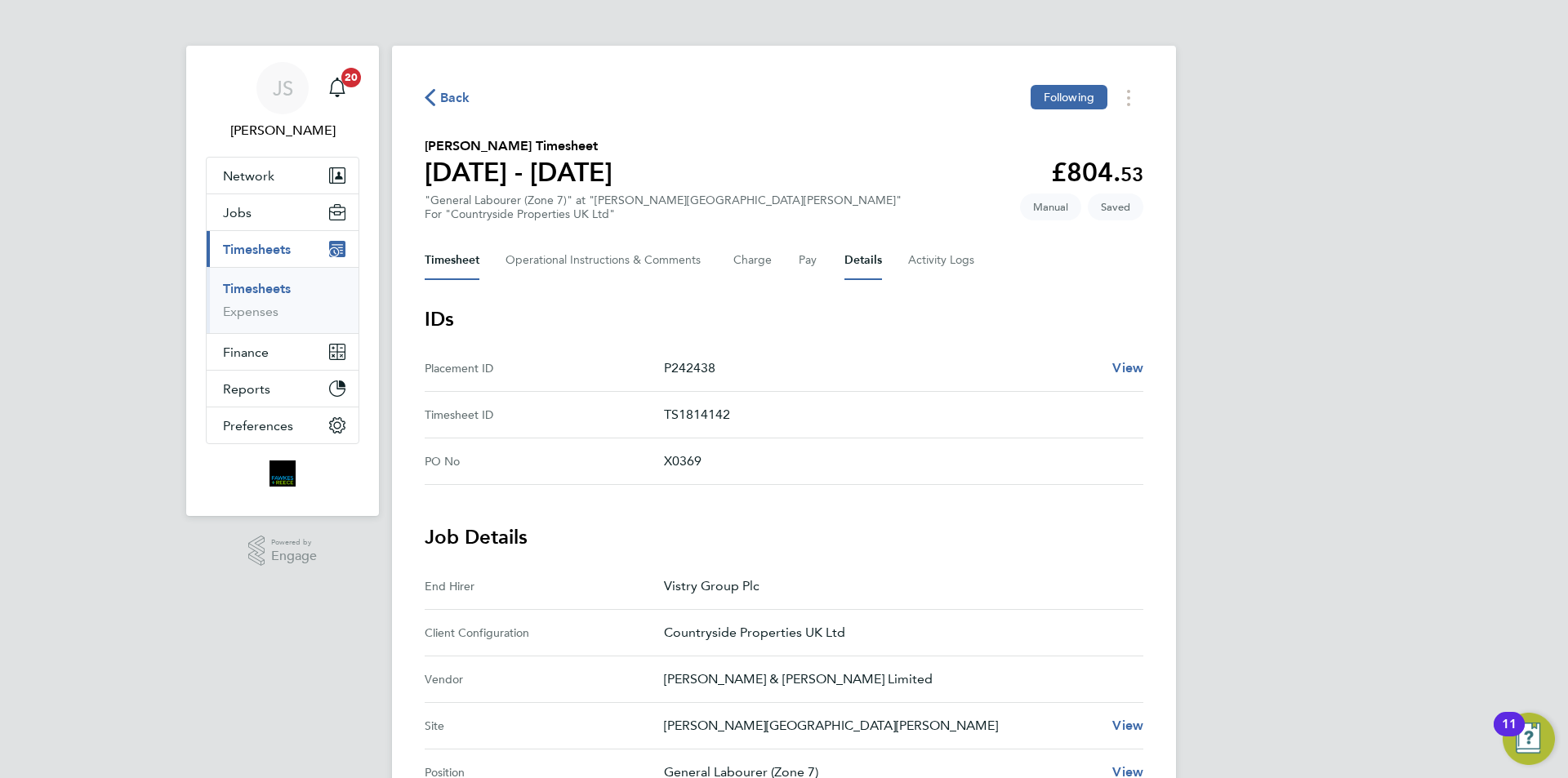
click at [449, 259] on button "Timesheet" at bounding box center [452, 260] width 54 height 39
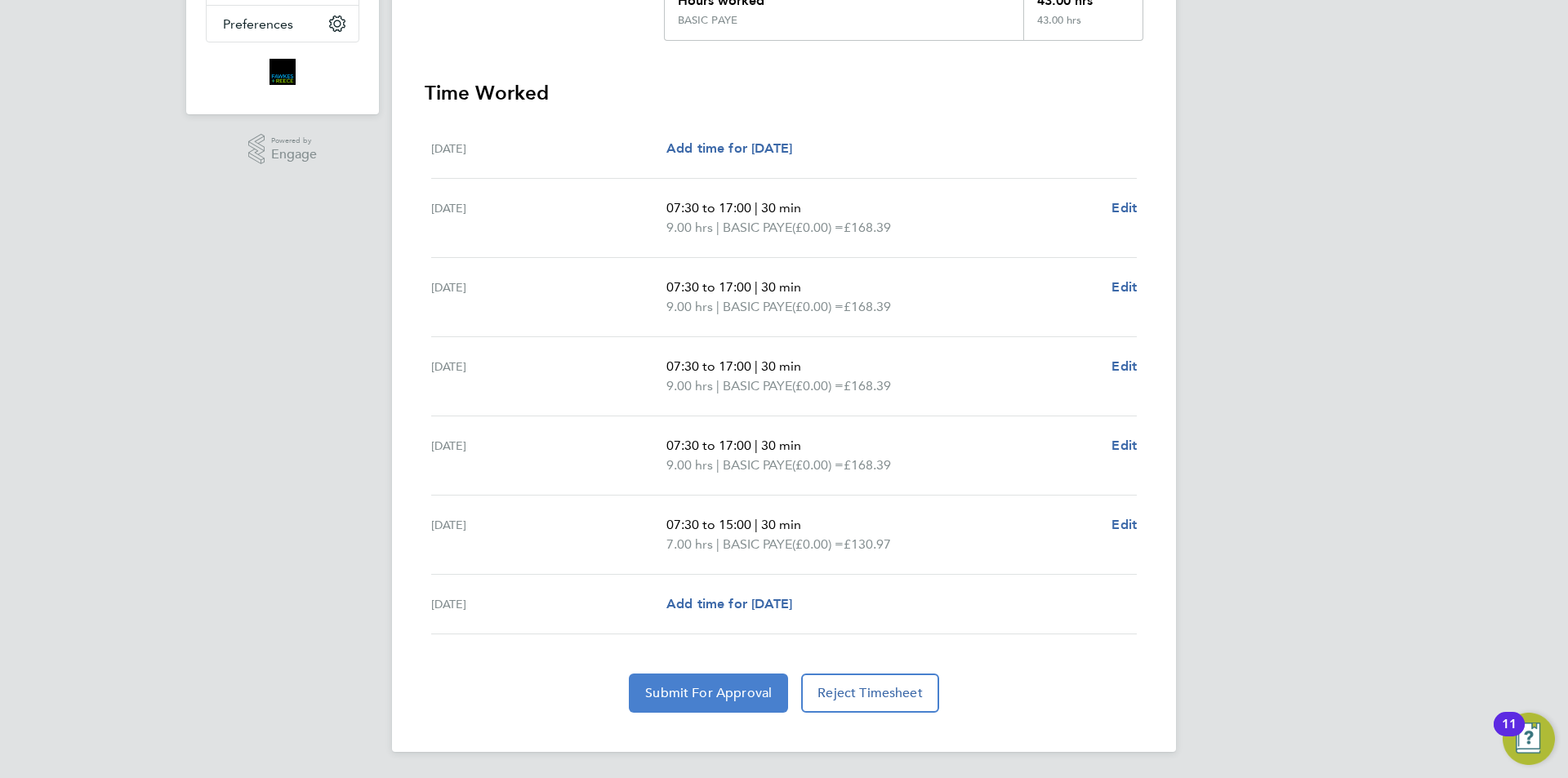
click at [730, 709] on button "Submit For Approval" at bounding box center [708, 693] width 159 height 39
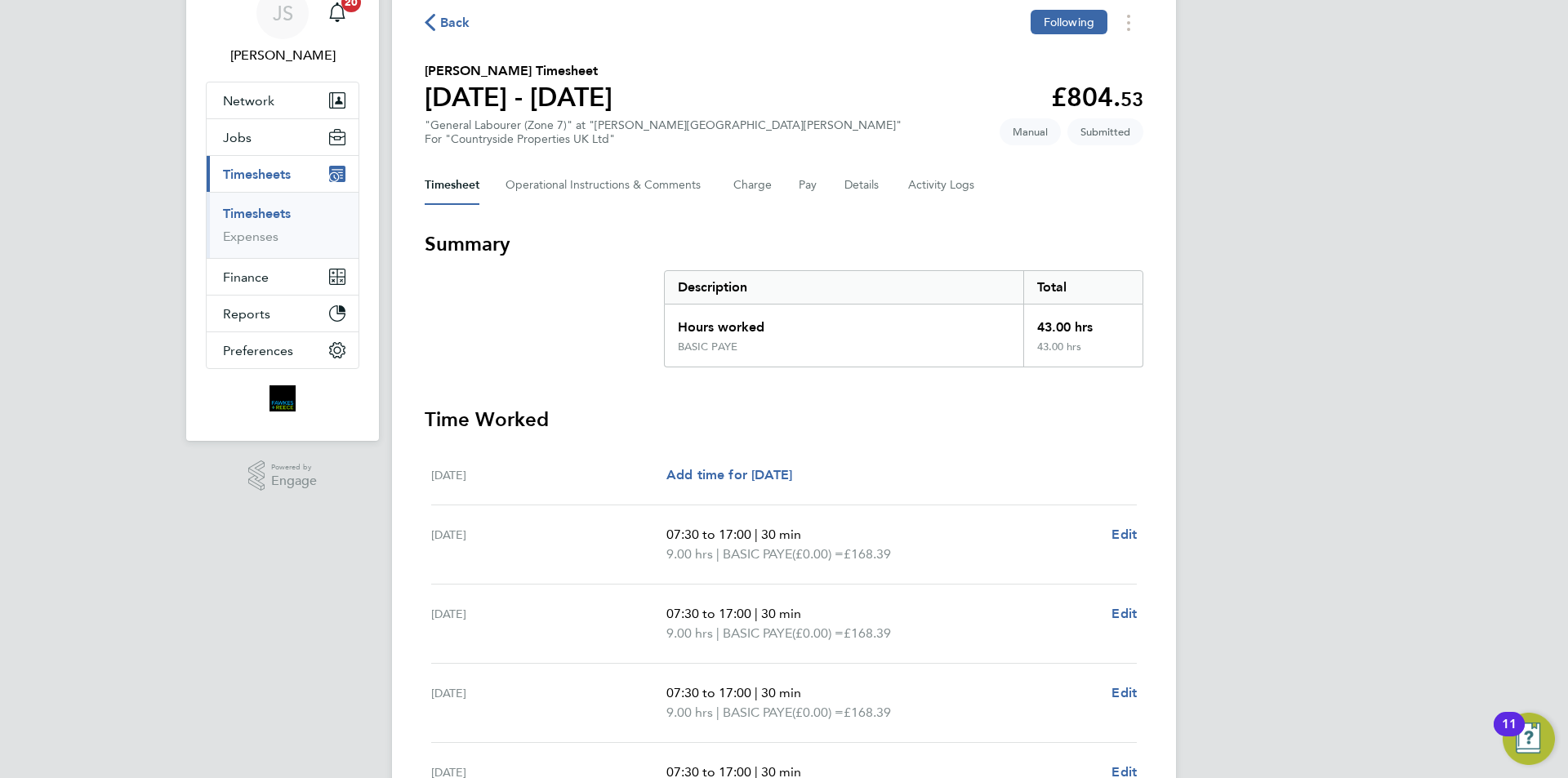
click at [459, 40] on div "Back Following [PERSON_NAME] Timesheet [DATE] - [DATE] £804. 53 "General Labour…" at bounding box center [784, 524] width 784 height 1108
click at [461, 25] on span "Back" at bounding box center [455, 23] width 31 height 20
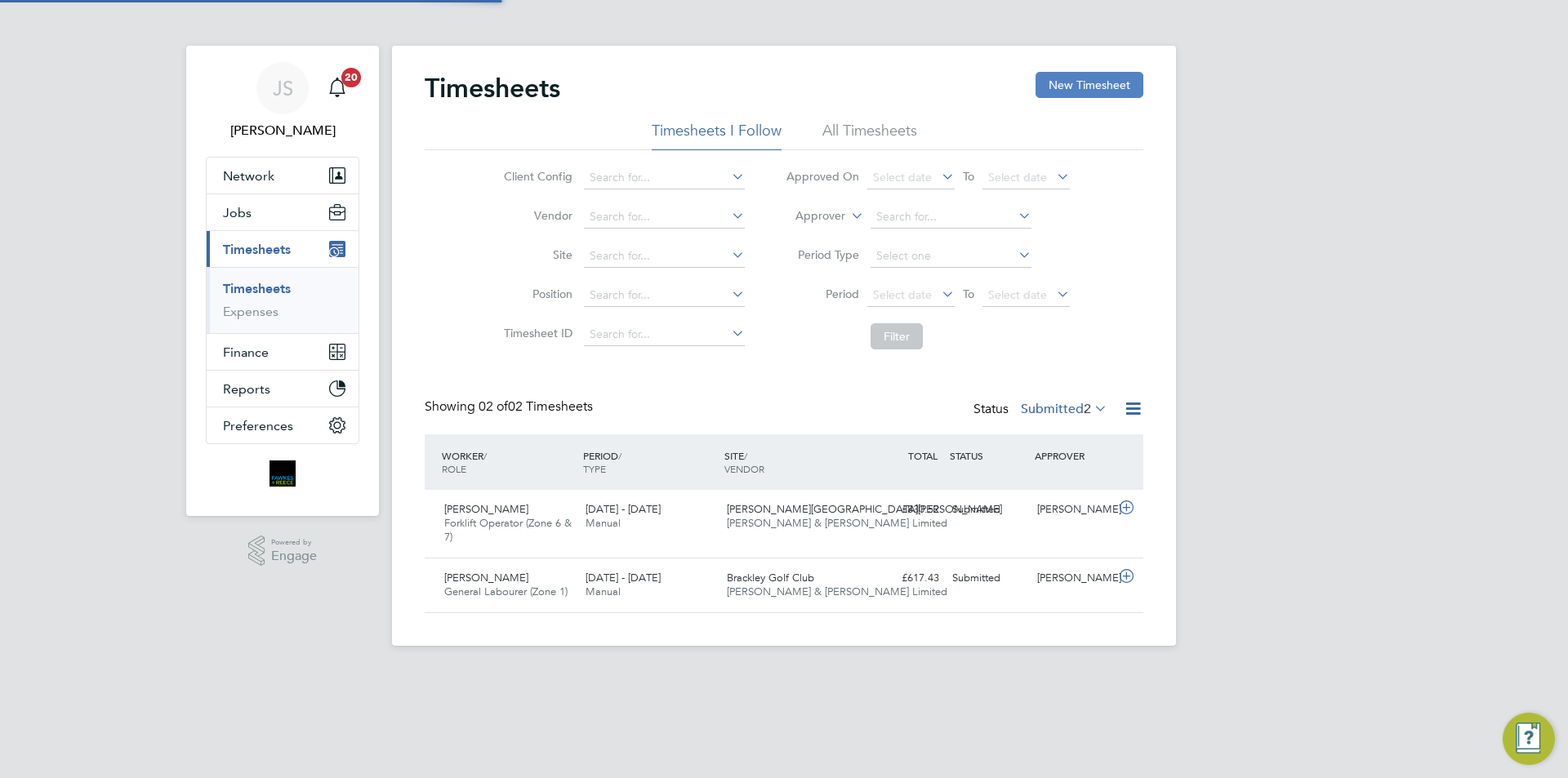
click at [1078, 72] on div "Timesheets New Timesheet Timesheets I Follow All Timesheets Client Config Vendo…" at bounding box center [784, 345] width 784 height 600
click at [1075, 76] on button "New Timesheet" at bounding box center [1089, 85] width 108 height 26
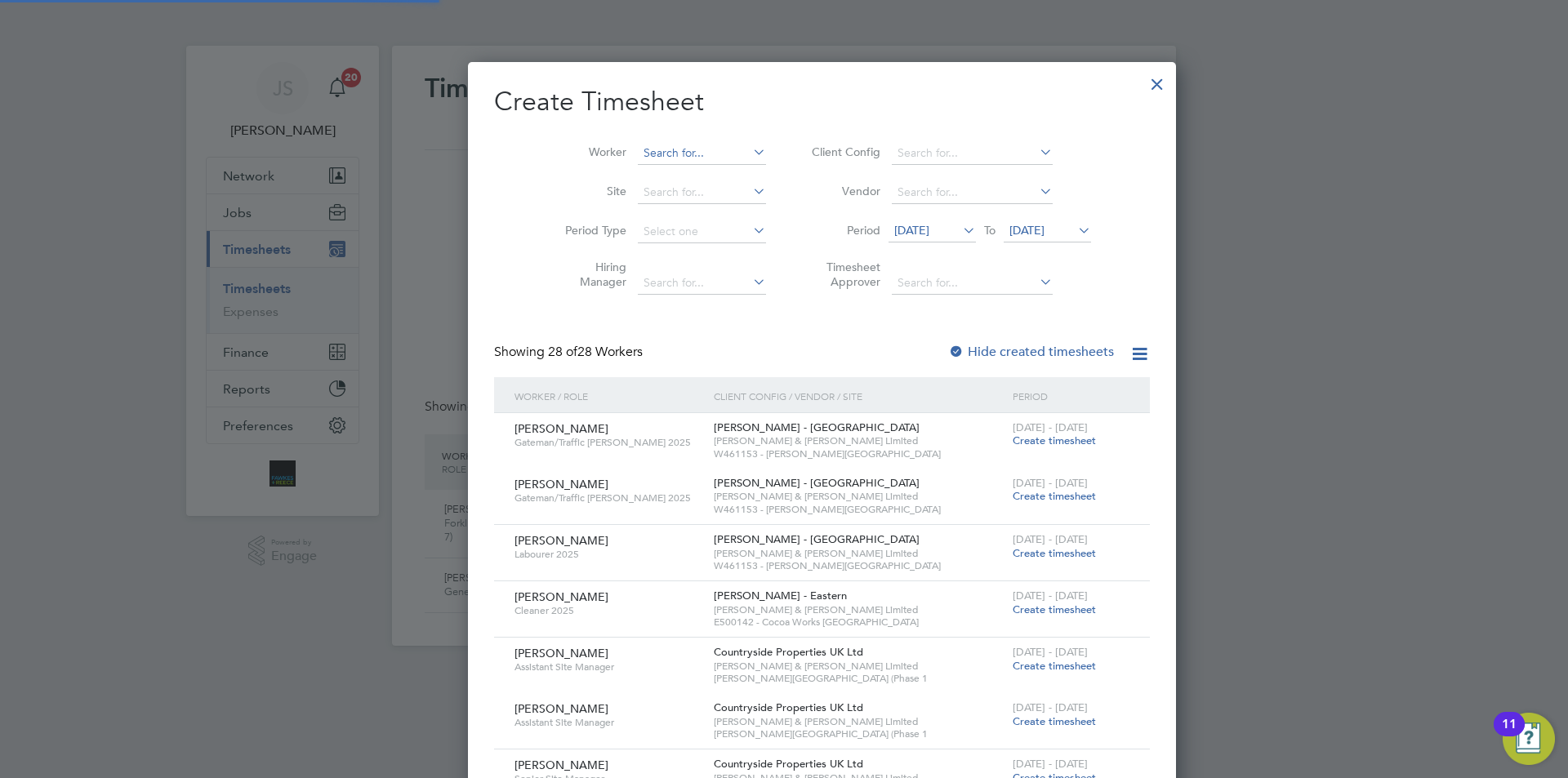
click at [637, 144] on input at bounding box center [701, 154] width 128 height 23
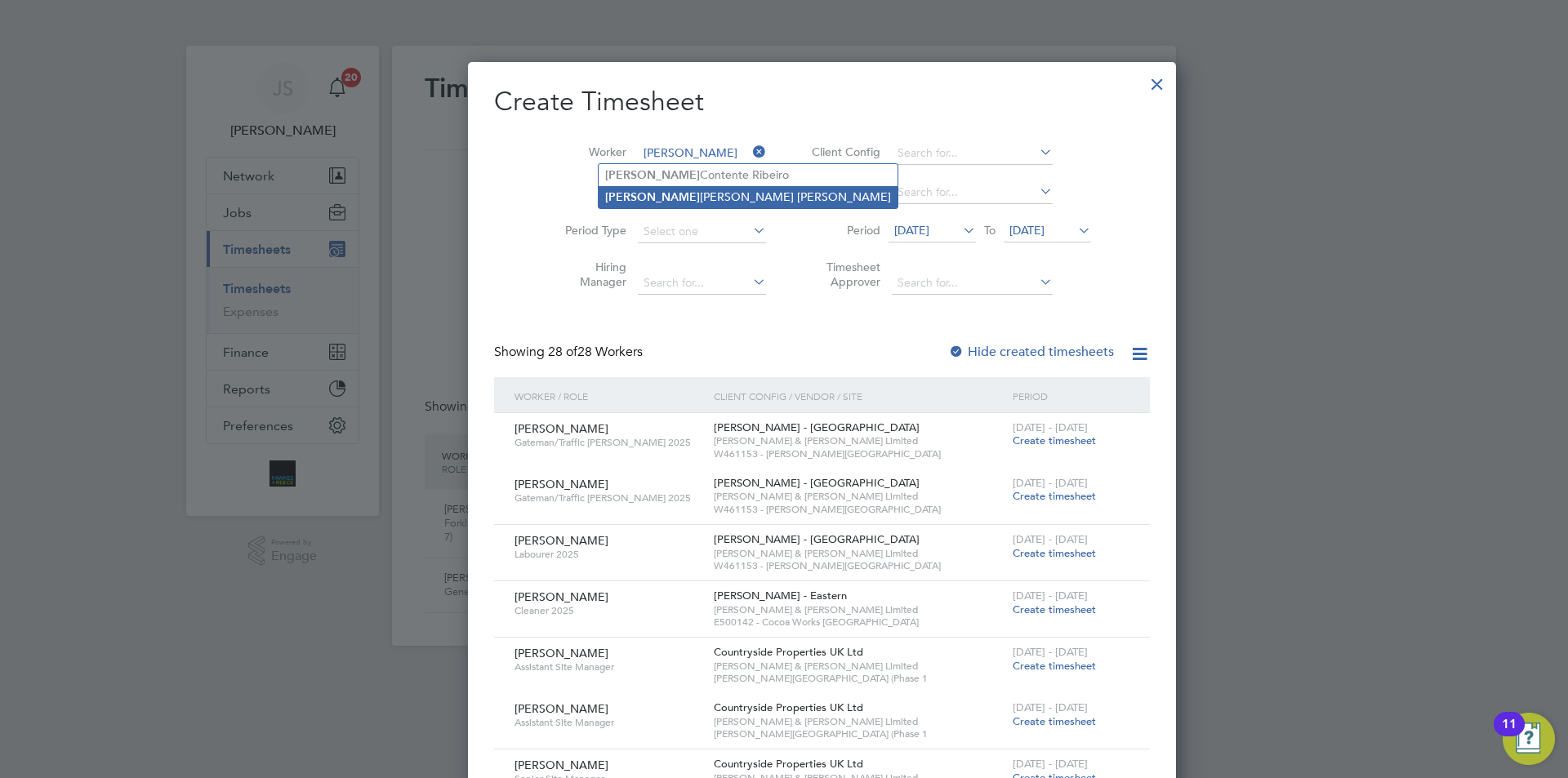
click at [642, 189] on li "[PERSON_NAME] [PERSON_NAME] [PERSON_NAME]" at bounding box center [748, 197] width 299 height 22
type input "[PERSON_NAME] [PERSON_NAME] [PERSON_NAME]"
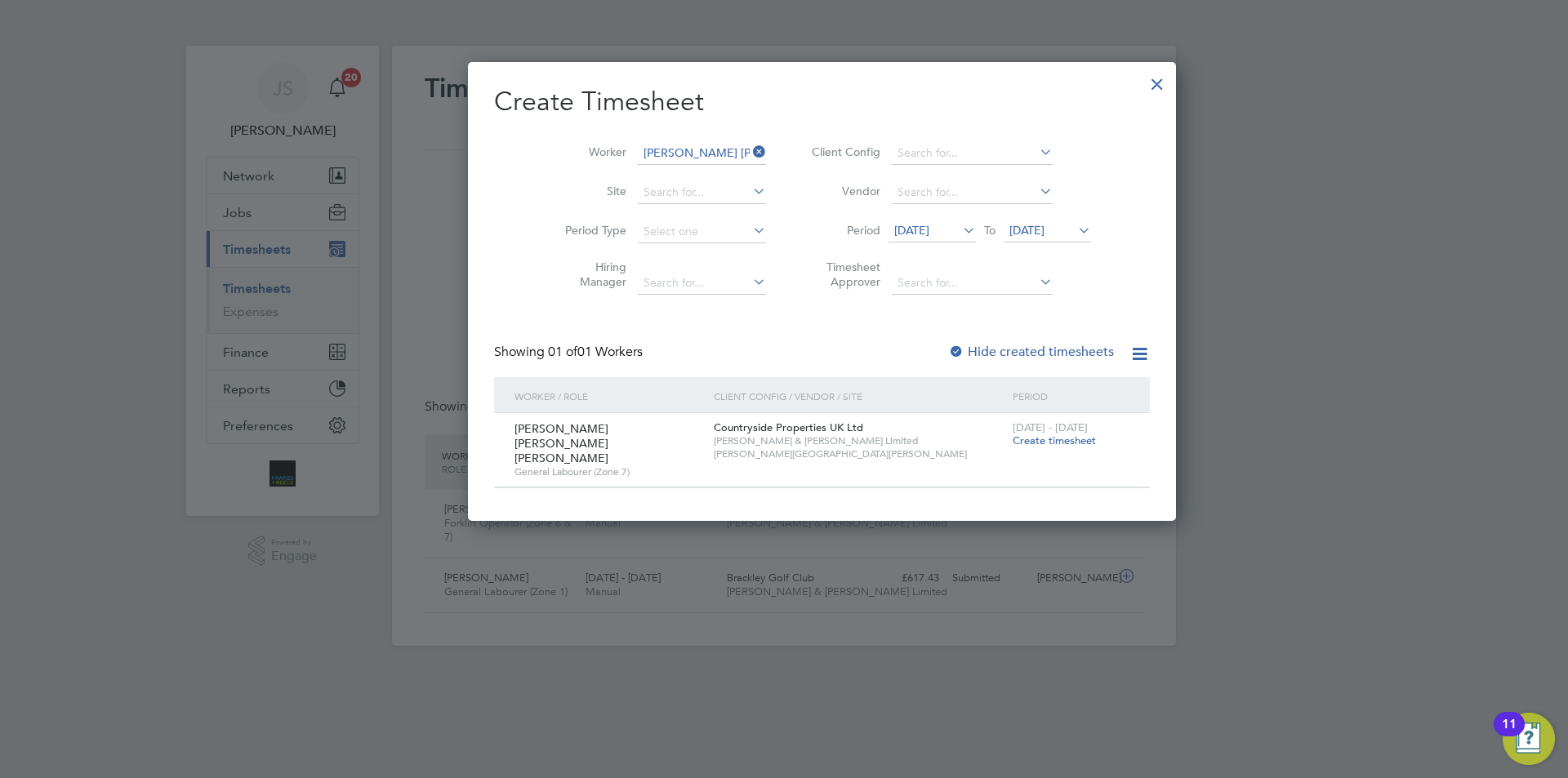
click at [1012, 441] on span "Create timesheet" at bounding box center [1054, 440] width 83 height 14
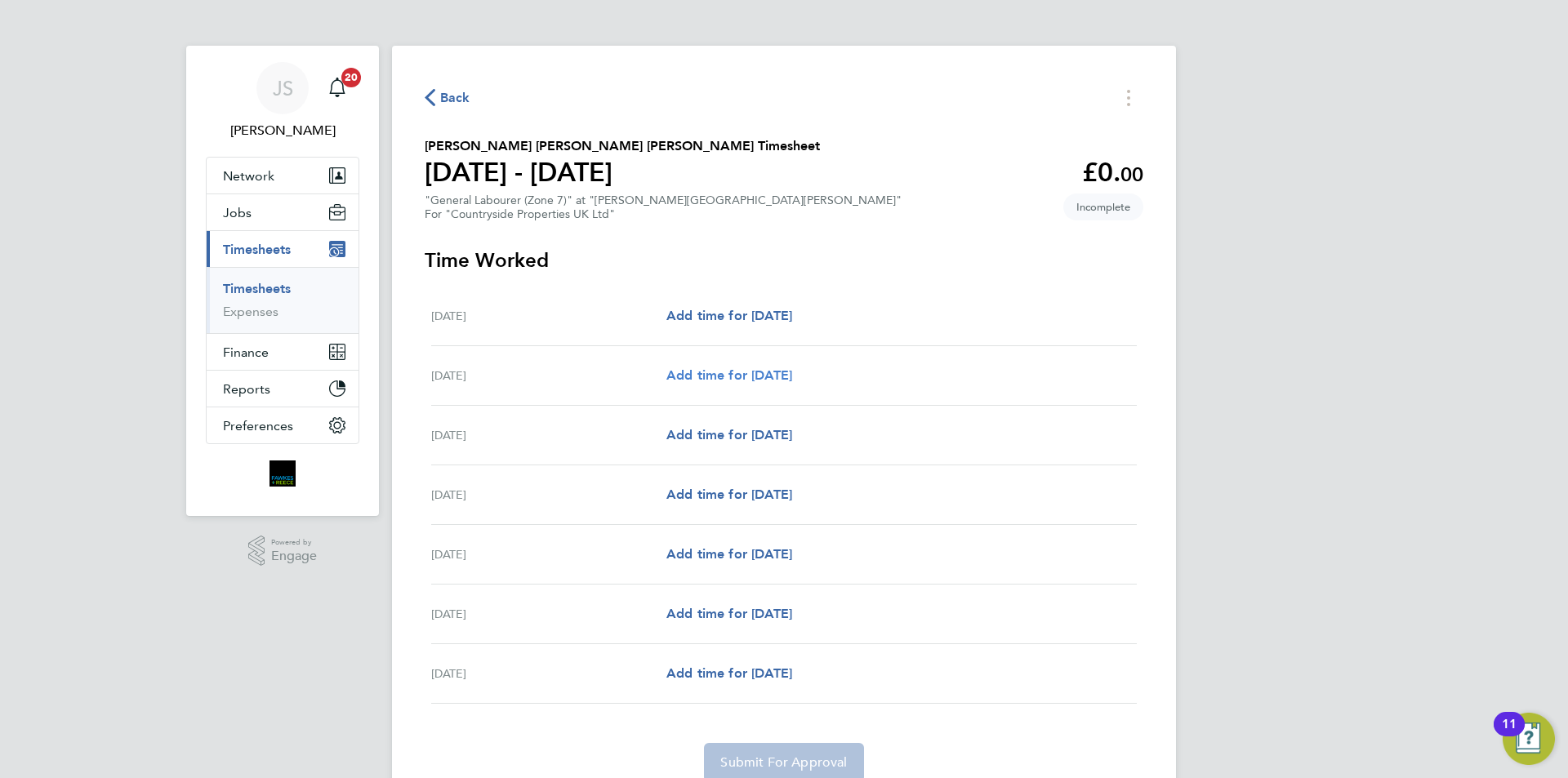
click at [757, 372] on span "Add time for [DATE]" at bounding box center [729, 375] width 126 height 16
select select "30"
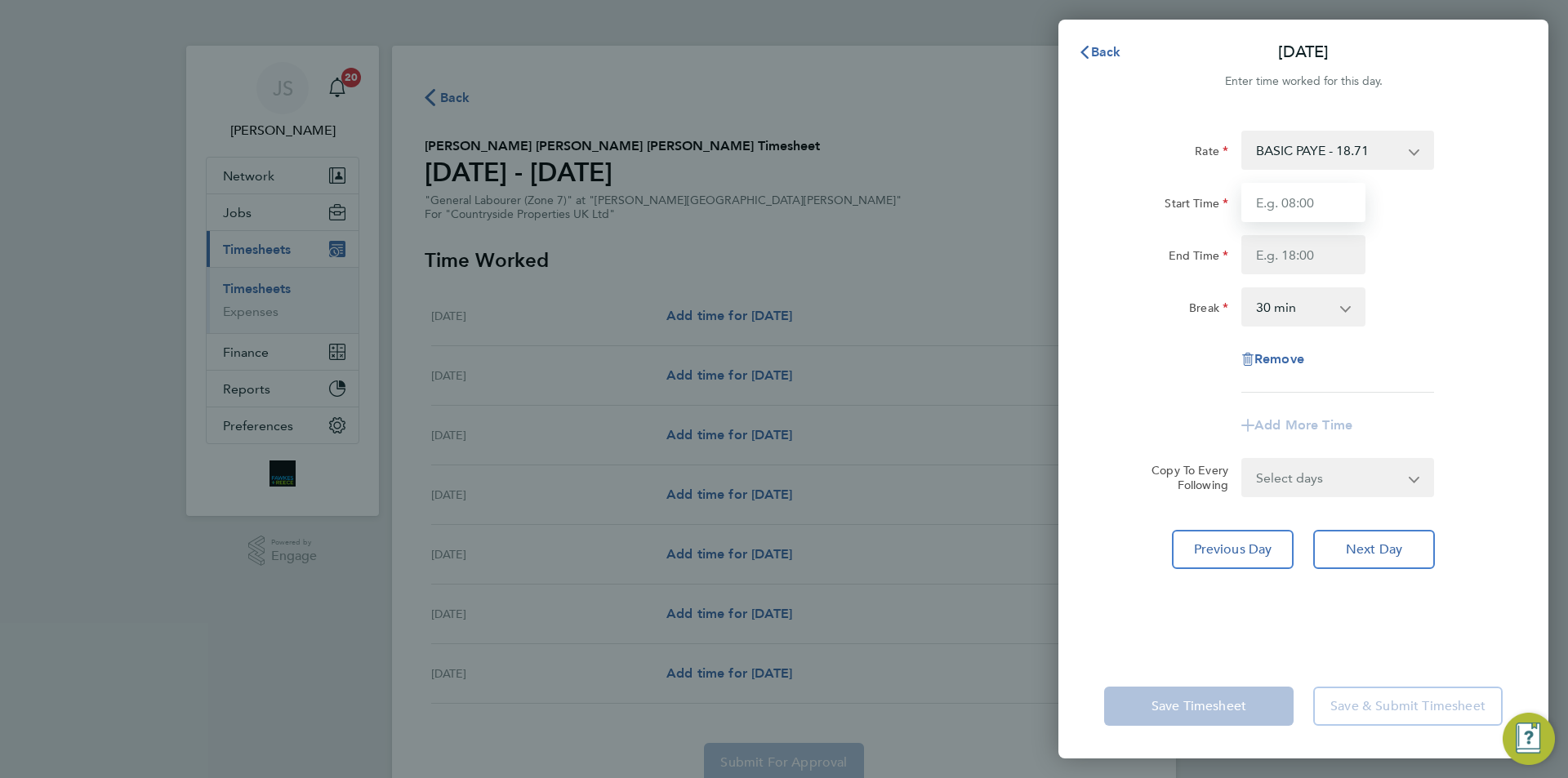
click at [1263, 183] on input "Start Time" at bounding box center [1303, 202] width 124 height 39
type input "07:30"
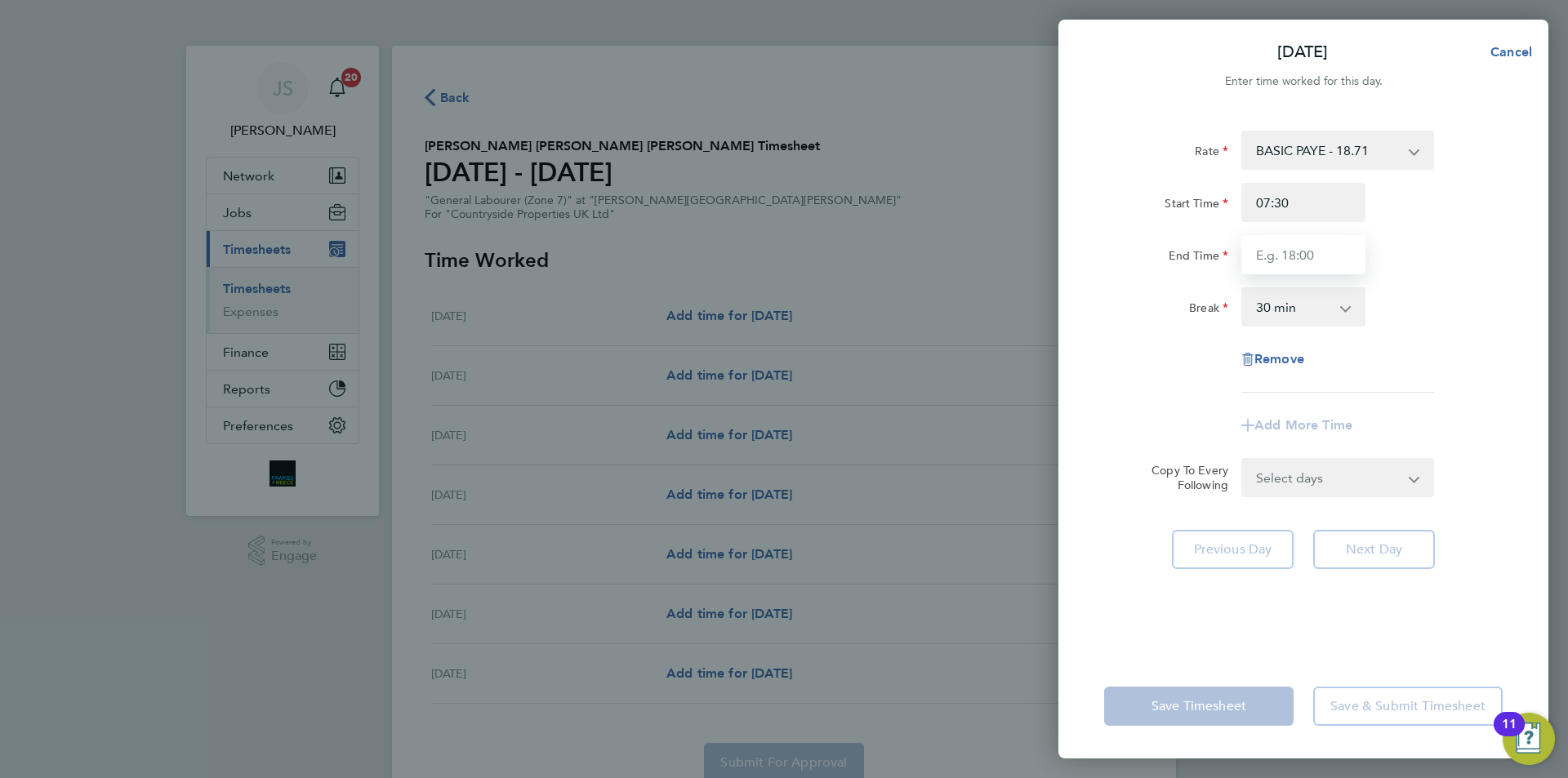
click at [1295, 244] on input "End Time" at bounding box center [1303, 254] width 124 height 39
type input "17:00"
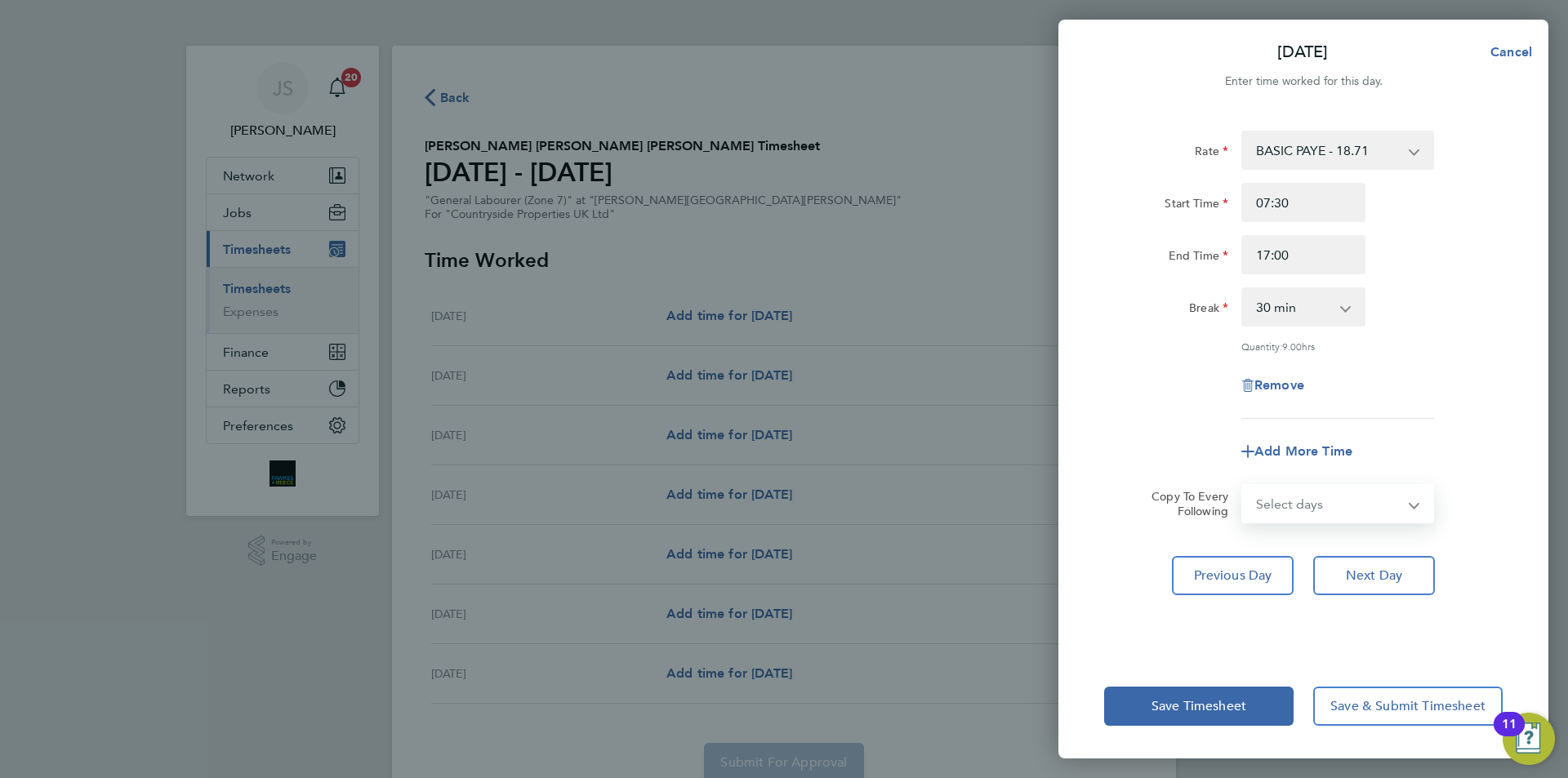
drag, startPoint x: 1345, startPoint y: 474, endPoint x: 1334, endPoint y: 501, distance: 29.2
click at [1345, 474] on form "Rate BASIC PAYE - 18.71 Start Time 07:30 End Time 17:00 Break 0 min 15 min 30 m…" at bounding box center [1303, 327] width 399 height 393
select select "WEEKDAY"
click at [1243, 486] on select "Select days Day Weekday (Mon-Fri) Weekend (Sat-Sun) [DATE] [DATE] [DATE] [DATE]…" at bounding box center [1329, 504] width 172 height 36
select select "[DATE]"
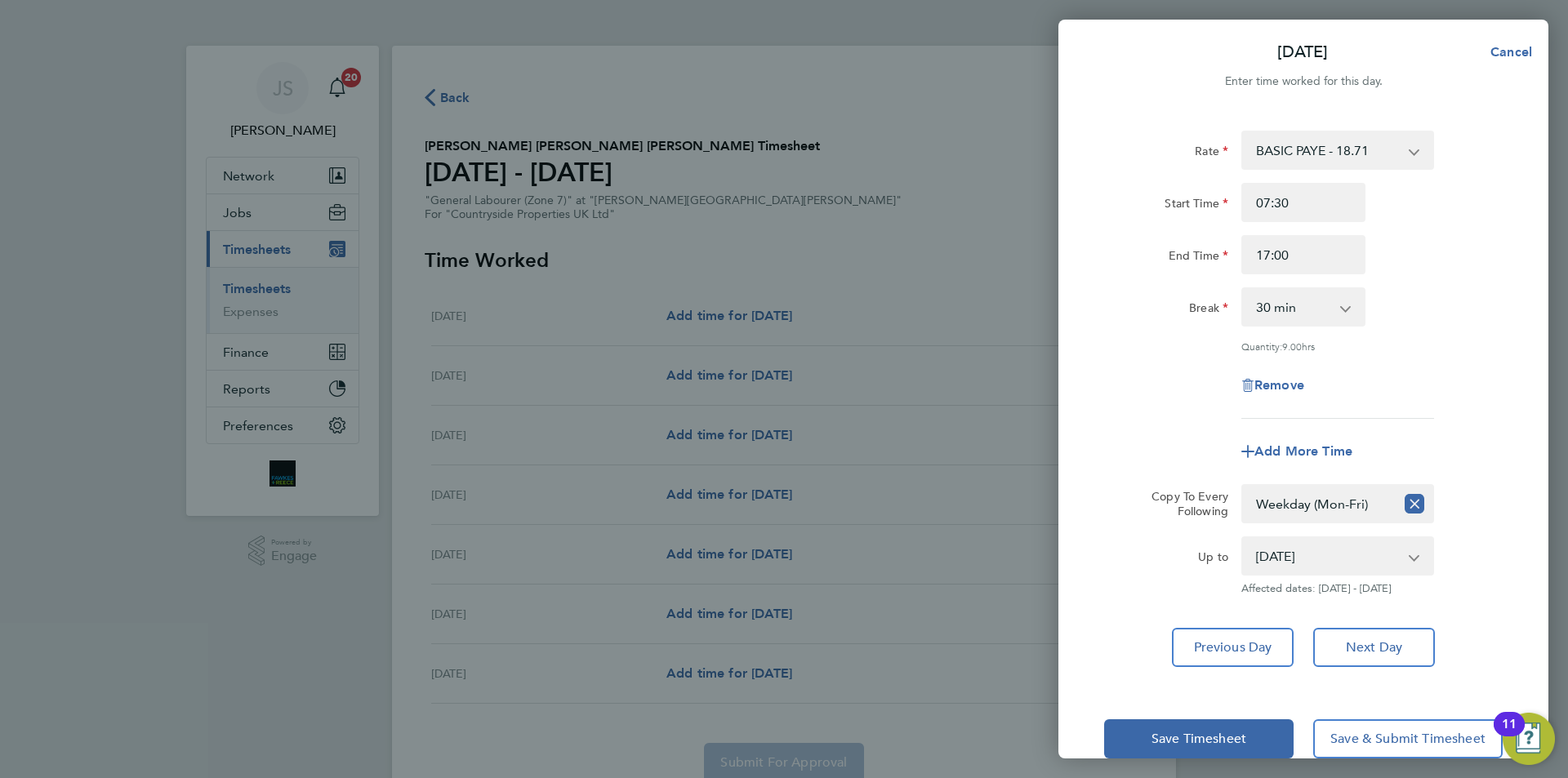
click at [1186, 422] on app-timesheet-line-form-group "Rate BASIC PAYE - 18.71 Start Time 07:30 End Time 17:00 Break 0 min 15 min 30 m…" at bounding box center [1303, 301] width 399 height 340
click at [1244, 738] on span "Save Timesheet" at bounding box center [1198, 739] width 95 height 17
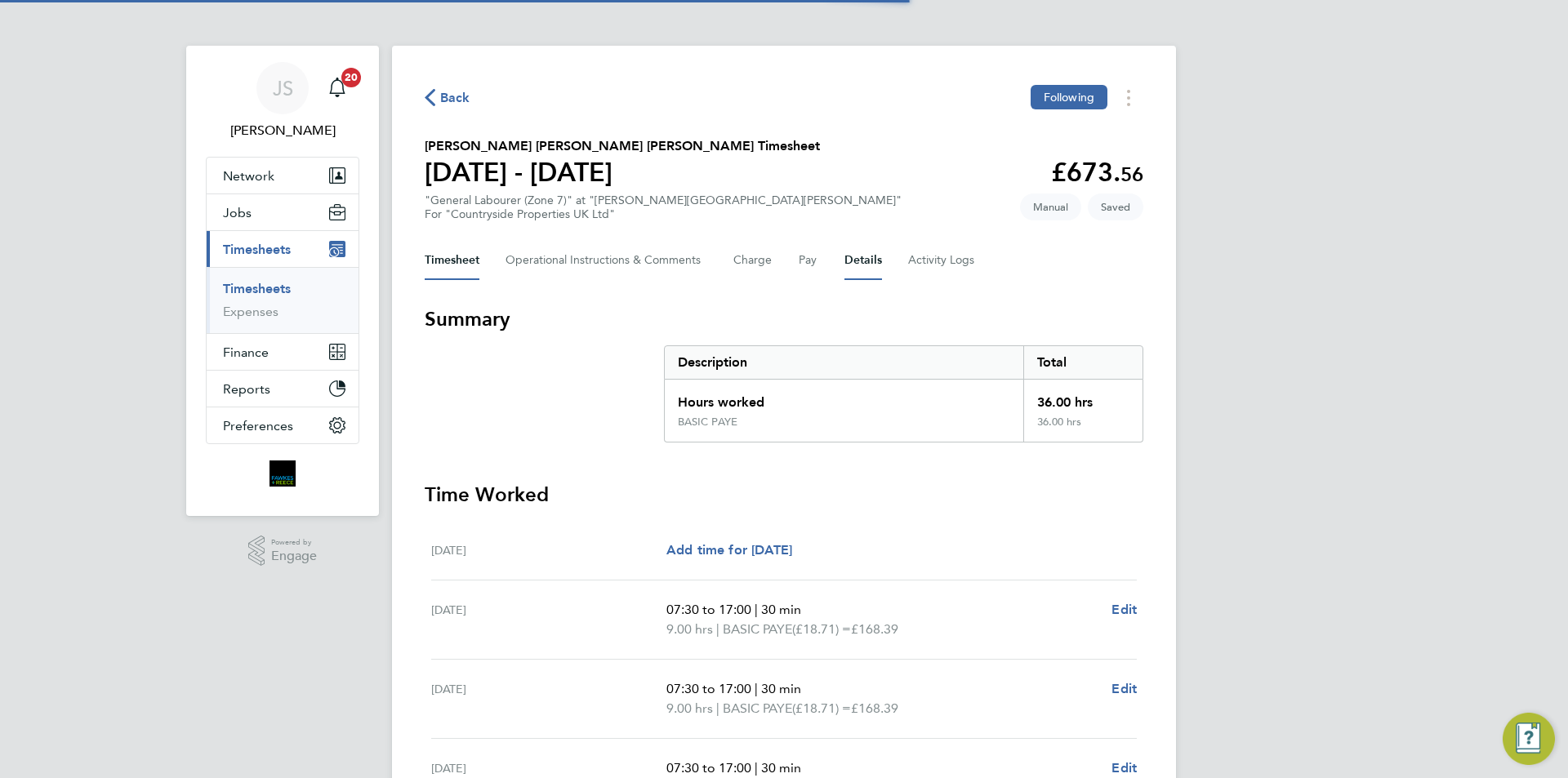
click at [845, 258] on button "Details" at bounding box center [863, 260] width 37 height 39
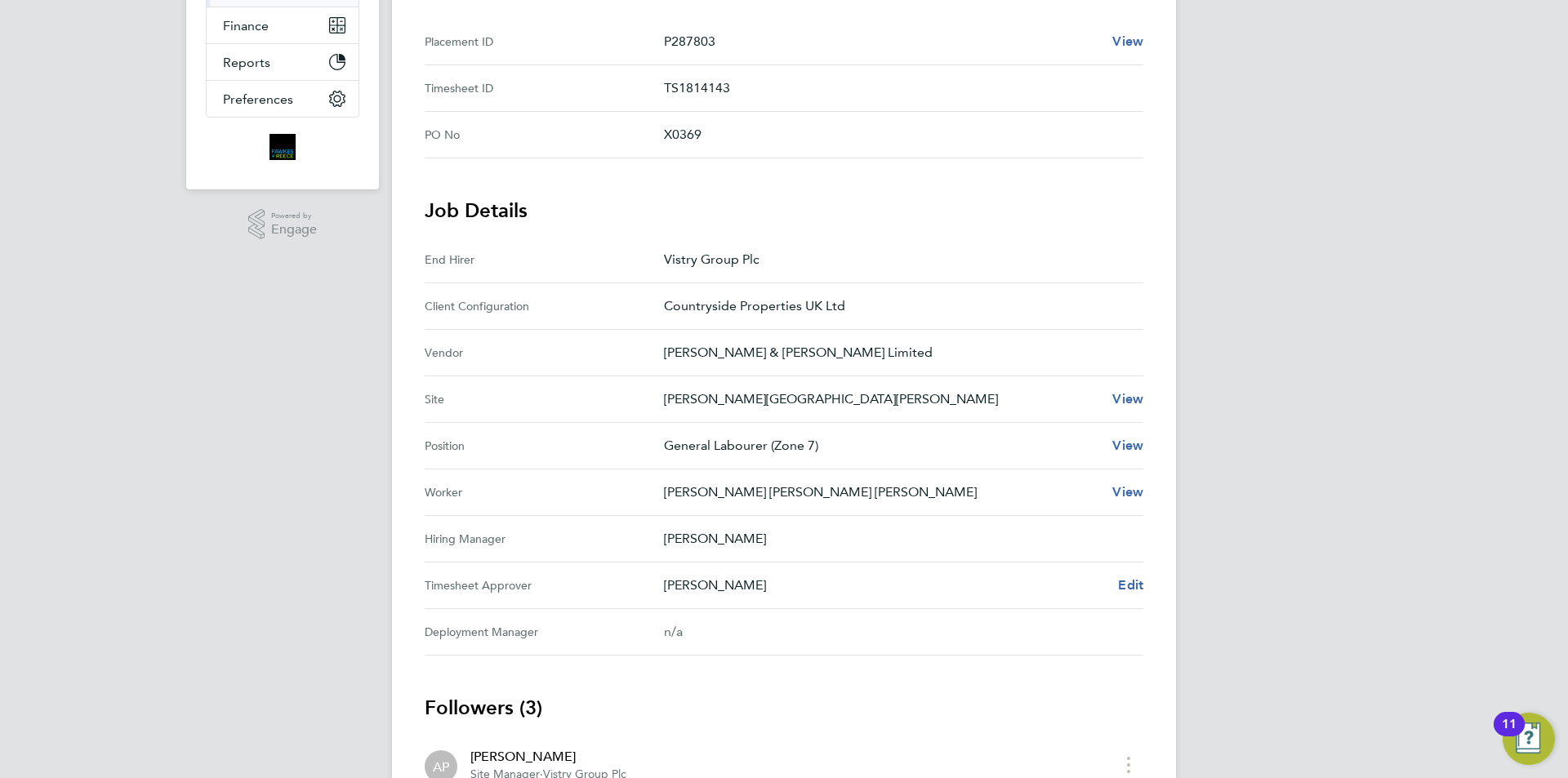
click at [1116, 582] on div "[PERSON_NAME] Edit" at bounding box center [903, 586] width 480 height 20
click at [1128, 586] on span "Edit" at bounding box center [1130, 585] width 26 height 16
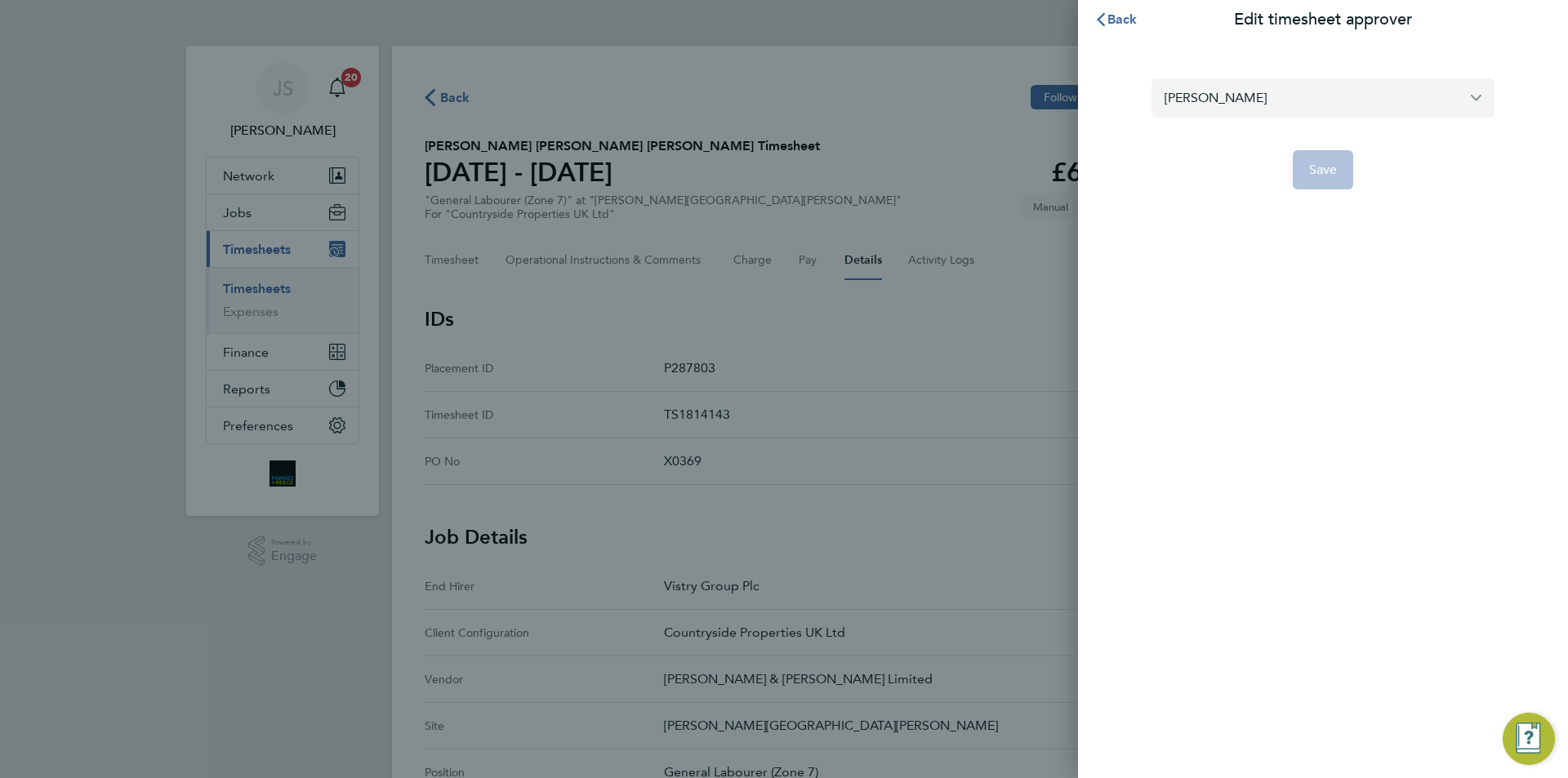
click at [1249, 94] on input "[PERSON_NAME]" at bounding box center [1322, 97] width 343 height 38
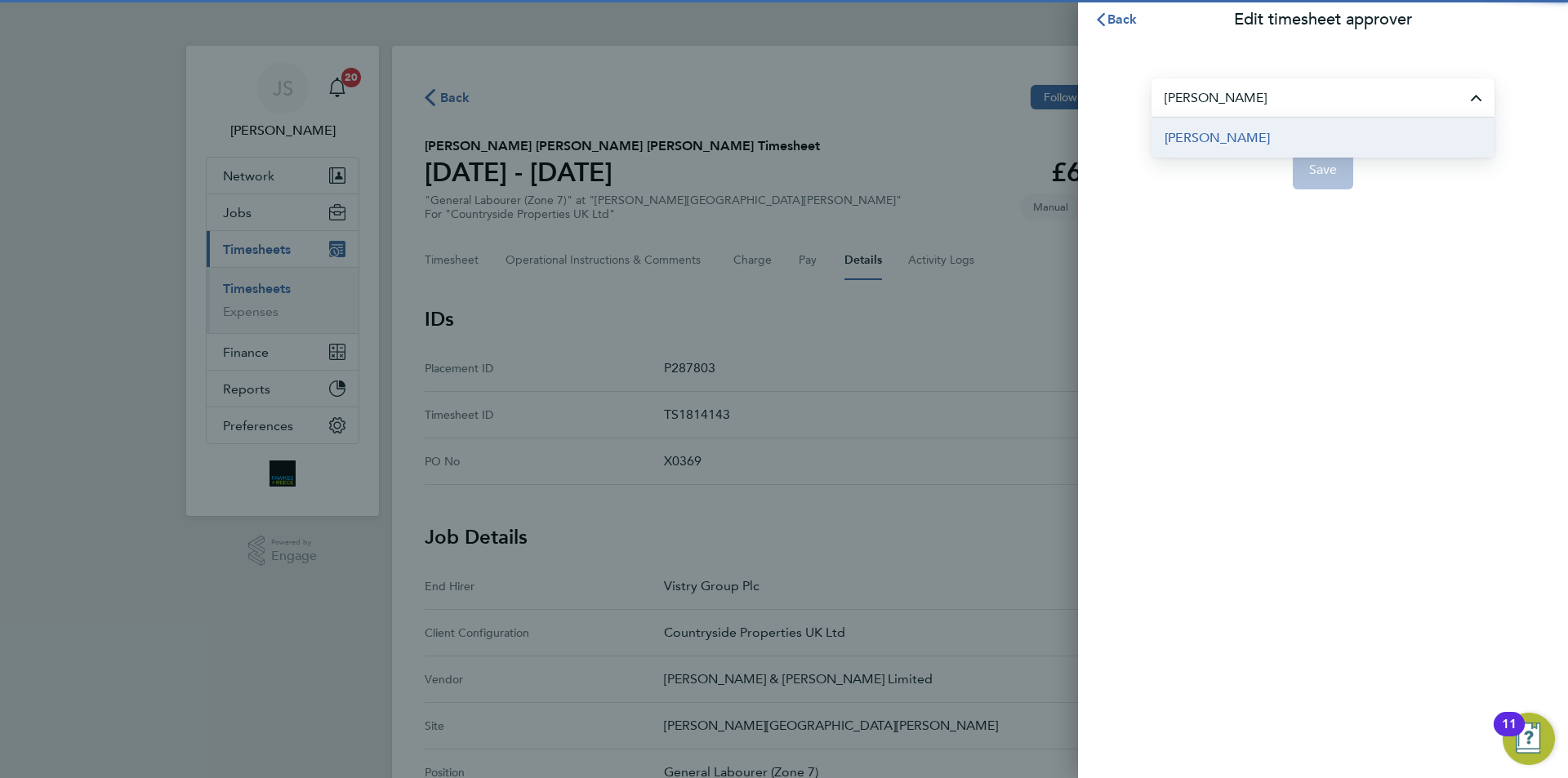
click at [1238, 145] on span "[PERSON_NAME]" at bounding box center [1217, 138] width 106 height 20
type input "[PERSON_NAME]"
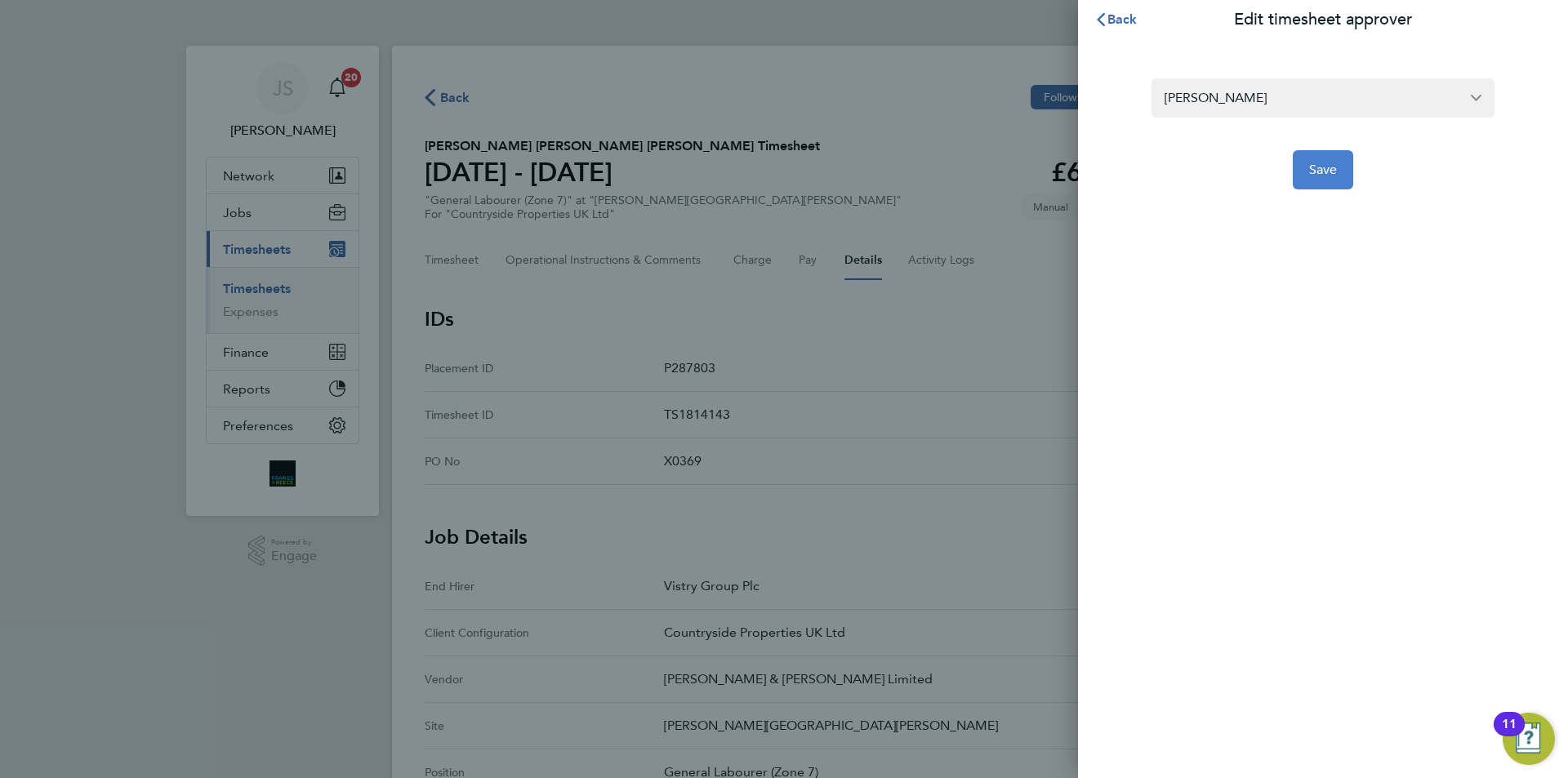
click at [1331, 178] on button "Save" at bounding box center [1324, 169] width 61 height 39
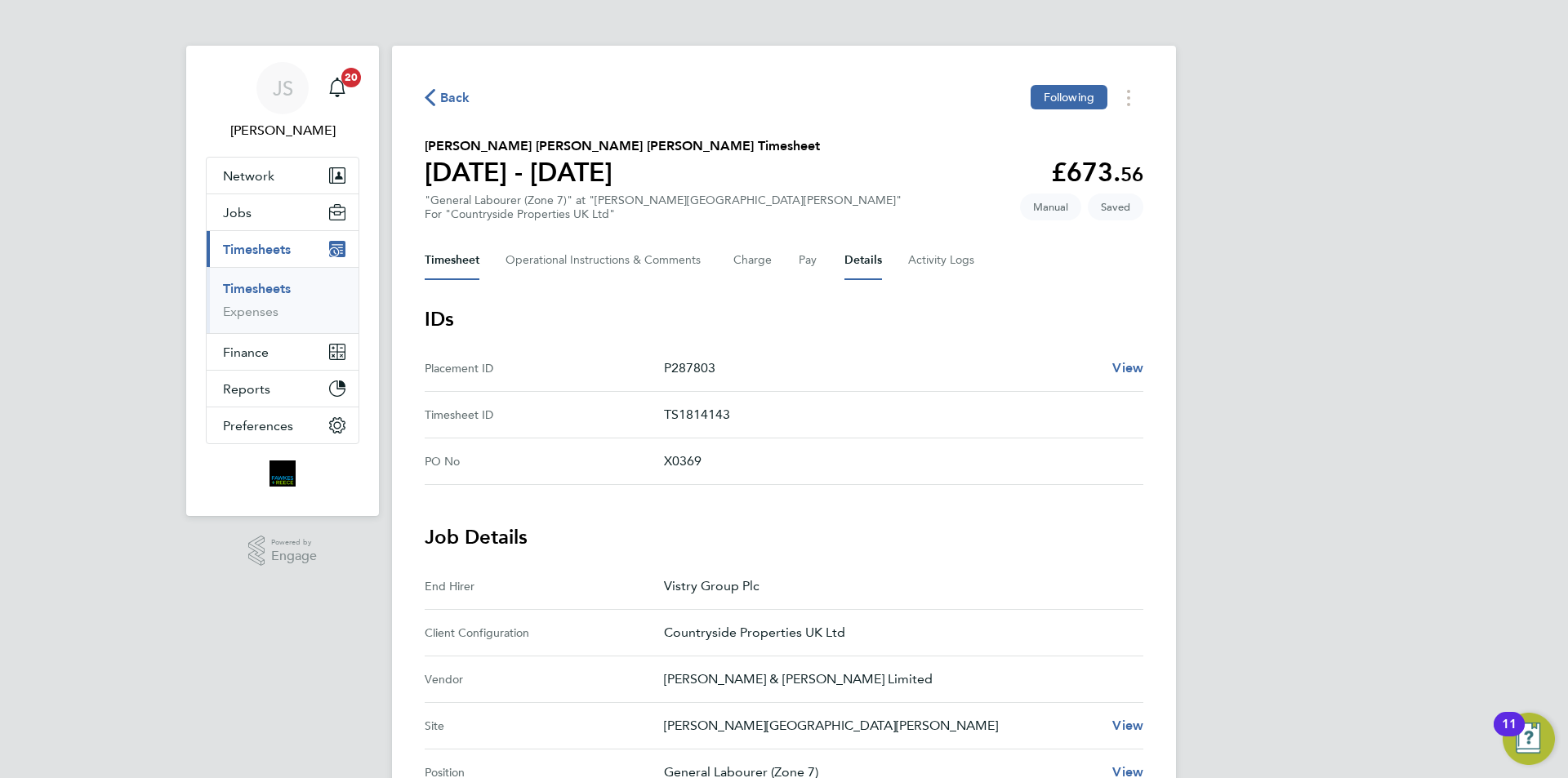
click at [437, 263] on button "Timesheet" at bounding box center [452, 260] width 54 height 39
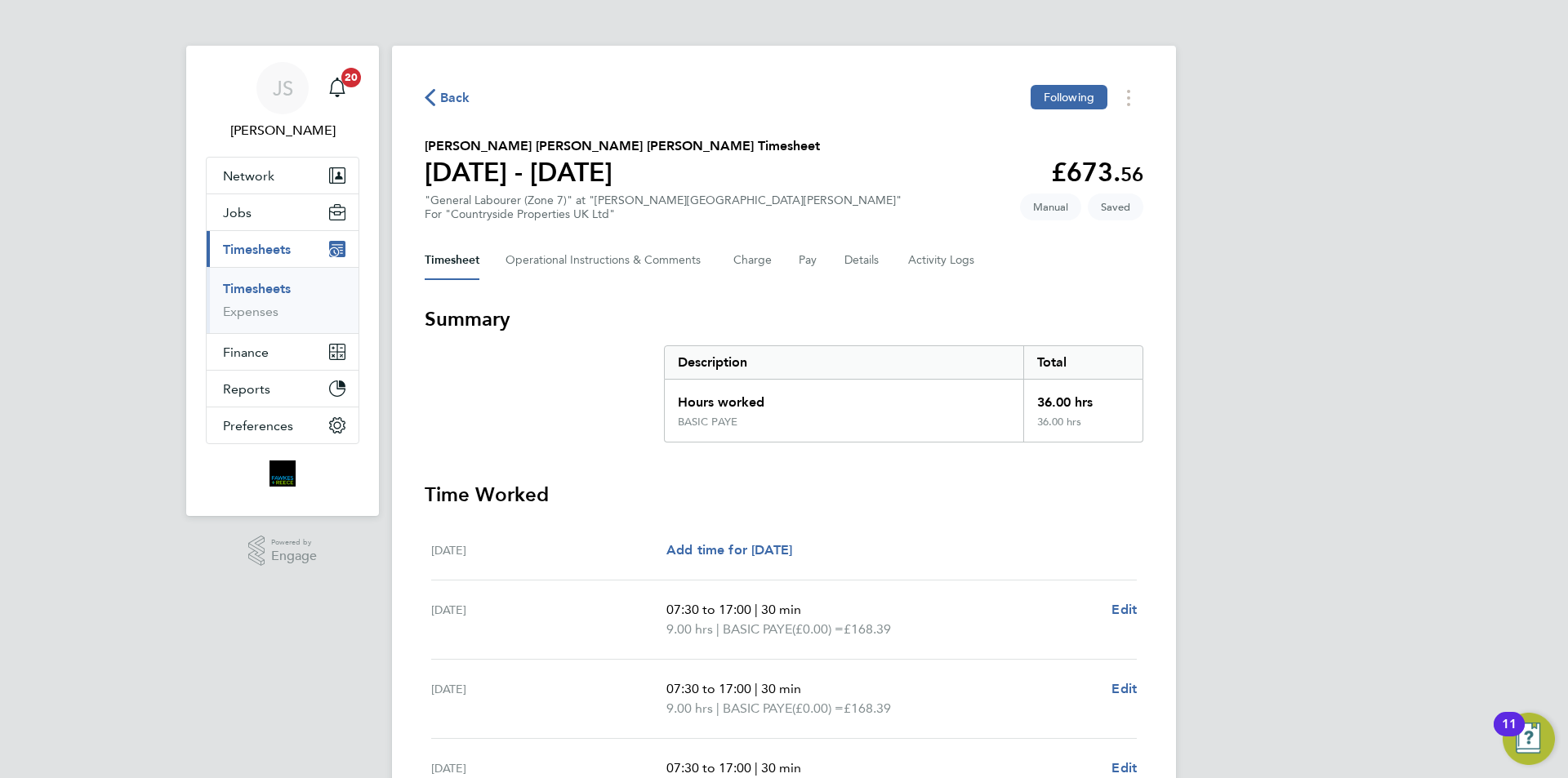
scroll to position [382, 0]
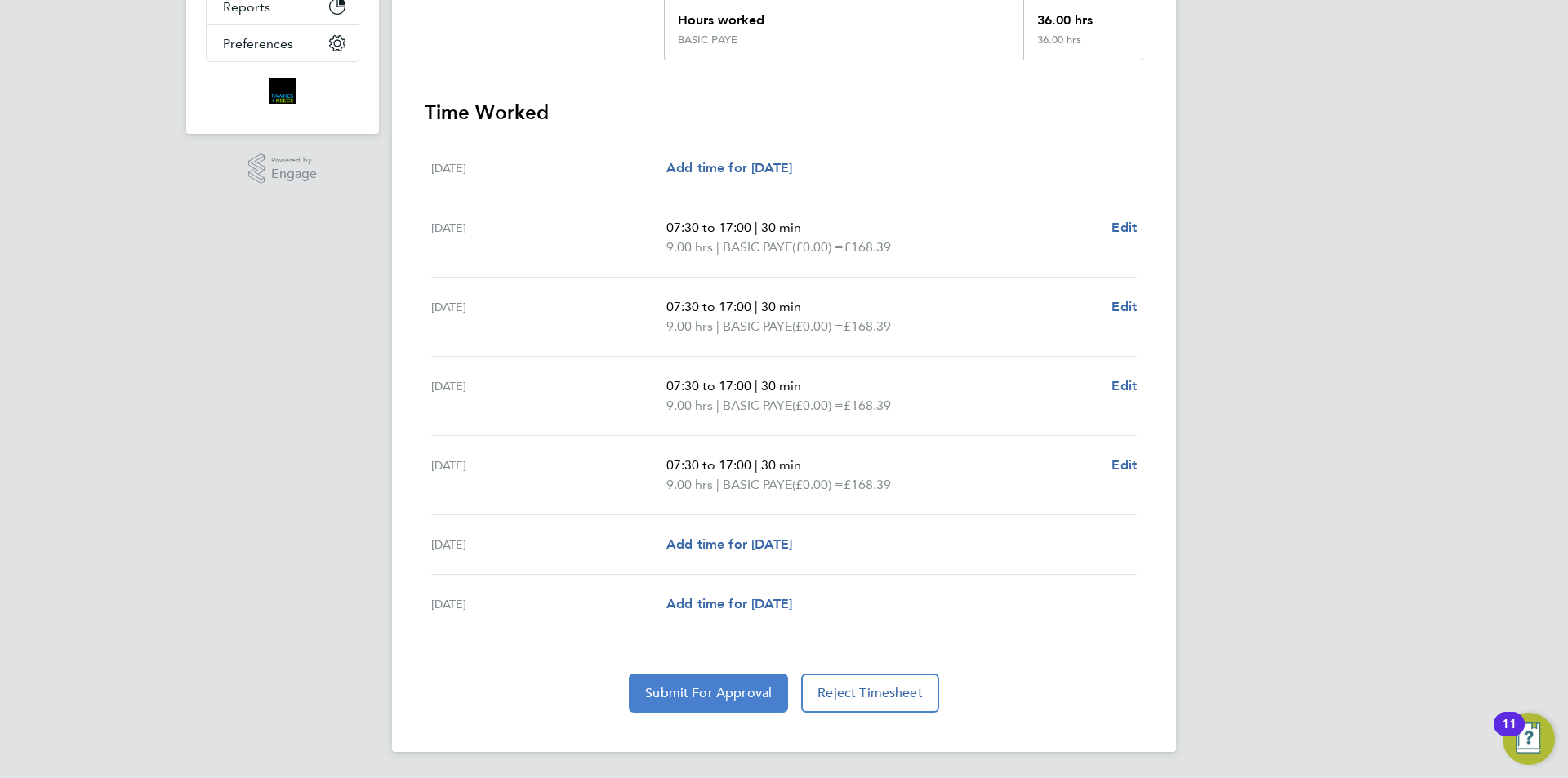
click at [711, 695] on span "Submit For Approval" at bounding box center [708, 694] width 126 height 17
